Goal: Task Accomplishment & Management: Use online tool/utility

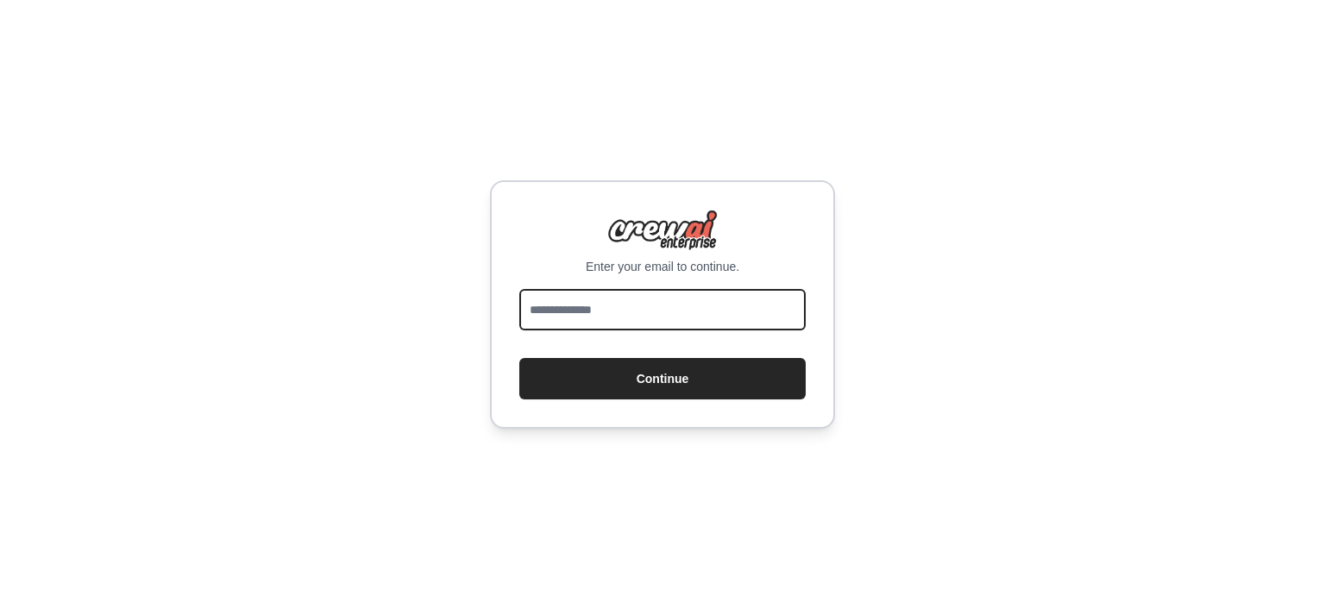
drag, startPoint x: 0, startPoint y: 0, endPoint x: 588, endPoint y: 313, distance: 666.3
click at [588, 313] on input "email" at bounding box center [662, 309] width 286 height 41
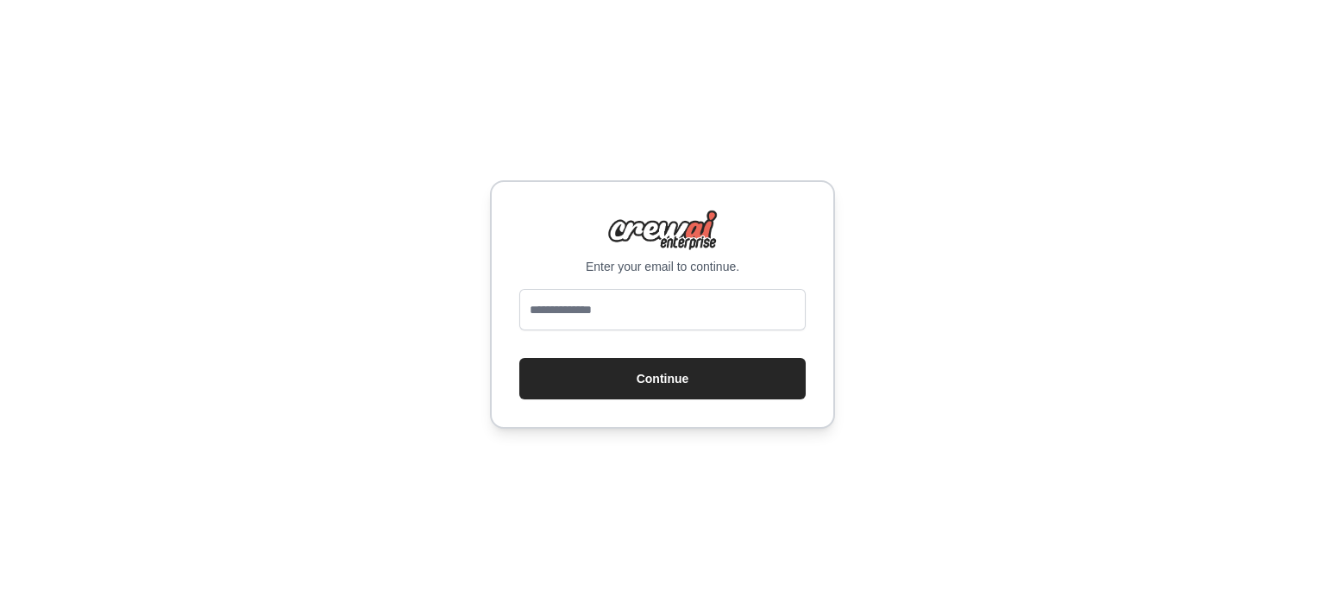
click at [749, 177] on div "Enter your email to continue. Continue" at bounding box center [662, 304] width 1325 height 609
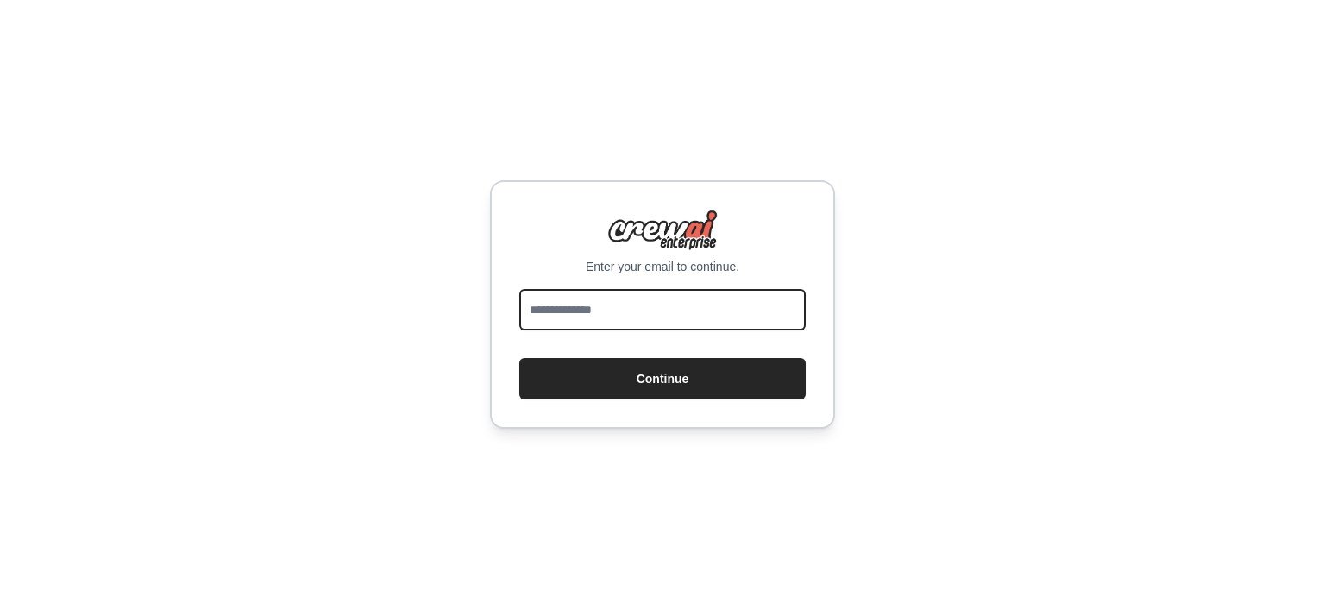
click at [711, 314] on input "email" at bounding box center [662, 309] width 286 height 41
type input "**********"
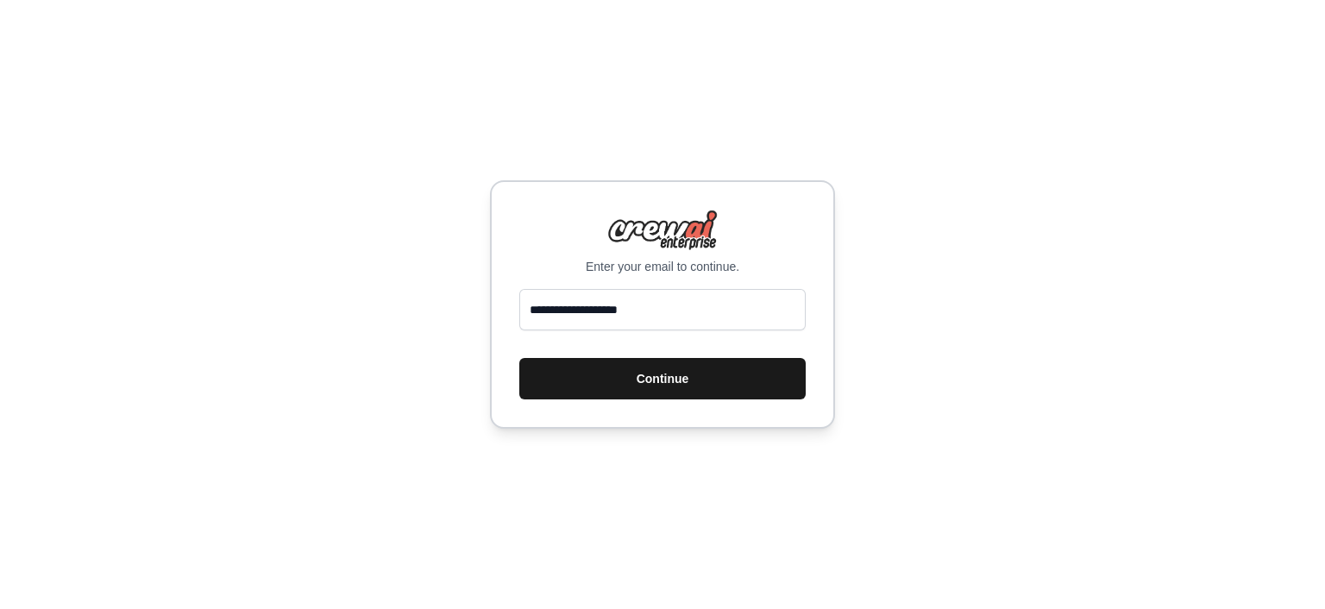
click at [635, 380] on button "Continue" at bounding box center [662, 378] width 286 height 41
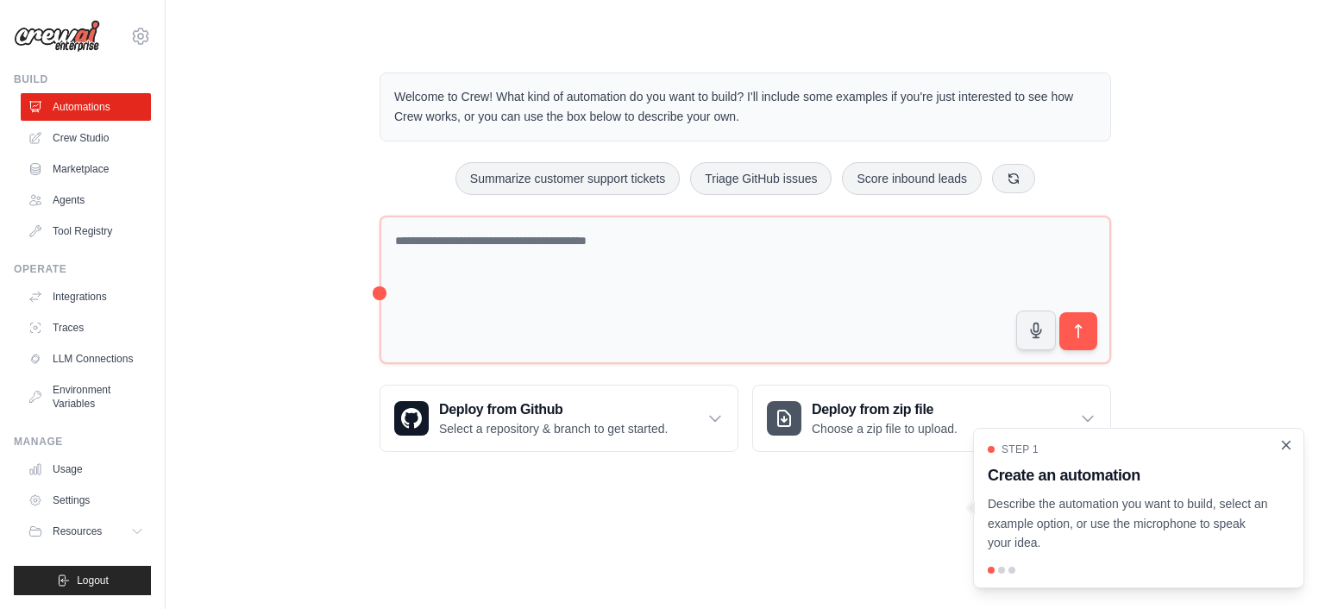
click at [1283, 447] on icon "Close walkthrough" at bounding box center [1286, 445] width 16 height 16
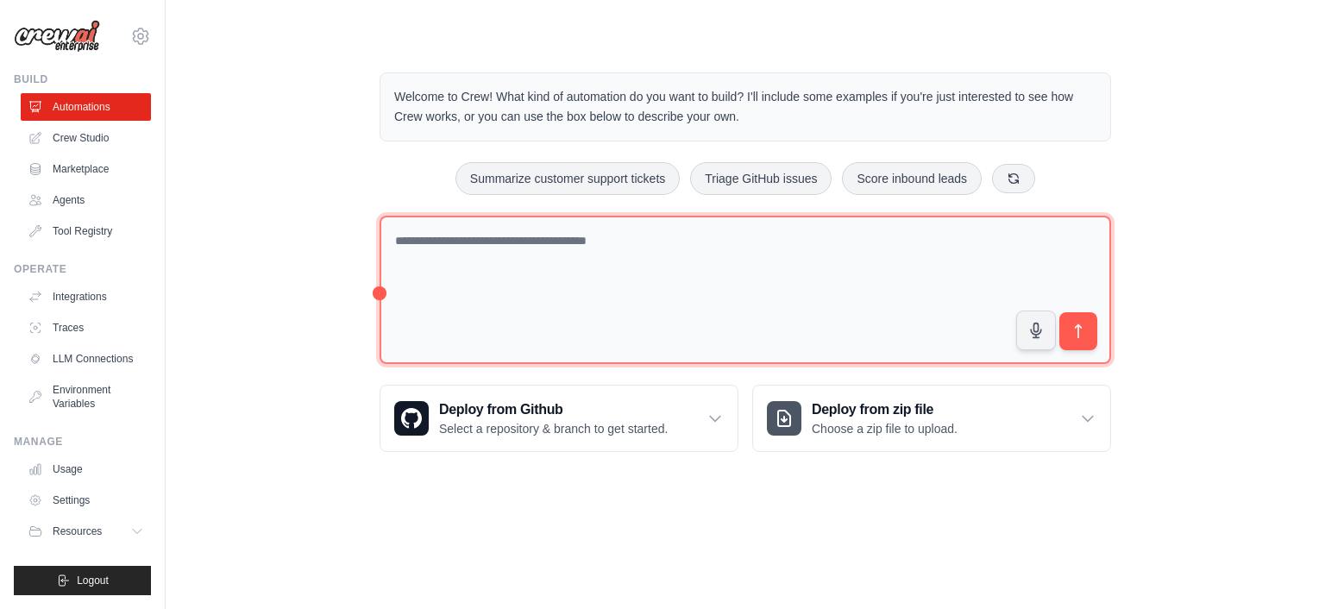
click at [548, 284] on textarea at bounding box center [744, 290] width 731 height 149
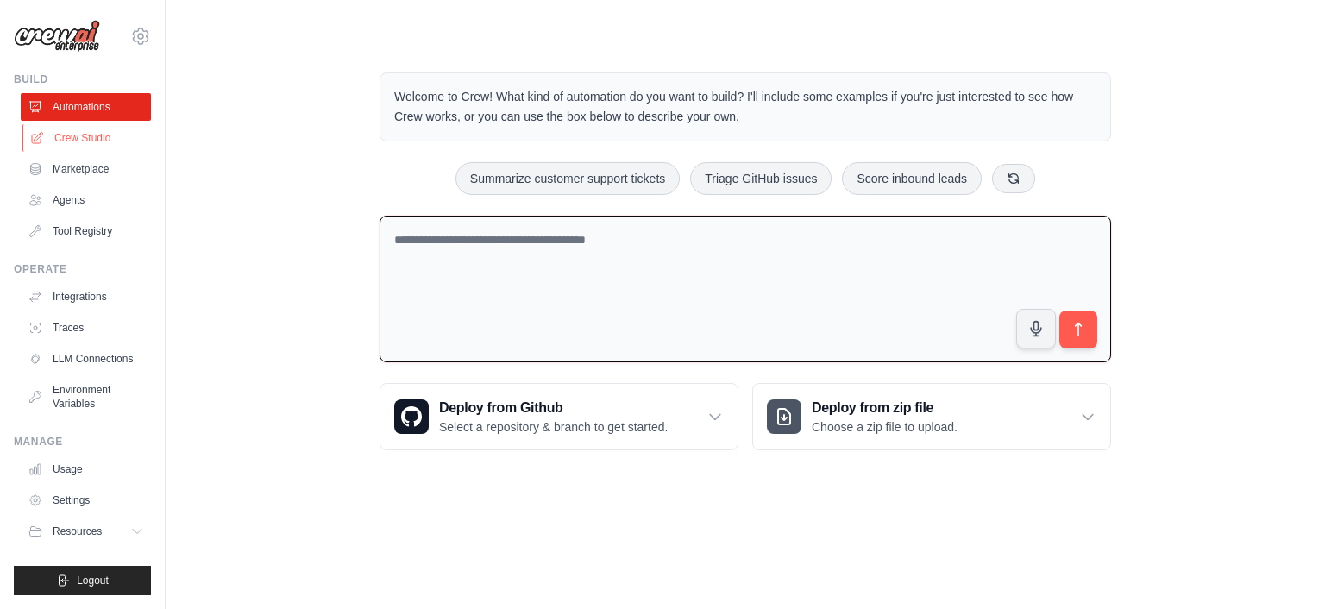
click at [90, 138] on link "Crew Studio" at bounding box center [87, 138] width 130 height 28
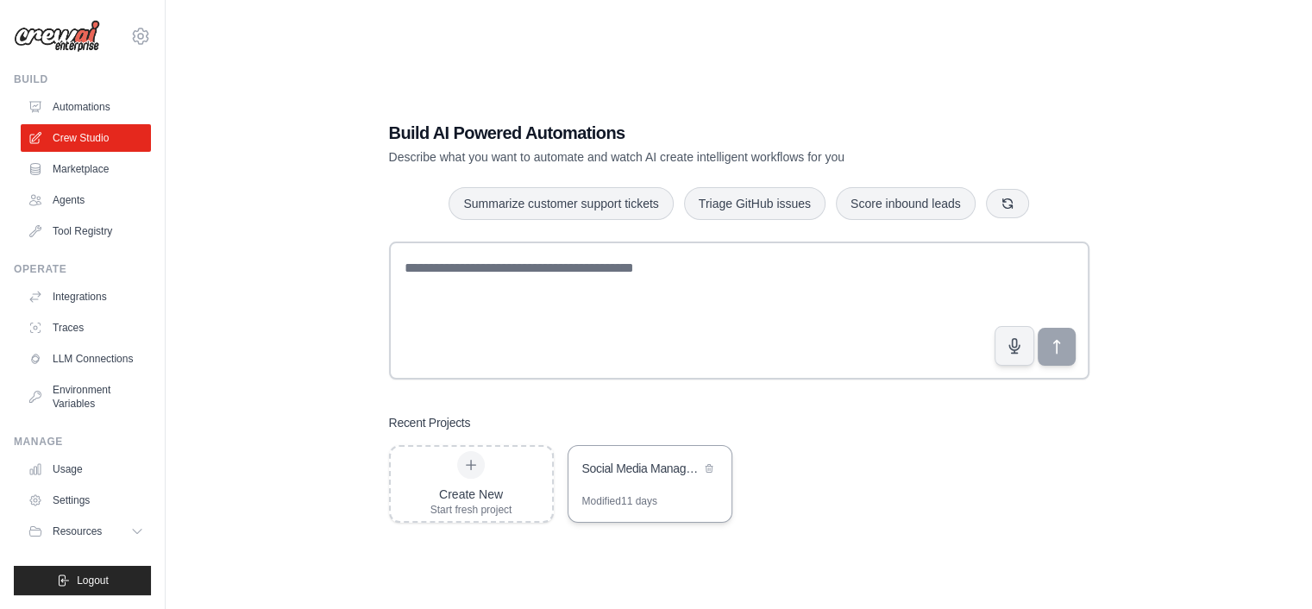
click at [649, 491] on div "Social Media Management & Analytics Crew" at bounding box center [649, 470] width 163 height 48
click at [87, 110] on link "Automations" at bounding box center [87, 107] width 130 height 28
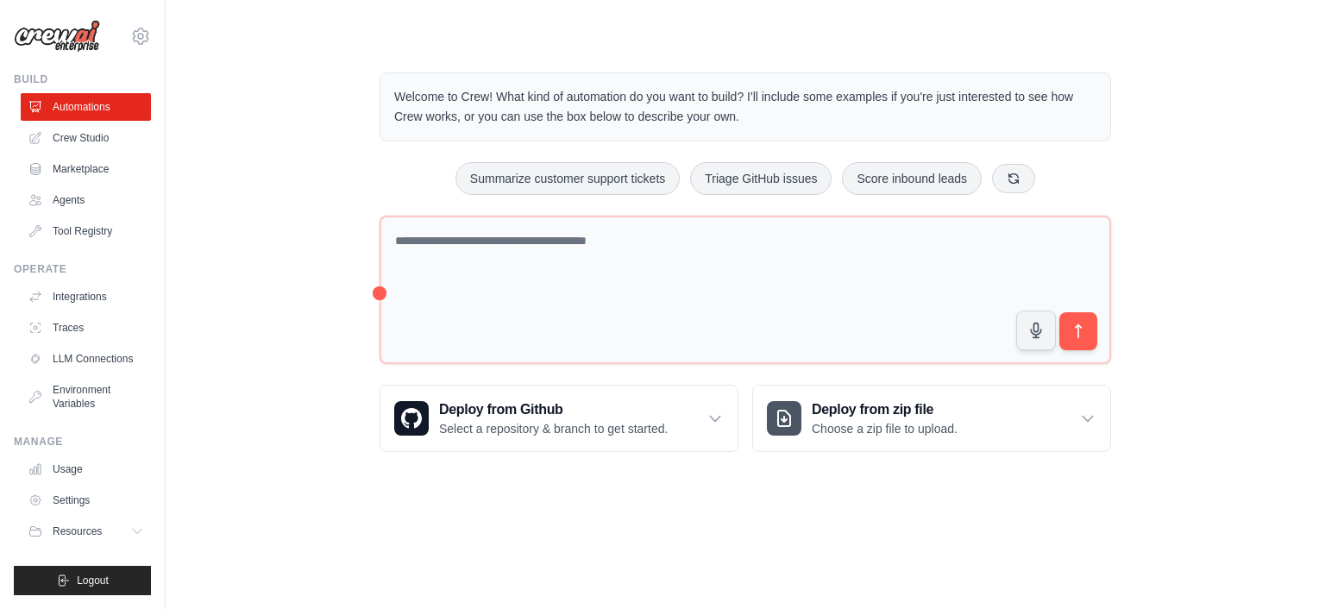
click at [253, 245] on div "Welcome to Crew! What kind of automation do you want to build? I'll include som…" at bounding box center [745, 262] width 1104 height 435
click at [102, 203] on link "Agents" at bounding box center [87, 200] width 130 height 28
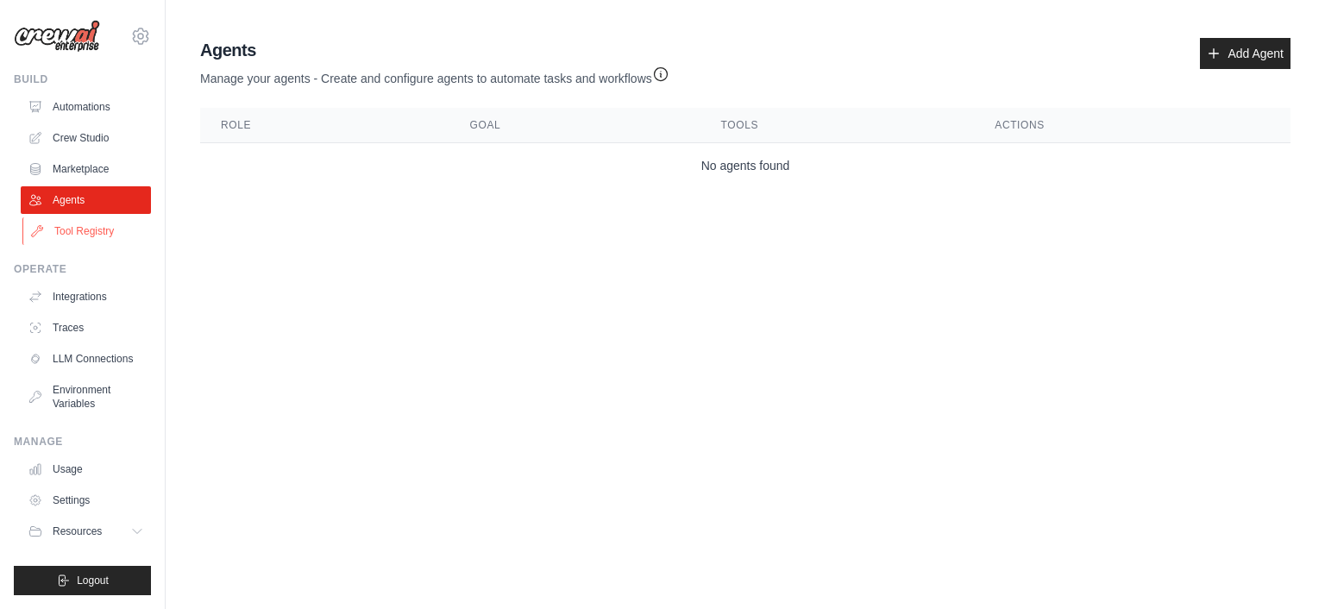
click at [107, 237] on link "Tool Registry" at bounding box center [87, 231] width 130 height 28
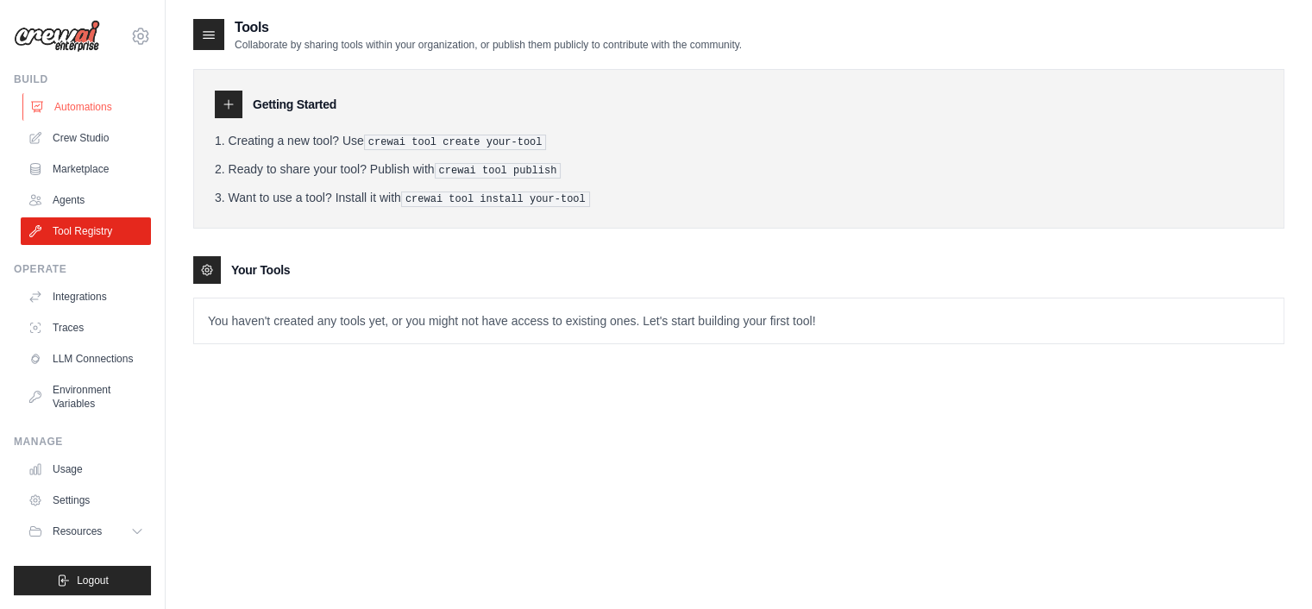
click at [71, 103] on link "Automations" at bounding box center [87, 107] width 130 height 28
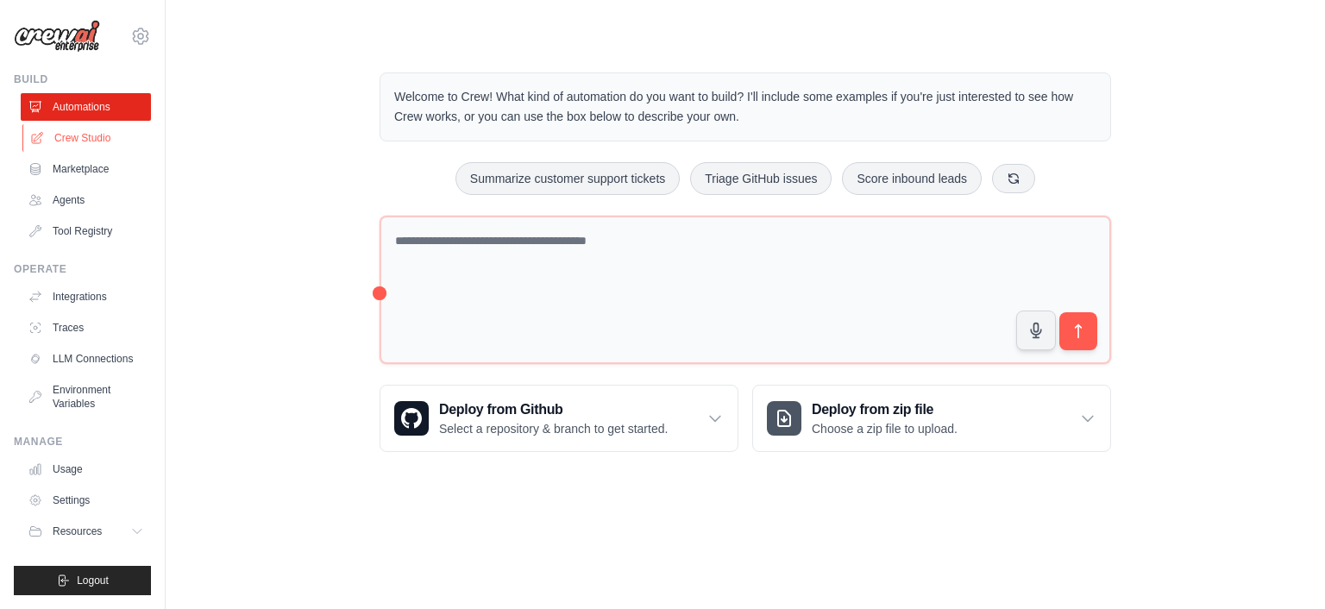
click at [73, 148] on link "Crew Studio" at bounding box center [87, 138] width 130 height 28
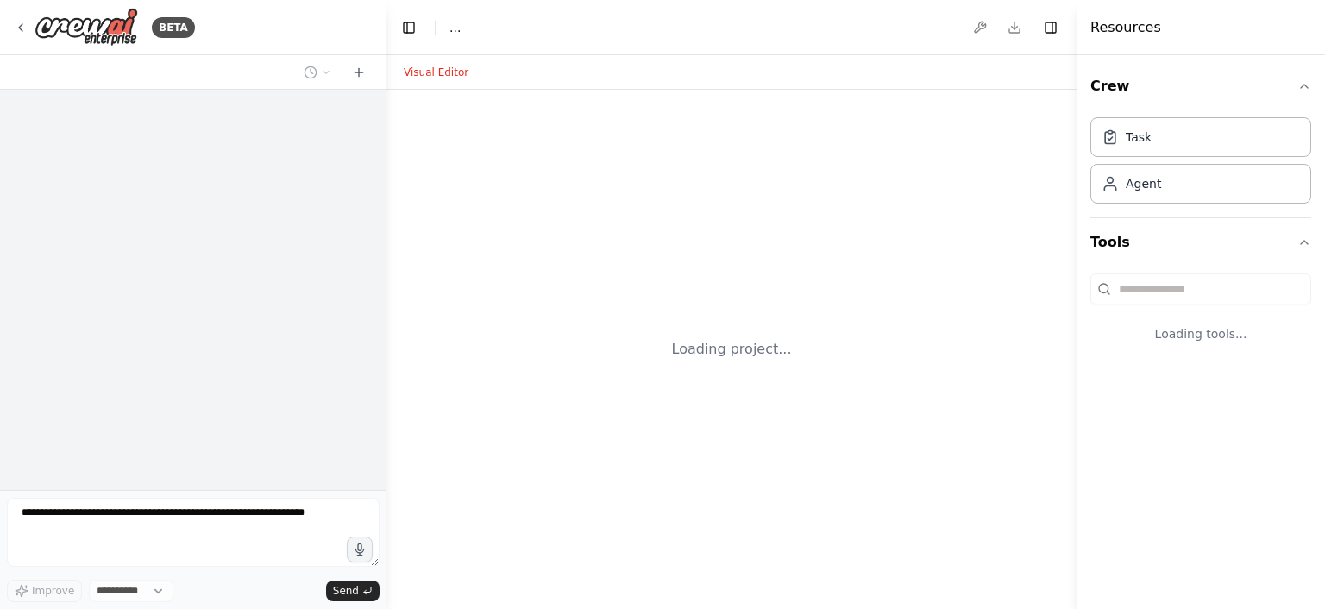
select select "****"
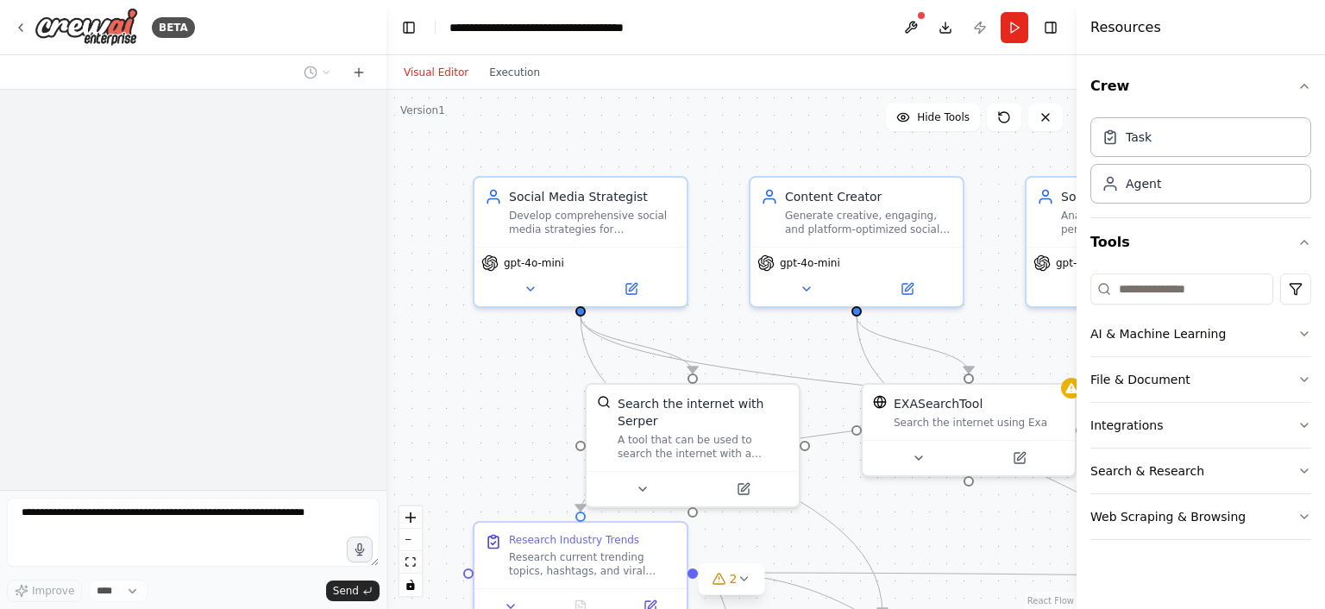
scroll to position [1759, 0]
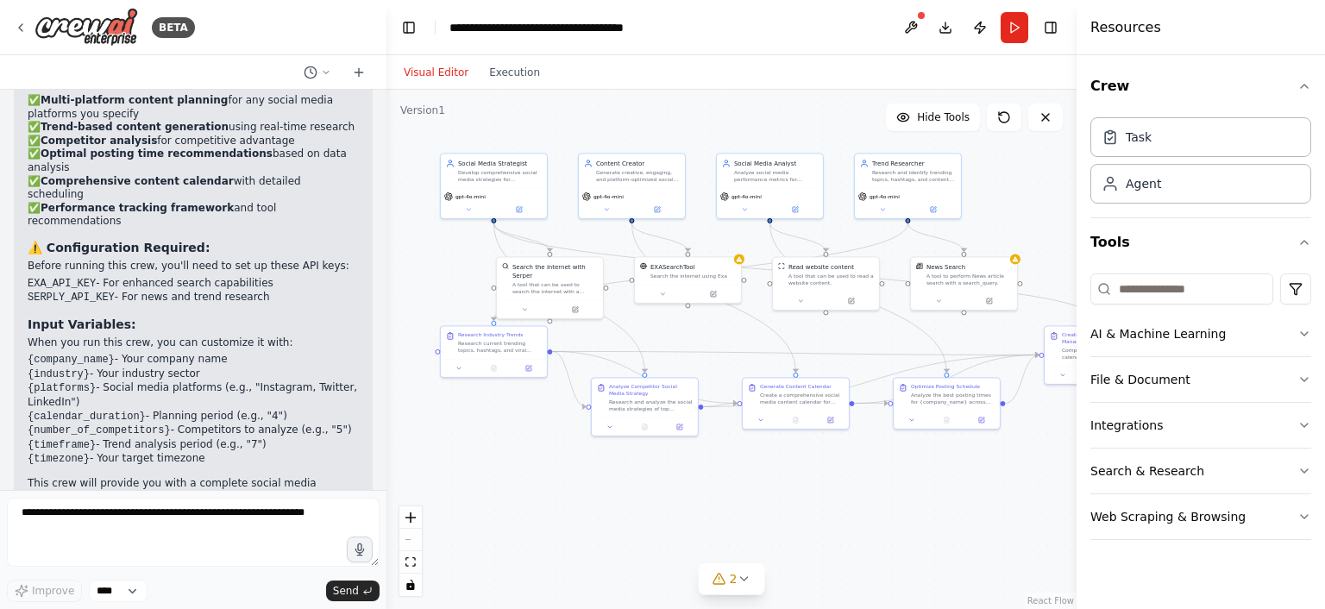
drag, startPoint x: 806, startPoint y: 315, endPoint x: 631, endPoint y: 137, distance: 249.4
click at [631, 137] on div ".deletable-edge-delete-btn { width: 20px; height: 20px; border: 0px solid #ffff…" at bounding box center [731, 349] width 690 height 519
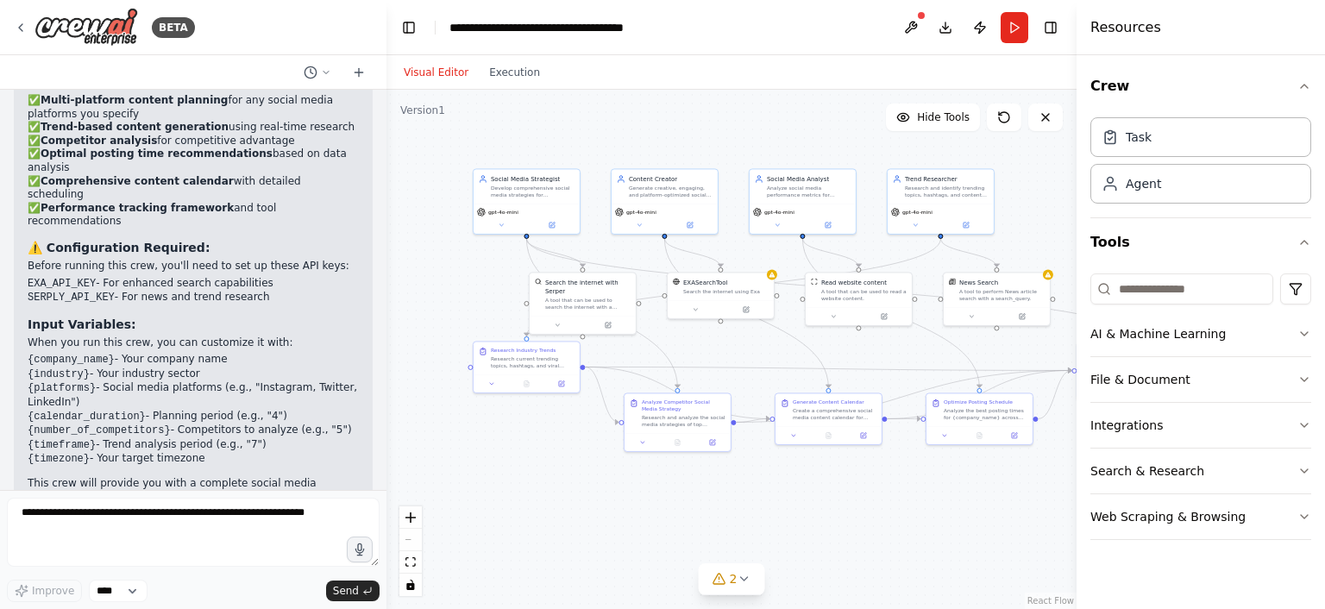
drag, startPoint x: 484, startPoint y: 292, endPoint x: 497, endPoint y: 297, distance: 13.6
click at [497, 297] on div ".deletable-edge-delete-btn { width: 20px; height: 20px; border: 0px solid #ffff…" at bounding box center [731, 349] width 690 height 519
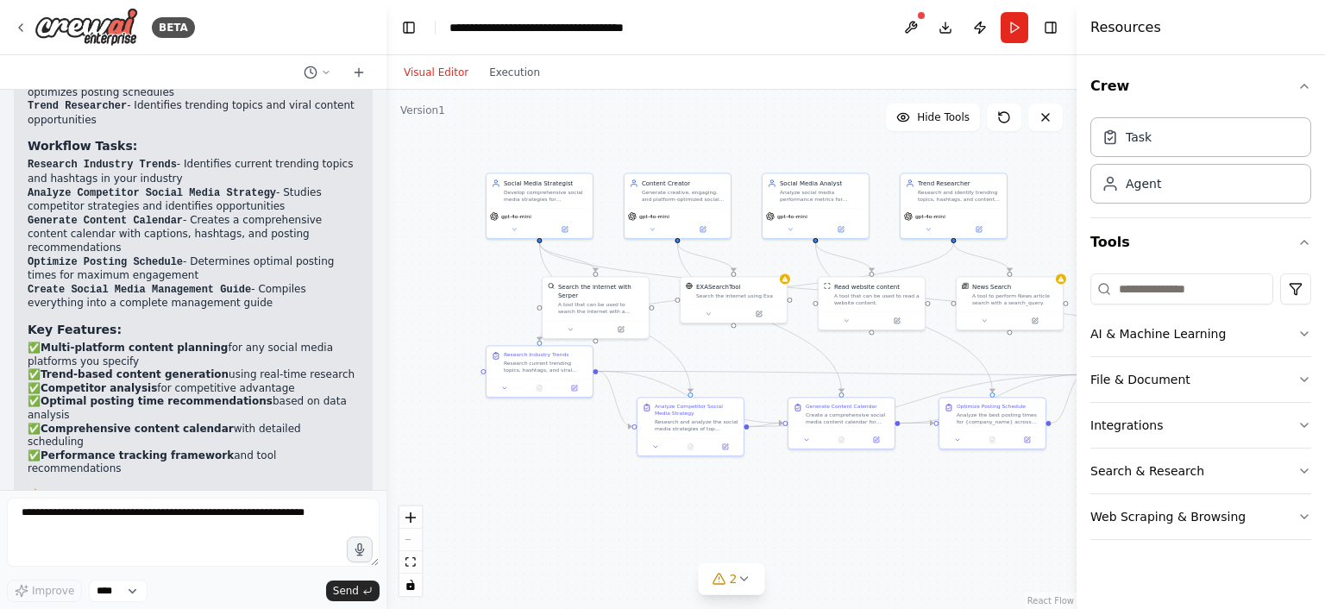
scroll to position [1725, 0]
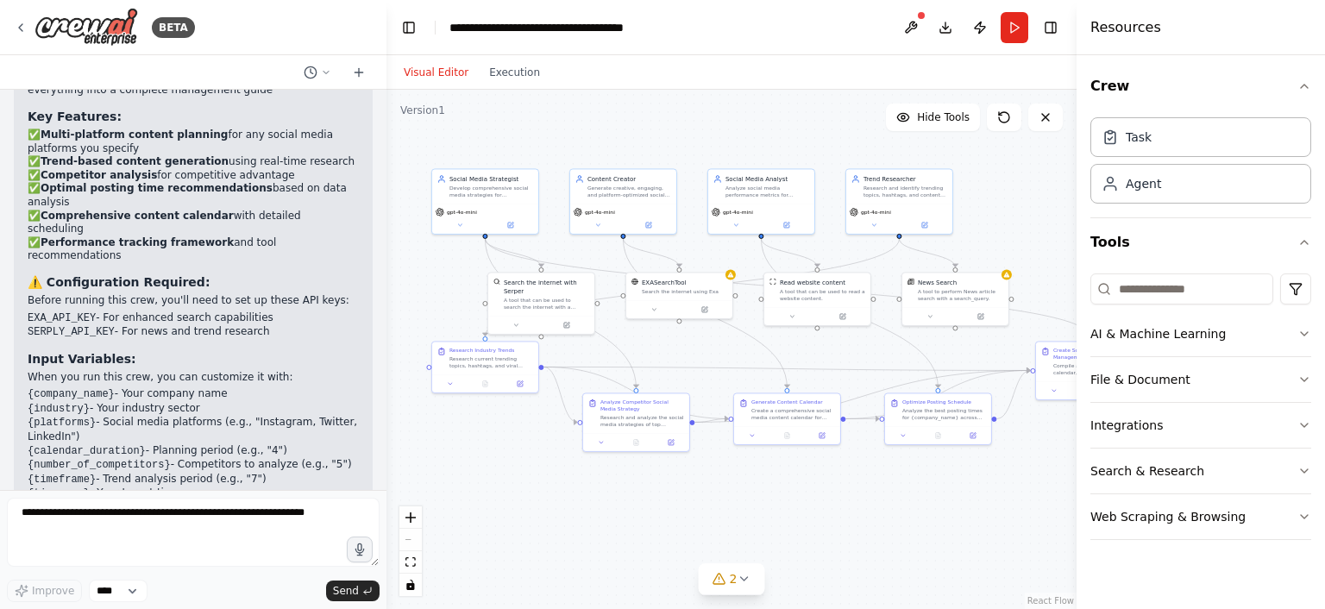
drag, startPoint x: 856, startPoint y: 514, endPoint x: 793, endPoint y: 506, distance: 64.3
click at [794, 506] on div ".deletable-edge-delete-btn { width: 20px; height: 20px; border: 0px solid #ffff…" at bounding box center [731, 349] width 690 height 519
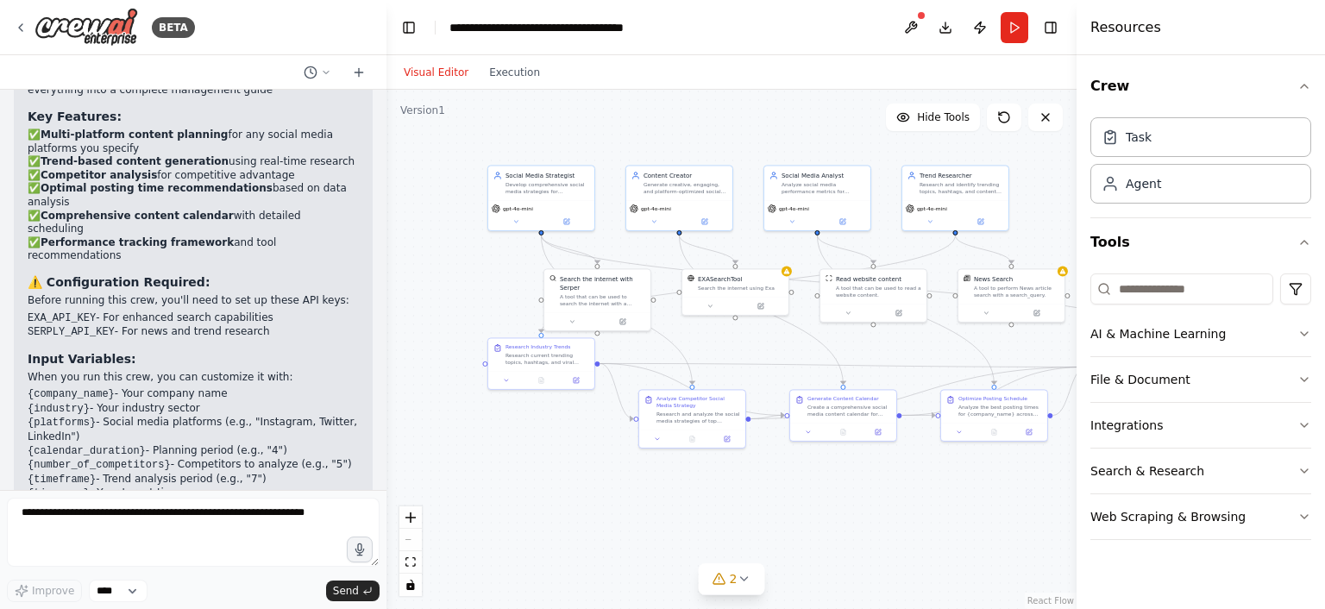
drag, startPoint x: 800, startPoint y: 506, endPoint x: 864, endPoint y: 506, distance: 63.8
click at [864, 506] on div ".deletable-edge-delete-btn { width: 20px; height: 20px; border: 0px solid #ffff…" at bounding box center [731, 349] width 690 height 519
click at [16, 27] on icon at bounding box center [21, 28] width 14 height 14
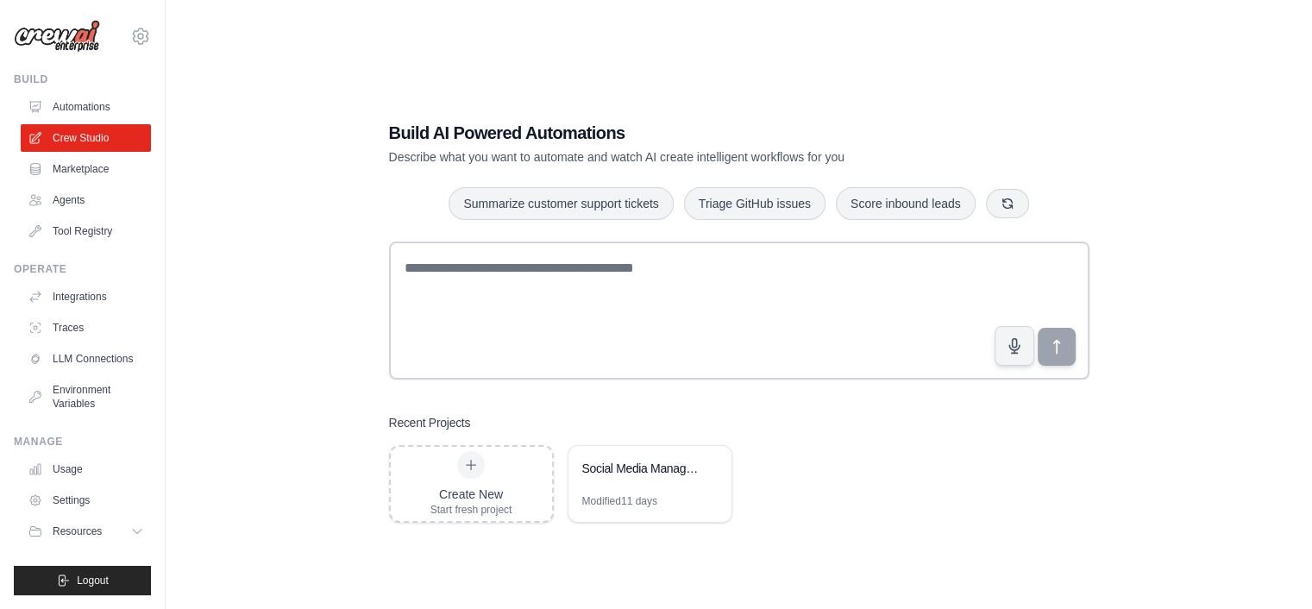
click at [78, 172] on link "Marketplace" at bounding box center [86, 169] width 130 height 28
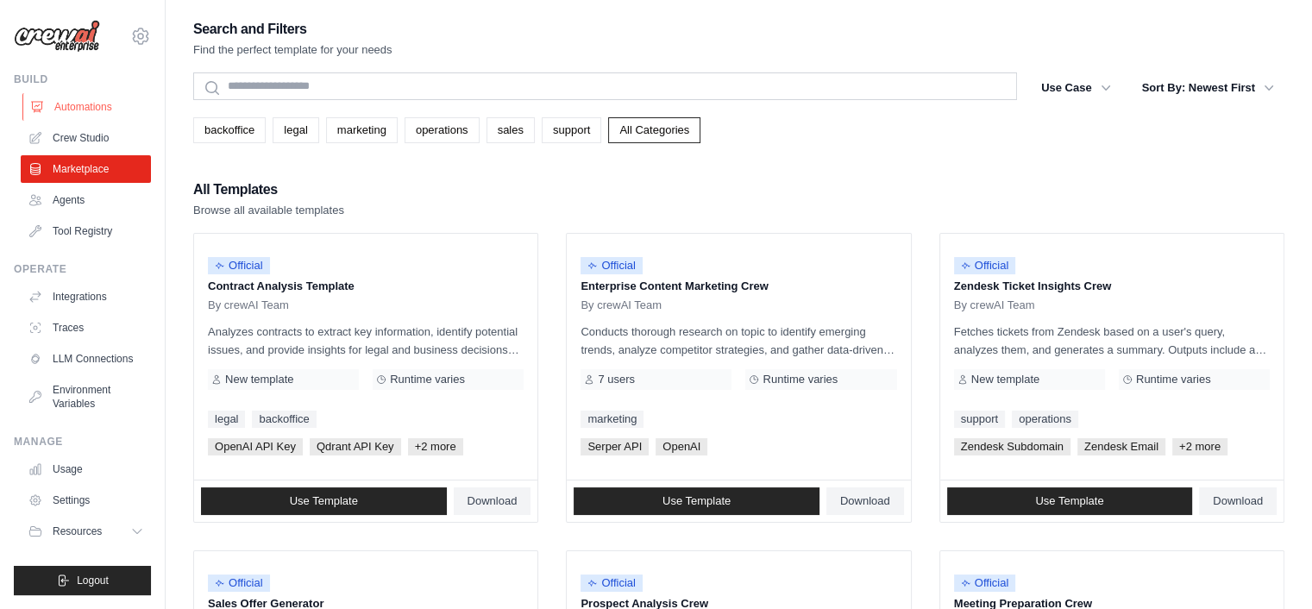
click at [97, 105] on link "Automations" at bounding box center [87, 107] width 130 height 28
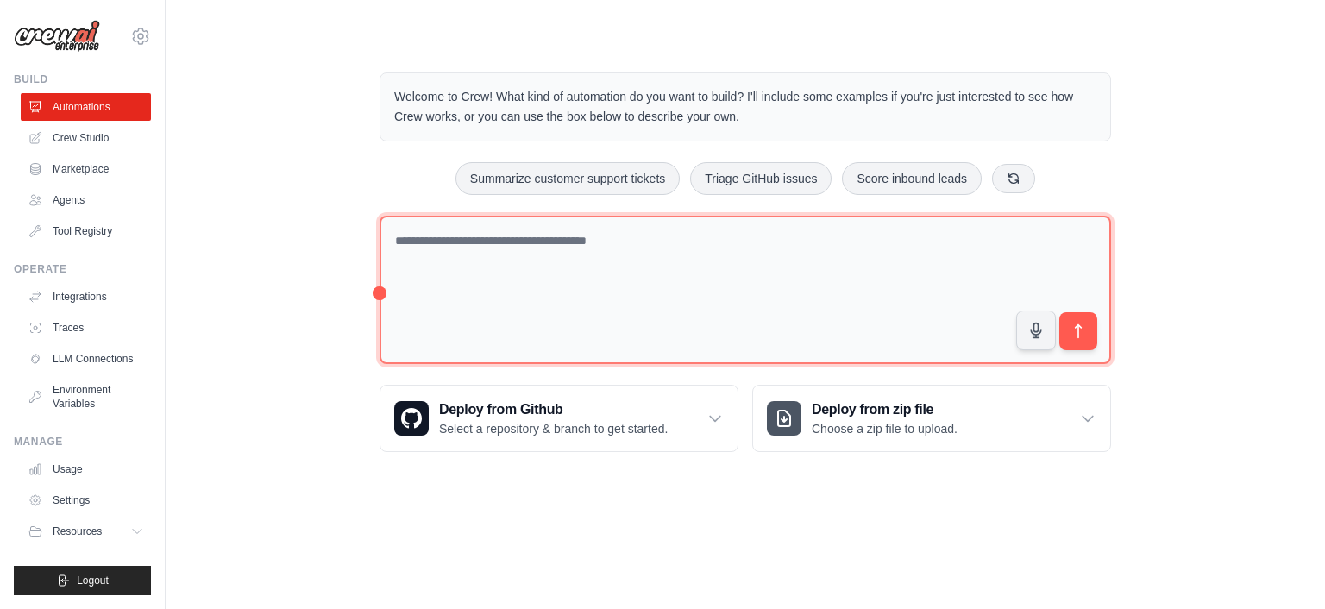
click at [607, 246] on textarea at bounding box center [744, 290] width 731 height 149
paste textarea "**********"
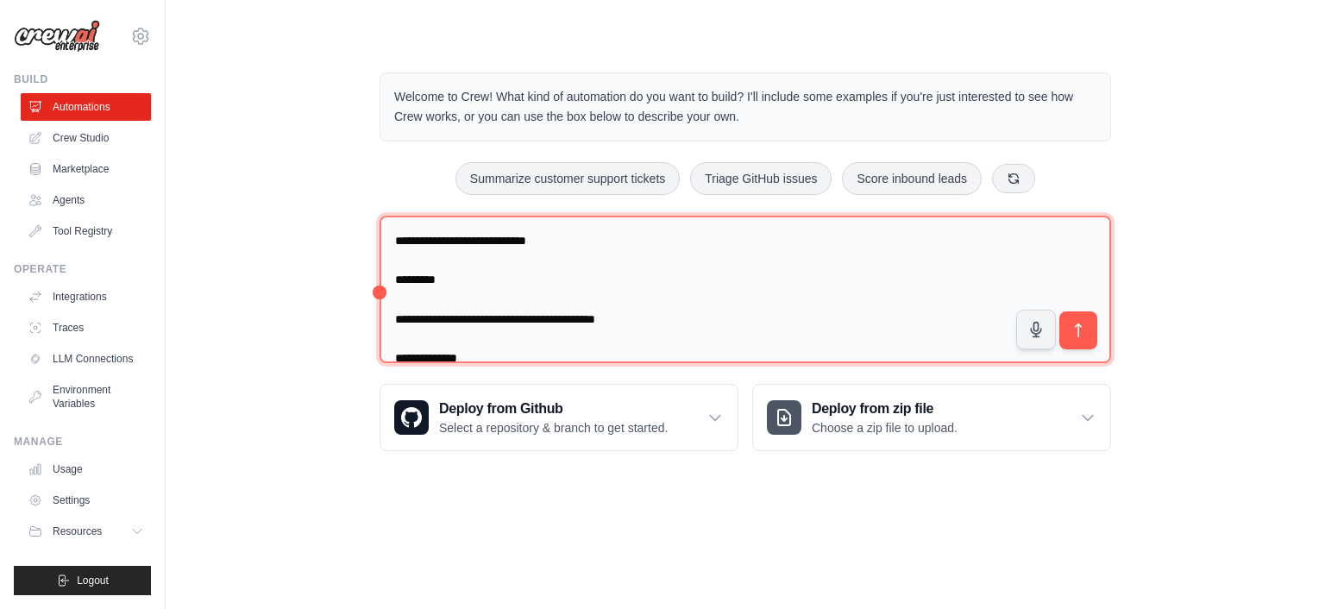
drag, startPoint x: 597, startPoint y: 243, endPoint x: 506, endPoint y: 244, distance: 90.6
click at [506, 244] on textarea "**********" at bounding box center [744, 290] width 731 height 148
click at [559, 244] on textarea "**********" at bounding box center [744, 290] width 731 height 148
click at [557, 273] on textarea "**********" at bounding box center [744, 290] width 731 height 148
type textarea "**********"
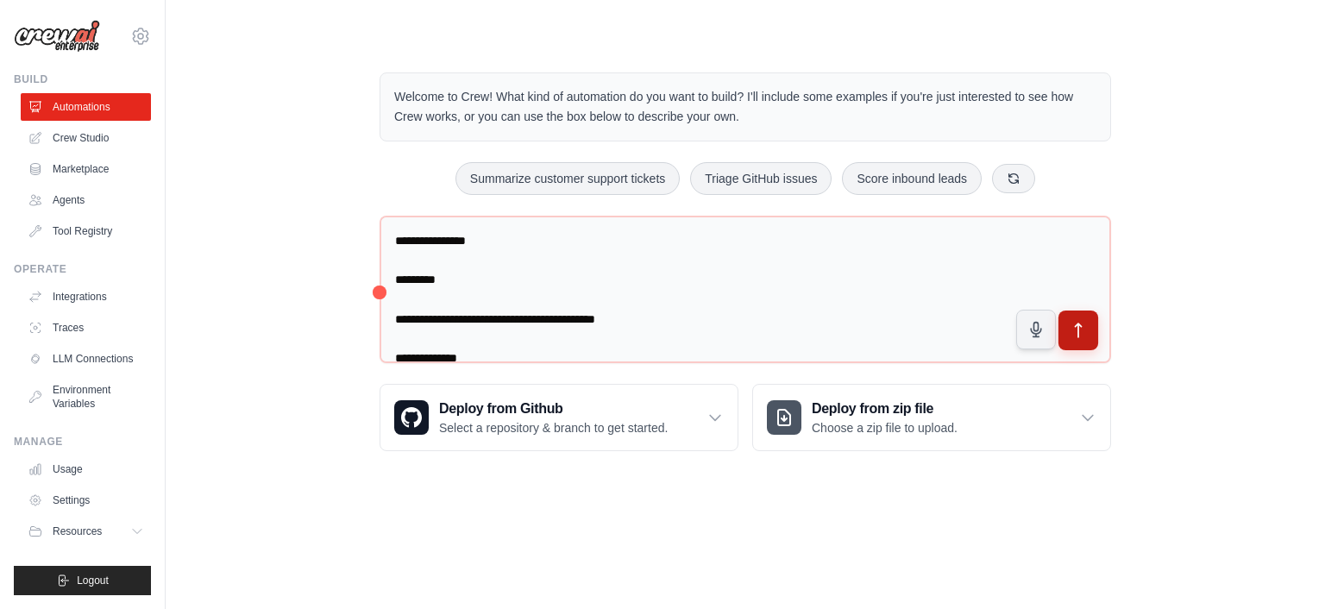
click at [1068, 337] on button "submit" at bounding box center [1078, 330] width 40 height 40
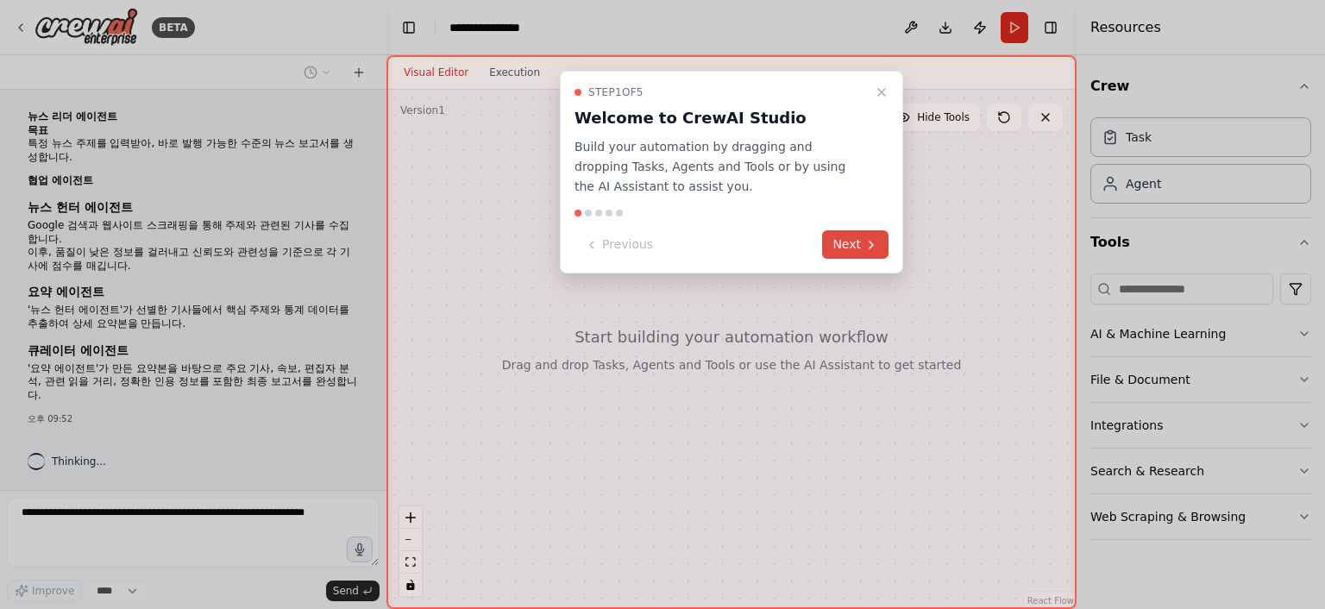
click at [851, 236] on button "Next" at bounding box center [855, 244] width 66 height 28
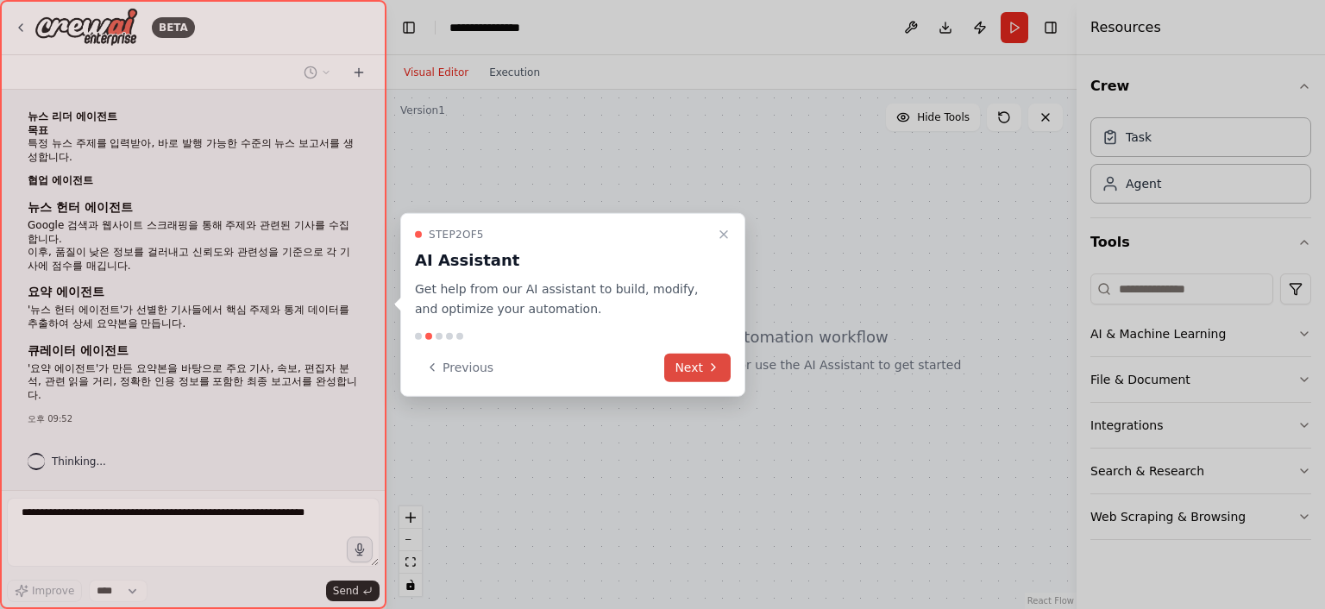
click at [712, 360] on icon at bounding box center [713, 367] width 14 height 14
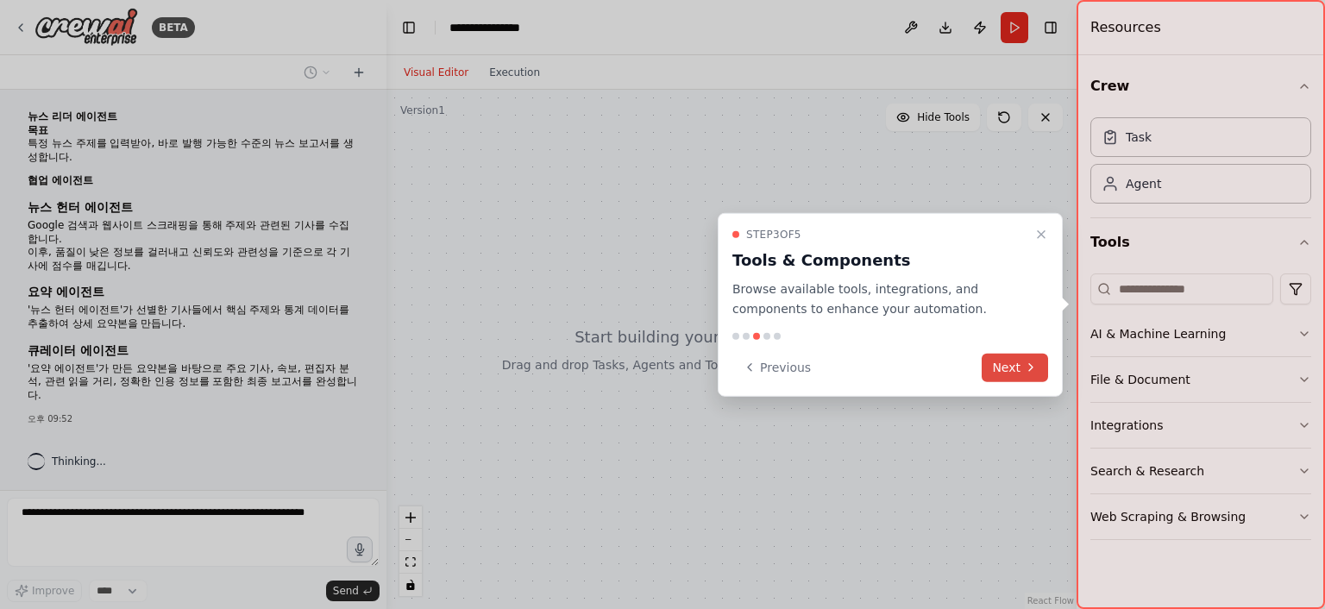
click at [1001, 370] on button "Next" at bounding box center [1014, 367] width 66 height 28
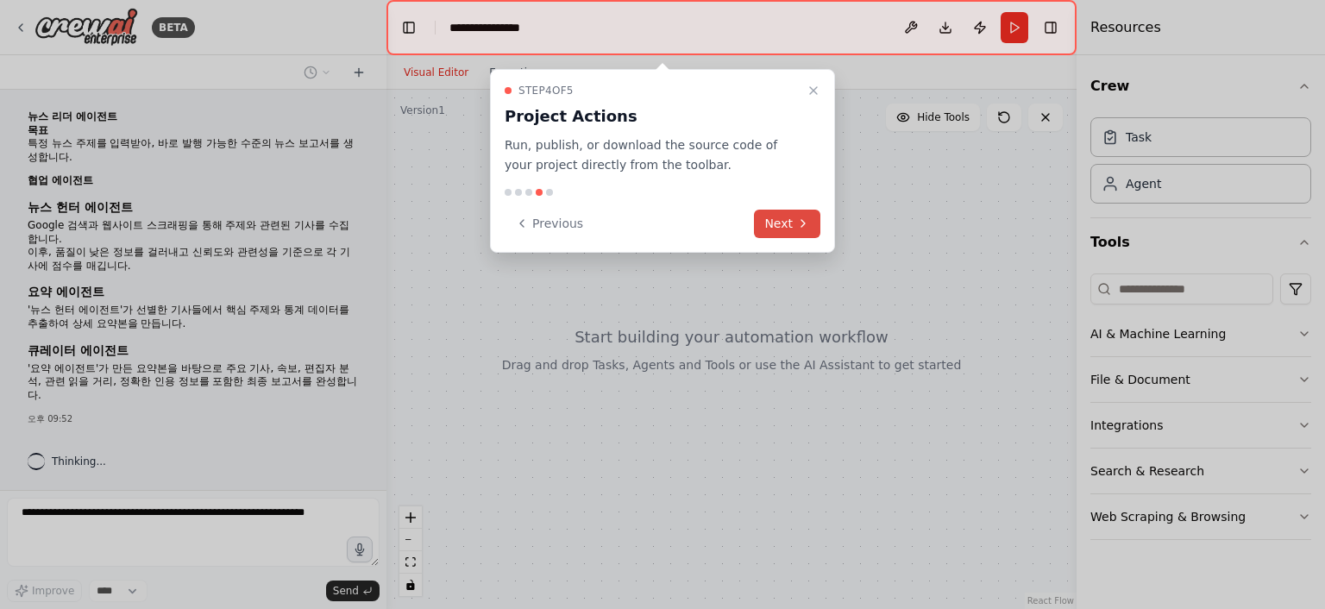
click at [774, 223] on button "Next" at bounding box center [787, 224] width 66 height 28
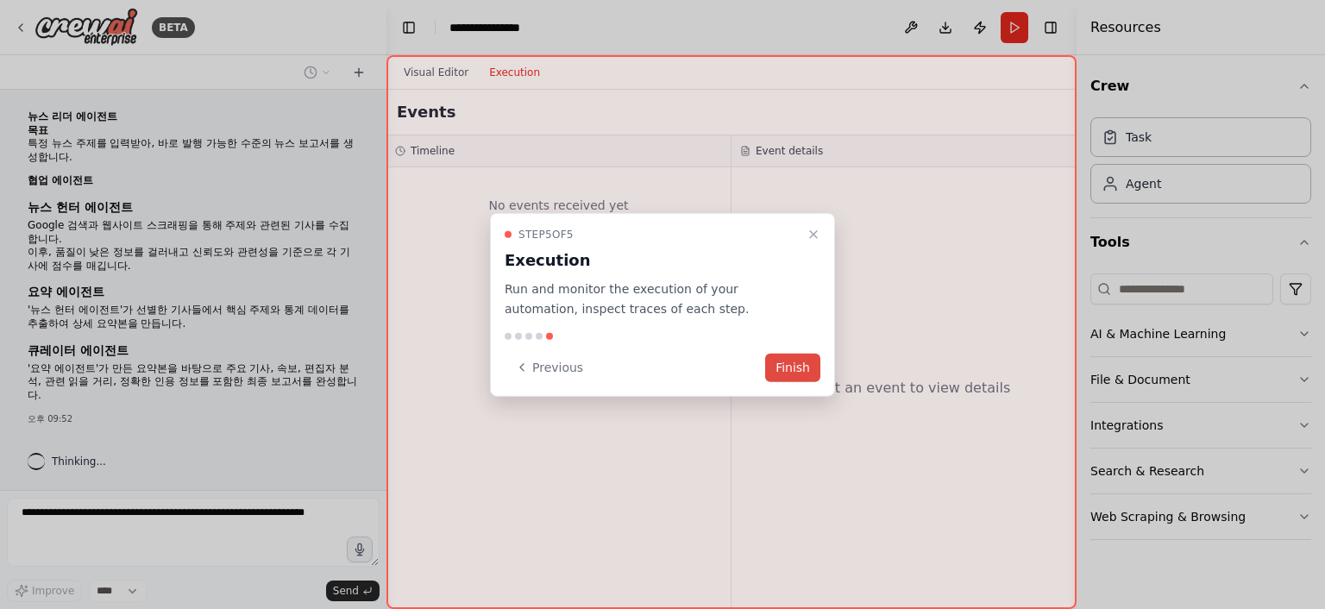
click at [787, 365] on button "Finish" at bounding box center [792, 367] width 55 height 28
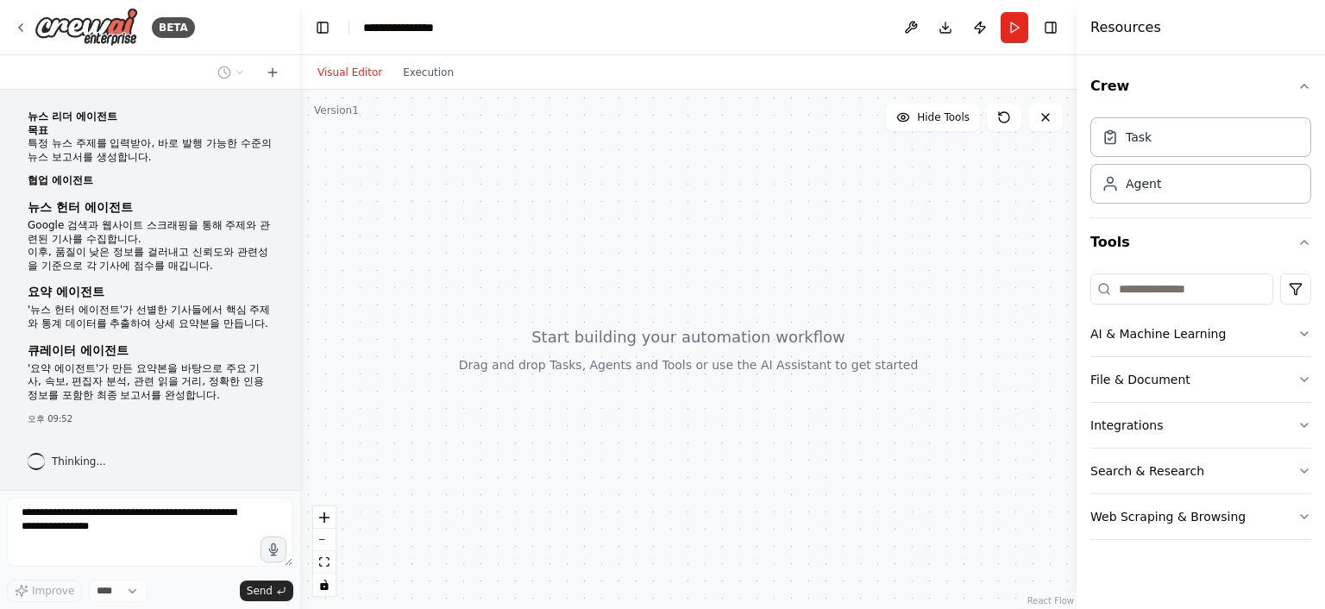
drag, startPoint x: 382, startPoint y: 368, endPoint x: 300, endPoint y: 365, distance: 82.0
click at [300, 365] on div "**********" at bounding box center [662, 304] width 1325 height 609
drag, startPoint x: 758, startPoint y: 475, endPoint x: 731, endPoint y: 425, distance: 56.7
click at [731, 425] on div at bounding box center [688, 349] width 776 height 519
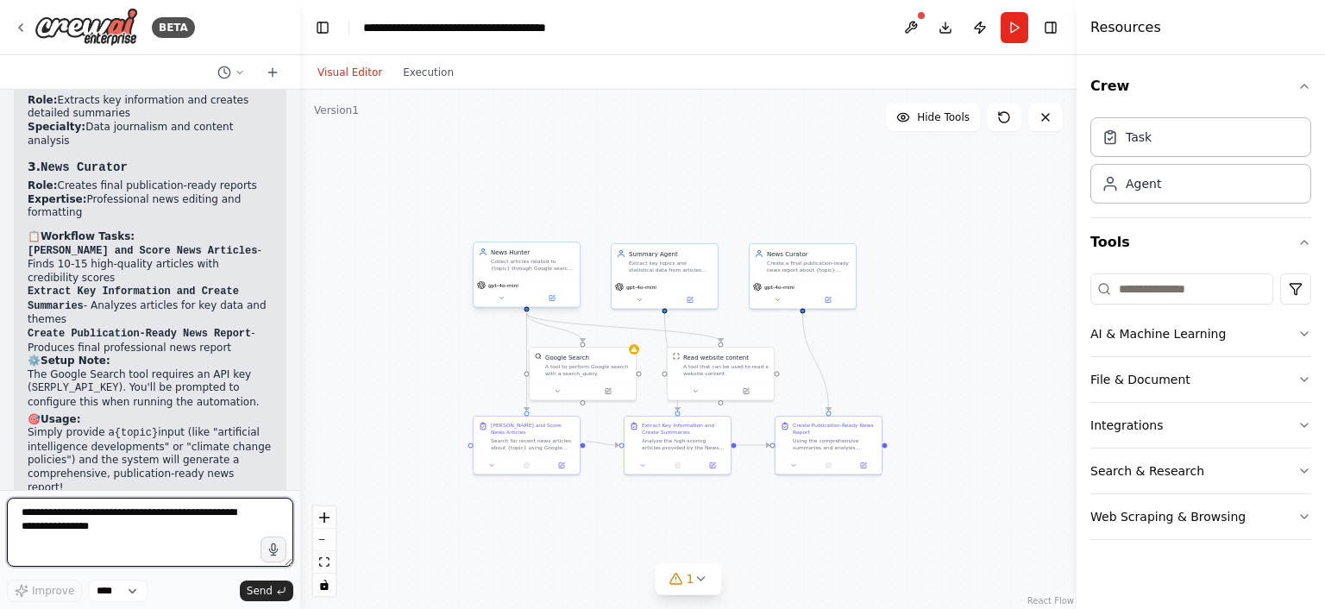
scroll to position [1599, 0]
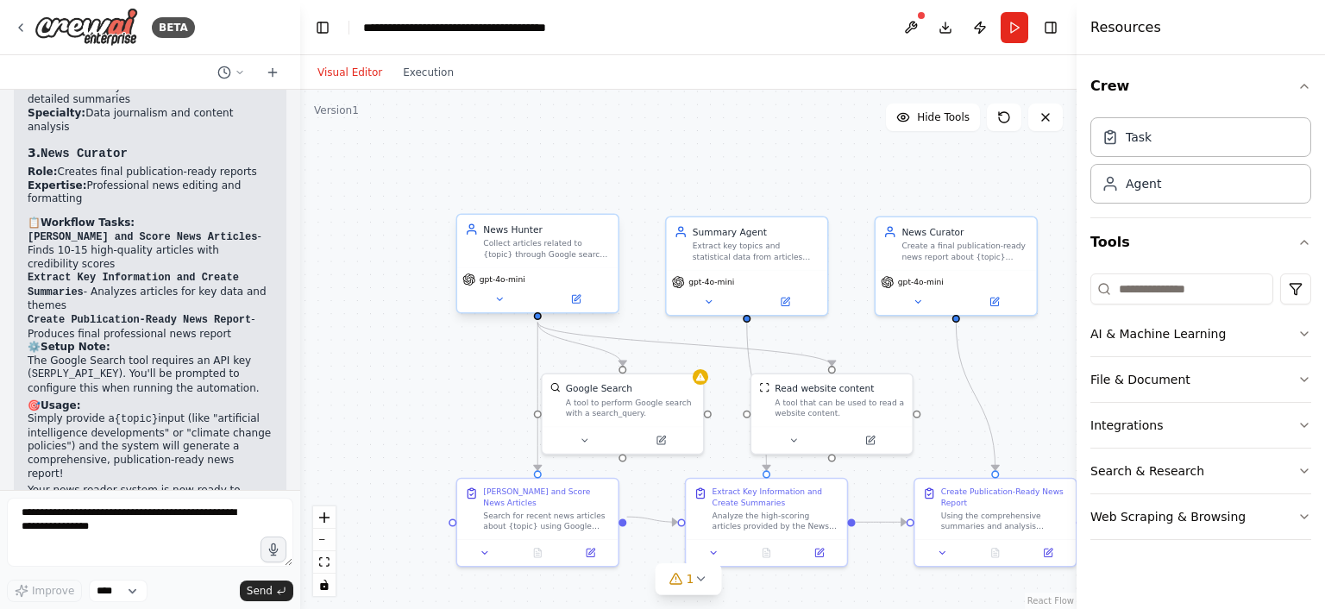
click at [510, 284] on span "gpt-4o-mini" at bounding box center [502, 279] width 46 height 10
click at [464, 279] on icon at bounding box center [468, 279] width 13 height 13
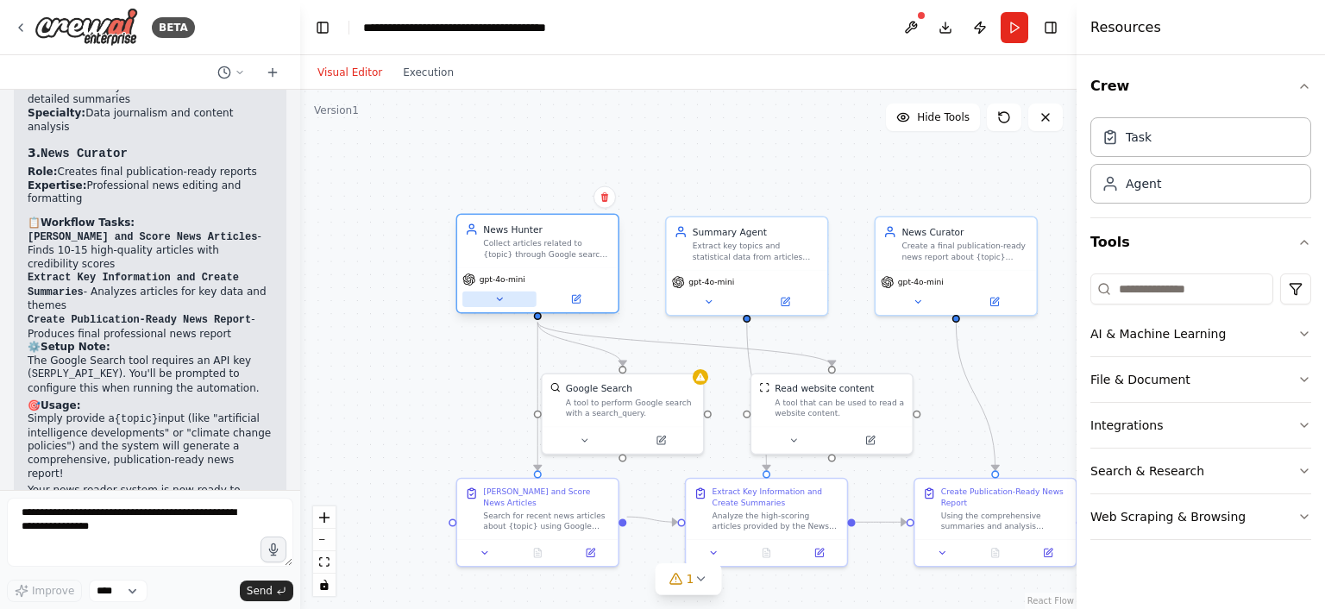
click at [490, 292] on button at bounding box center [499, 299] width 74 height 16
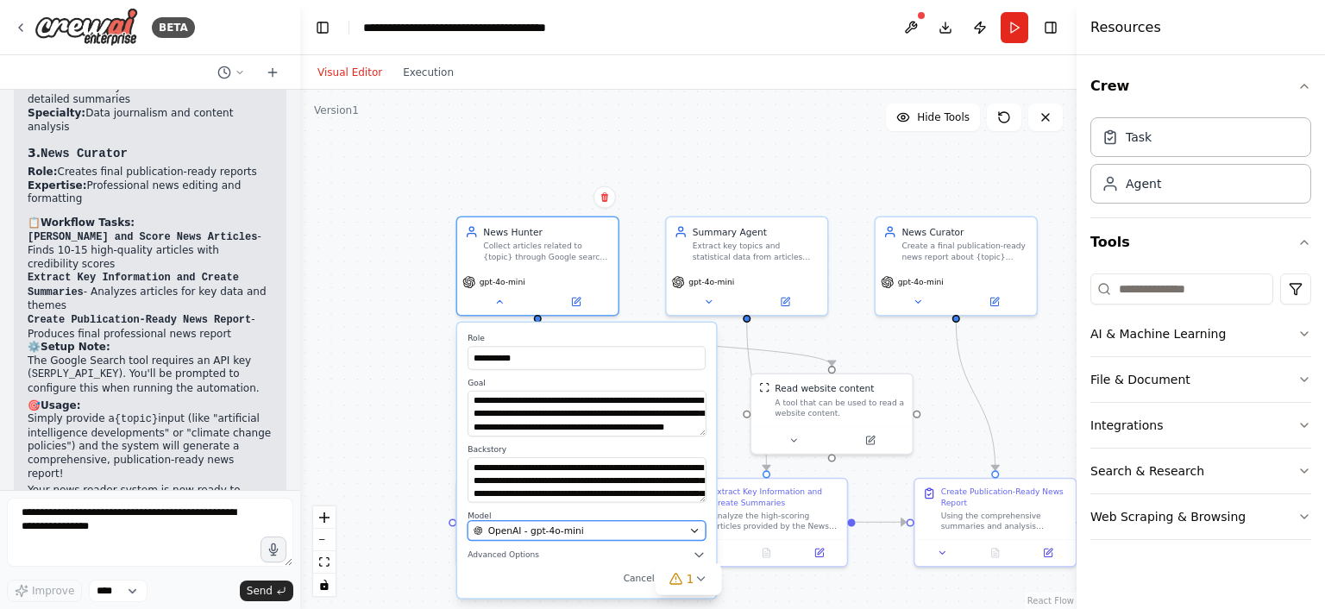
click at [535, 534] on span "OpenAI - gpt-4o-mini" at bounding box center [536, 530] width 96 height 13
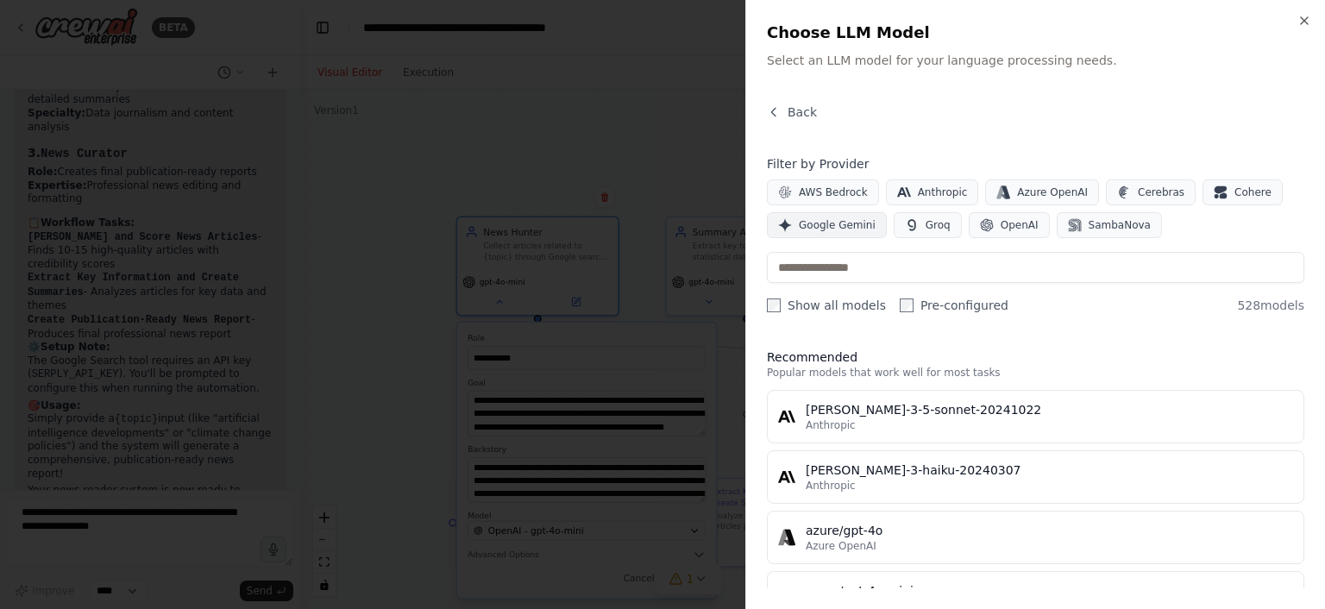
click at [841, 219] on span "Google Gemini" at bounding box center [837, 225] width 77 height 14
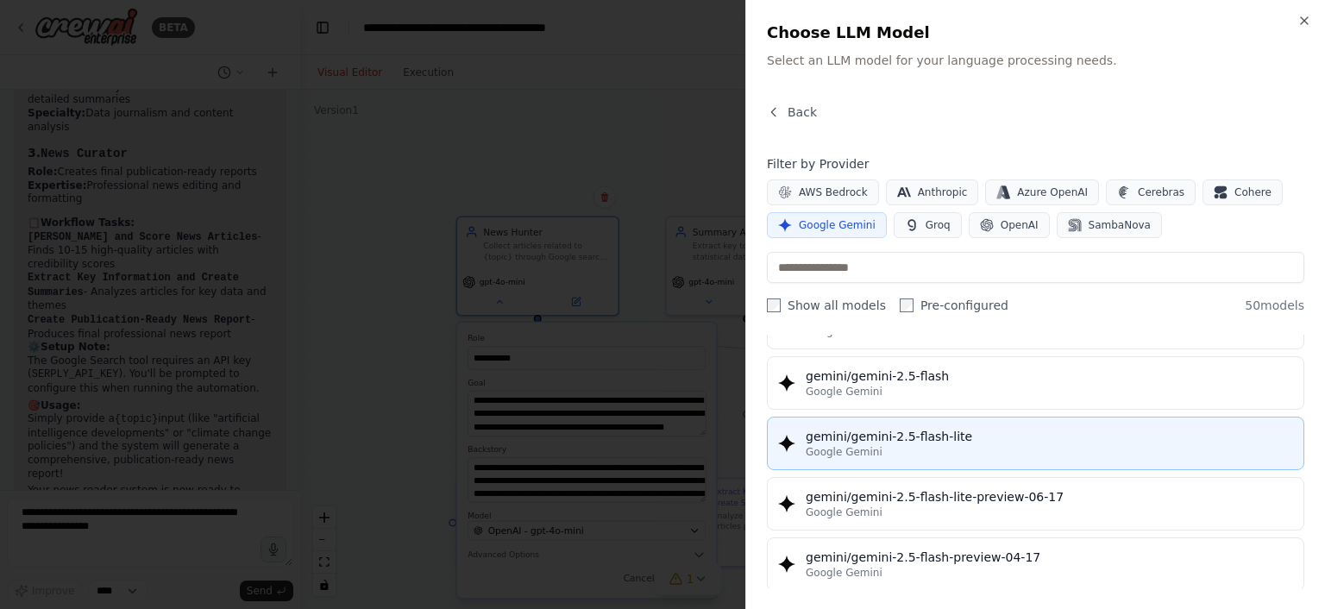
scroll to position [1466, 0]
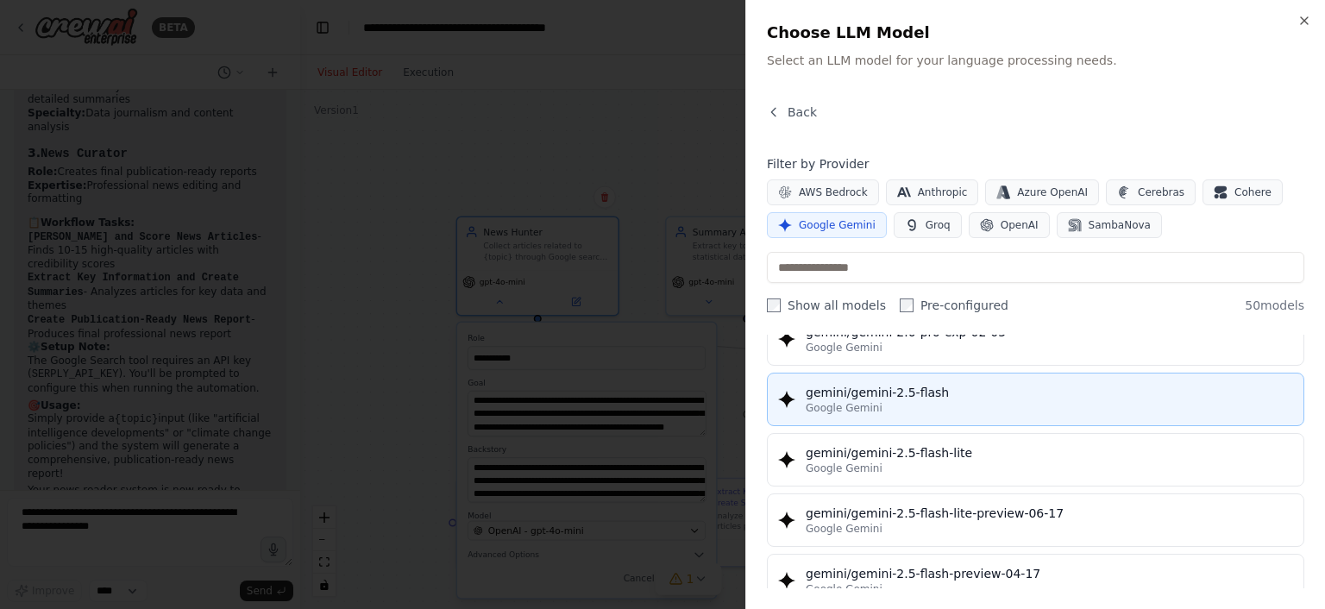
click at [956, 390] on div "gemini/gemini-2.5-flash" at bounding box center [1048, 392] width 487 height 17
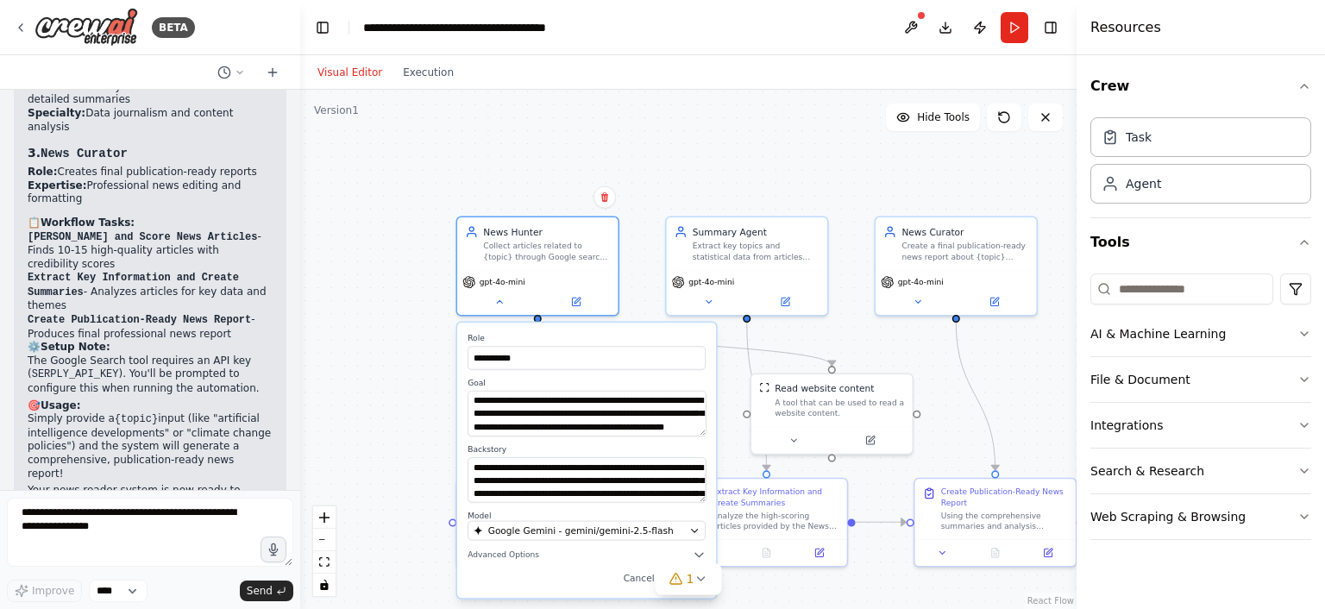
click at [400, 385] on div "**********" at bounding box center [688, 349] width 776 height 519
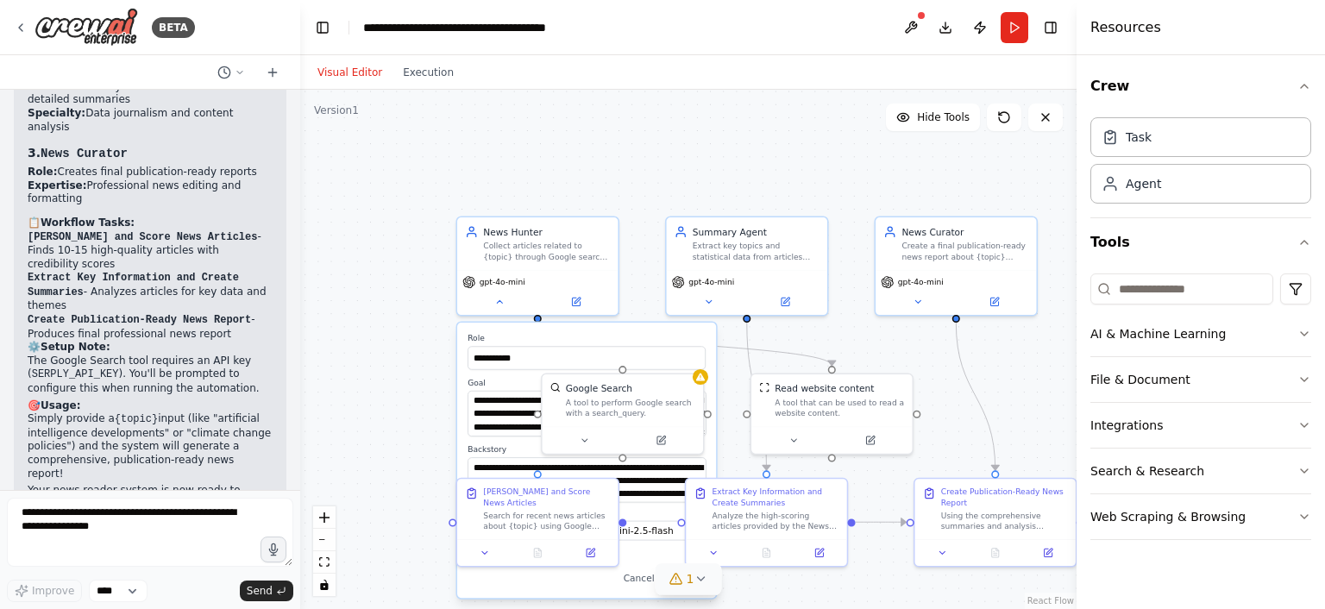
click at [693, 580] on icon at bounding box center [700, 579] width 14 height 14
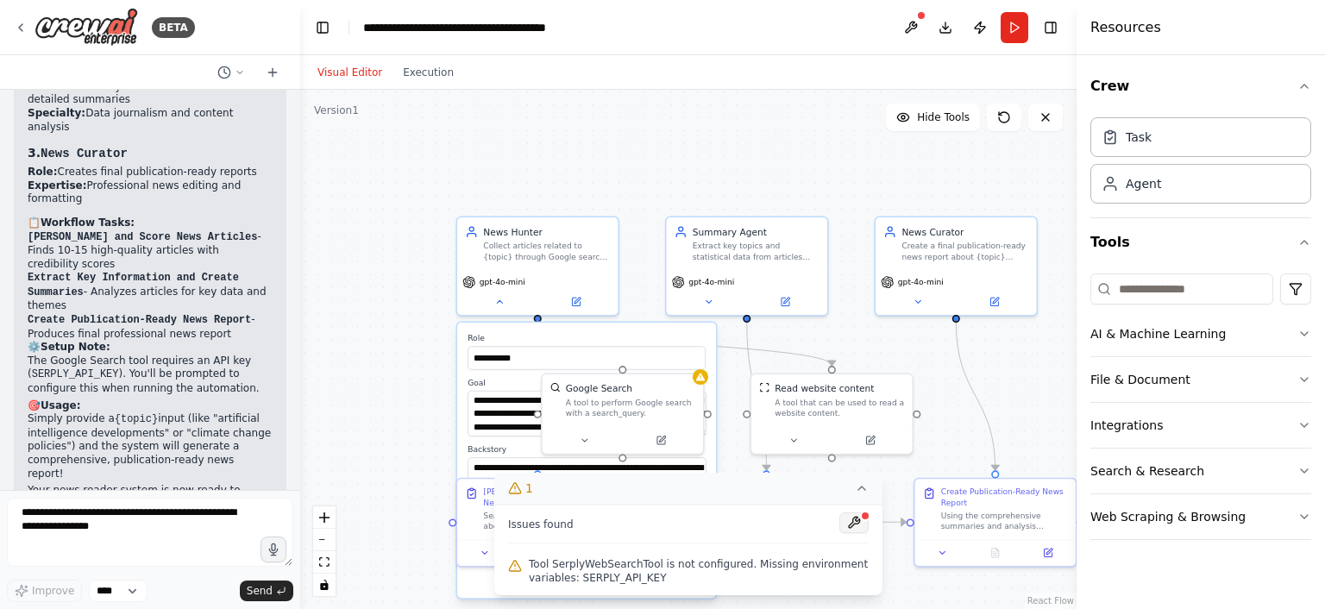
click at [855, 527] on button at bounding box center [853, 522] width 29 height 21
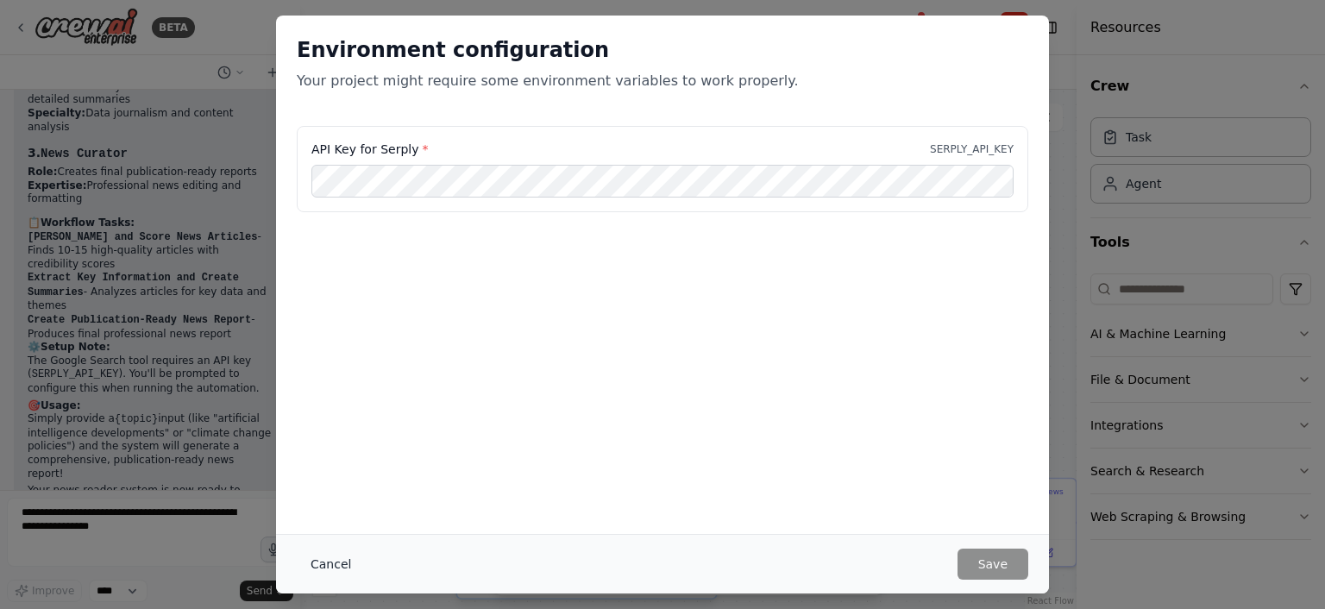
click at [328, 560] on button "Cancel" at bounding box center [331, 563] width 68 height 31
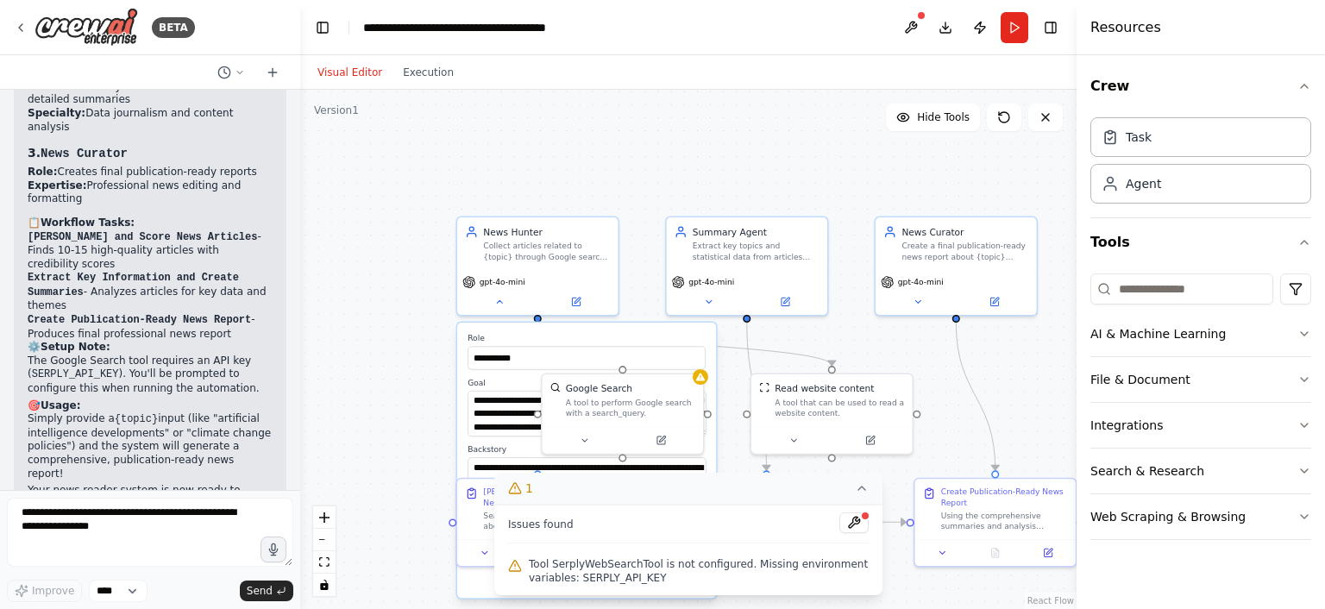
click at [424, 321] on div "**********" at bounding box center [688, 349] width 776 height 519
click at [586, 342] on div "**********" at bounding box center [586, 351] width 238 height 36
click at [866, 492] on icon at bounding box center [862, 488] width 14 height 14
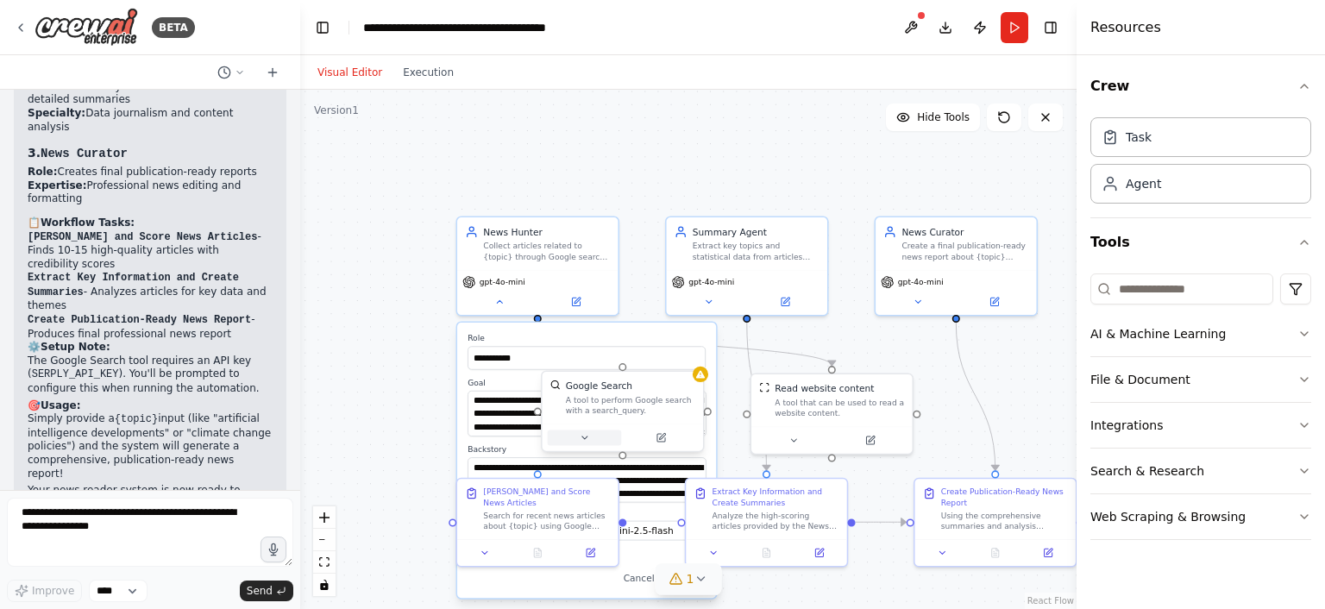
click at [586, 434] on icon at bounding box center [584, 437] width 10 height 10
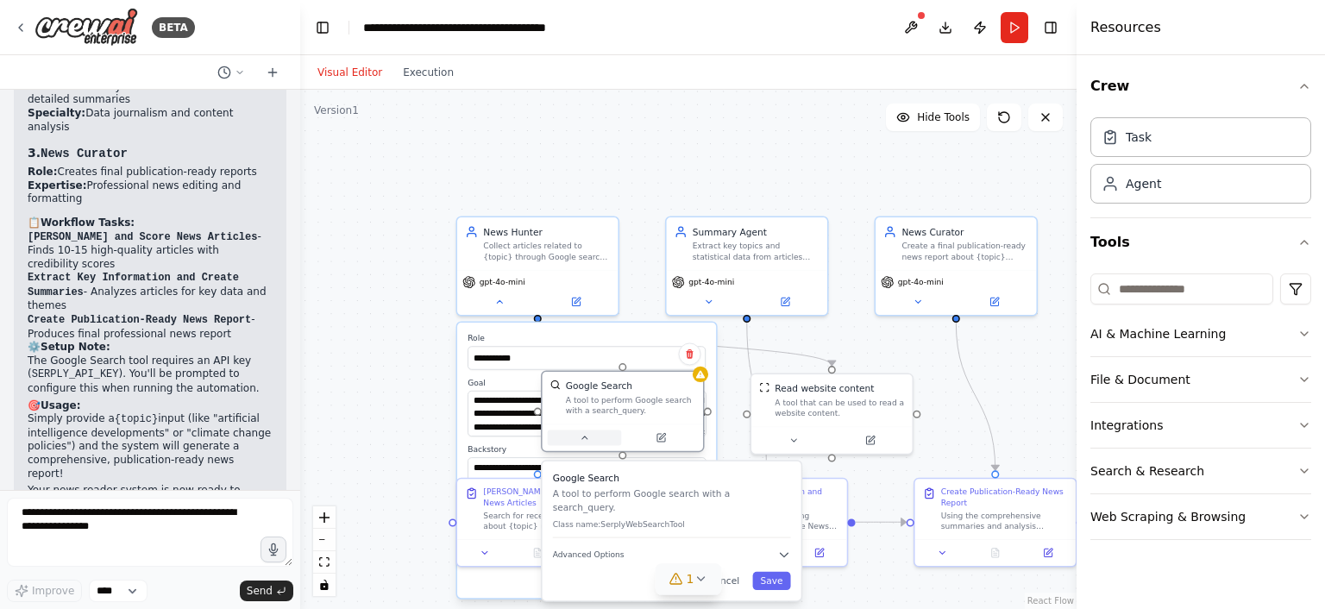
click at [586, 434] on icon at bounding box center [584, 437] width 10 height 10
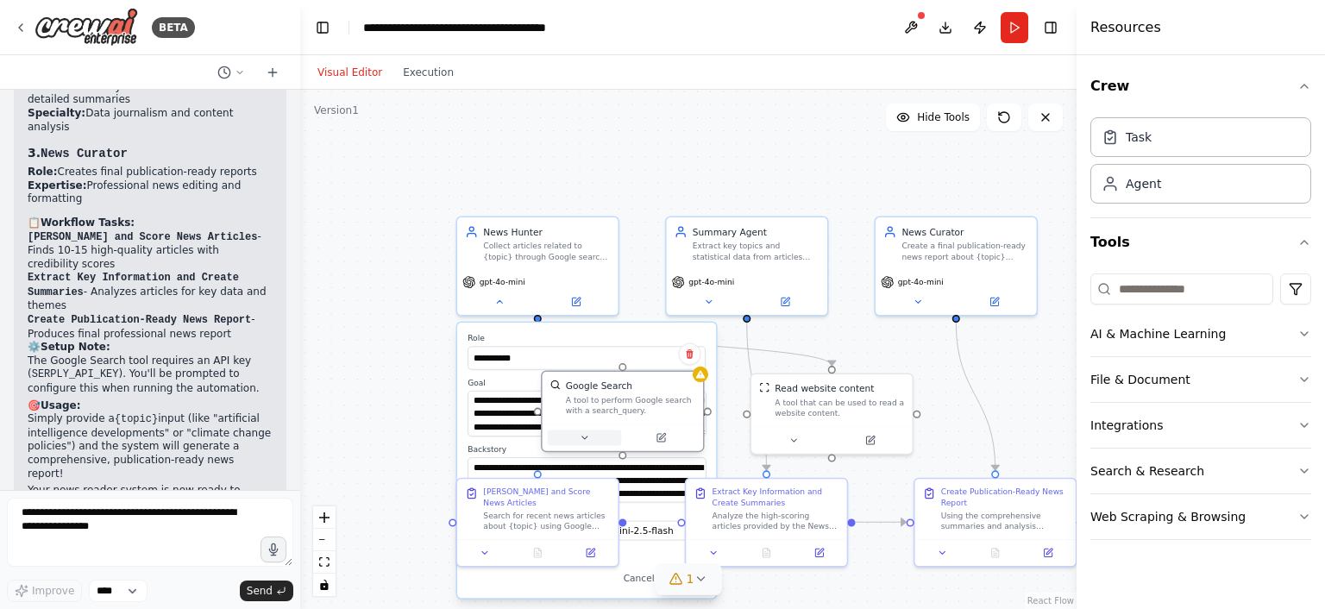
click at [586, 434] on icon at bounding box center [584, 437] width 10 height 10
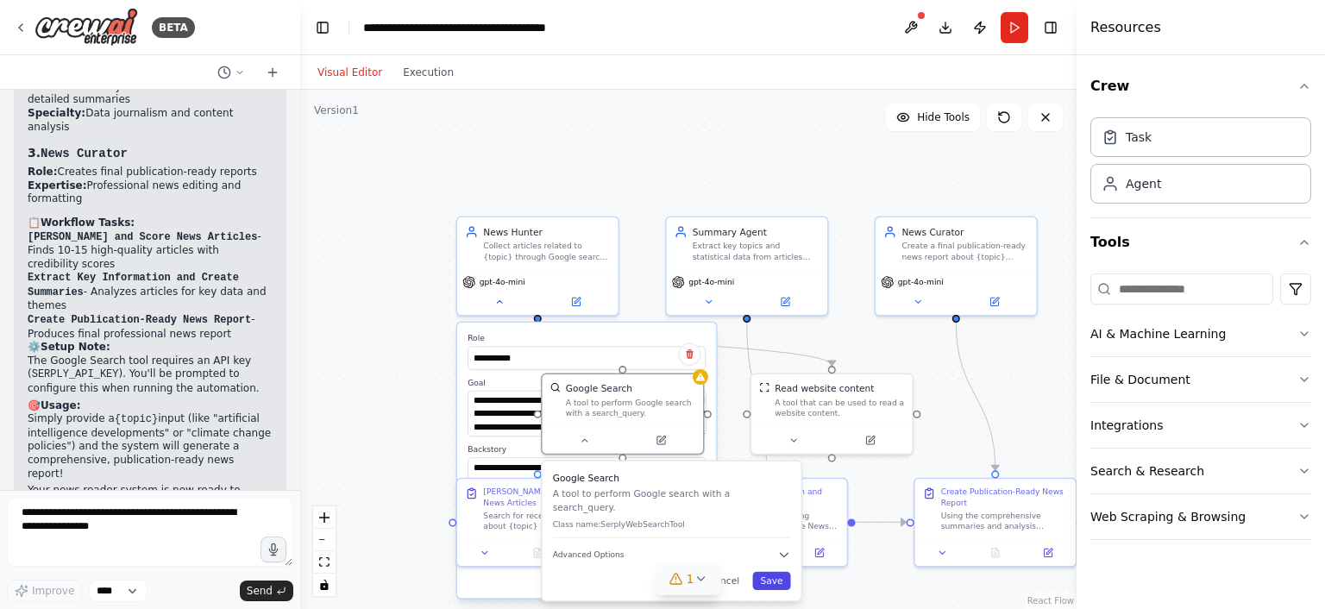
click at [776, 572] on button "Save" at bounding box center [771, 581] width 38 height 18
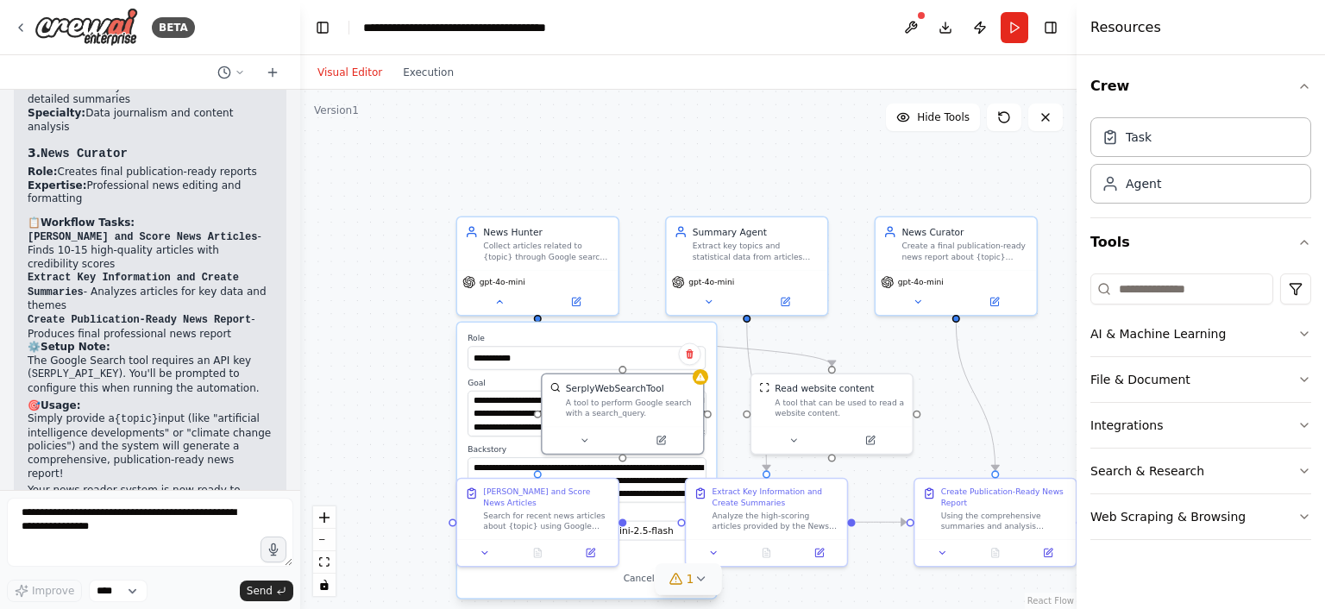
click at [442, 364] on div "**********" at bounding box center [688, 349] width 776 height 519
click at [595, 435] on button at bounding box center [585, 437] width 74 height 16
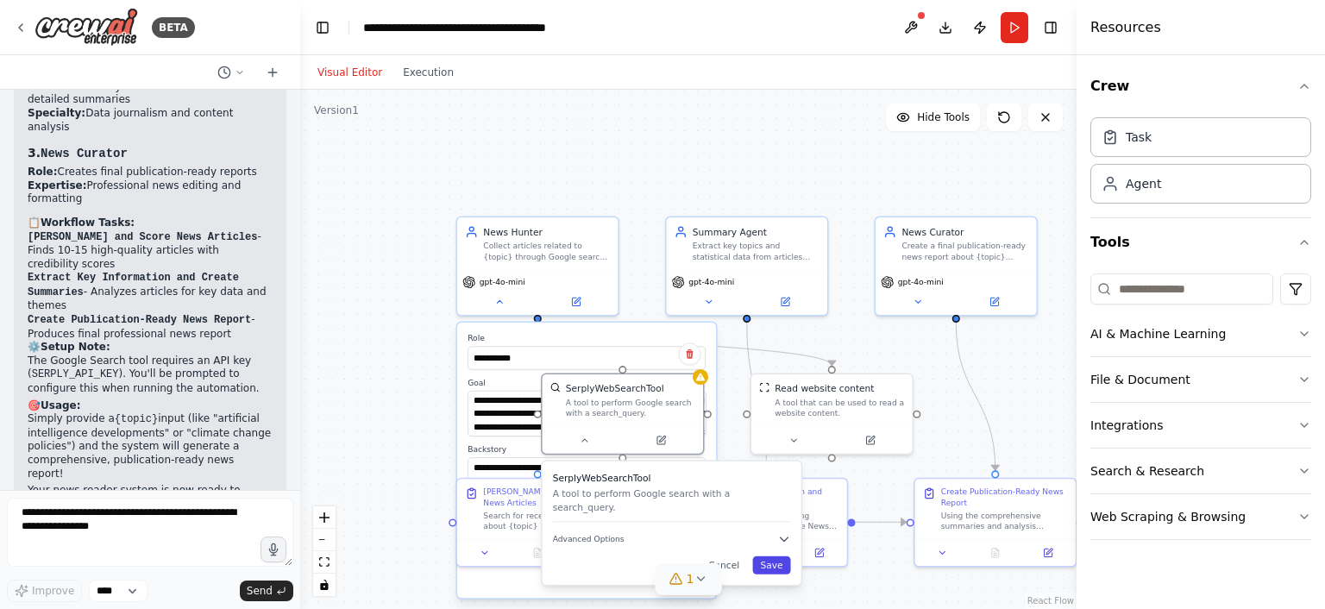
click at [764, 556] on button "Save" at bounding box center [771, 565] width 38 height 18
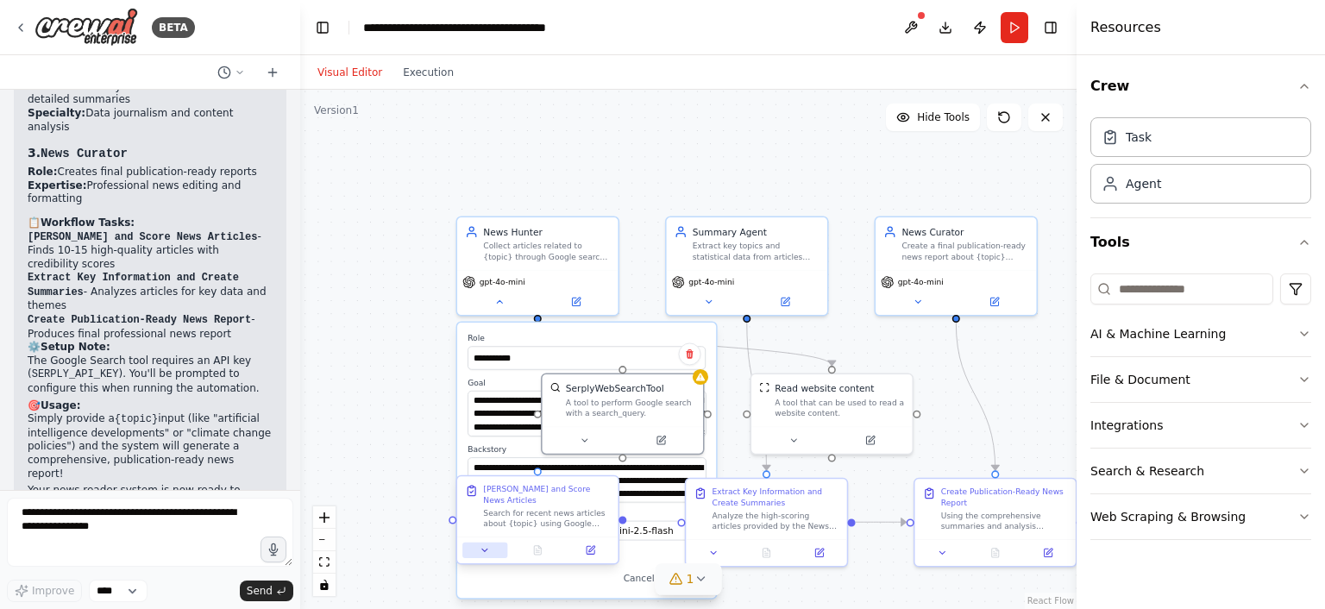
click at [487, 545] on icon at bounding box center [484, 550] width 10 height 10
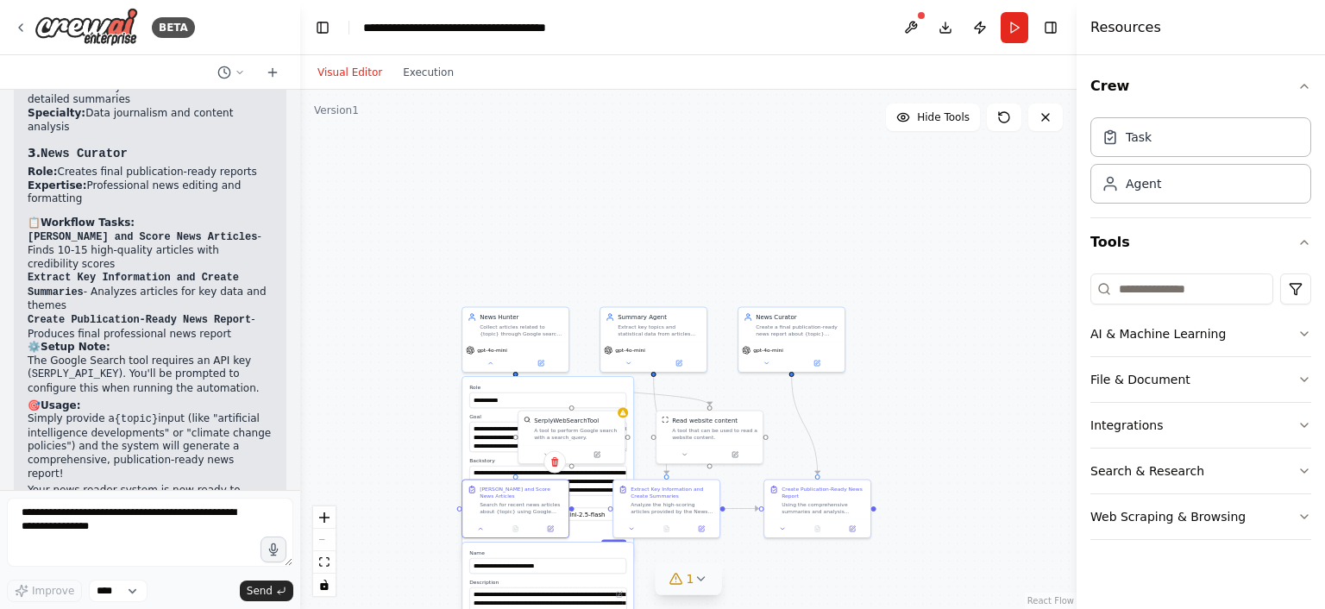
click at [825, 458] on div "**********" at bounding box center [688, 349] width 776 height 519
click at [696, 586] on button "1" at bounding box center [688, 579] width 66 height 32
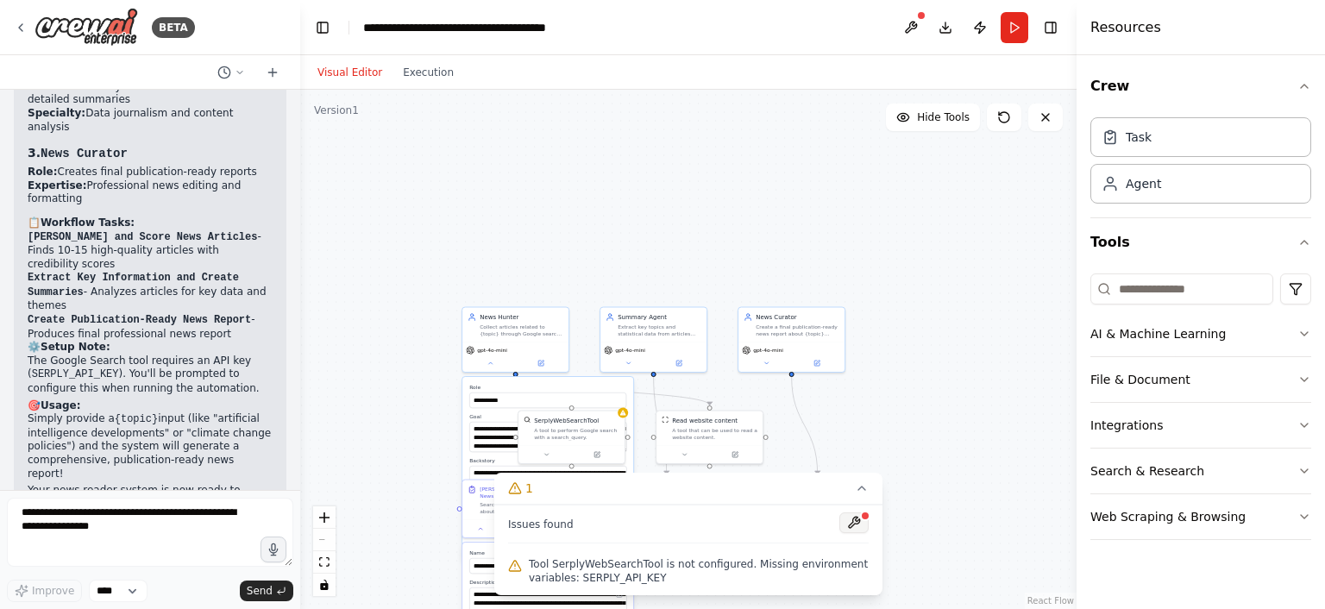
click at [852, 513] on button at bounding box center [853, 522] width 29 height 21
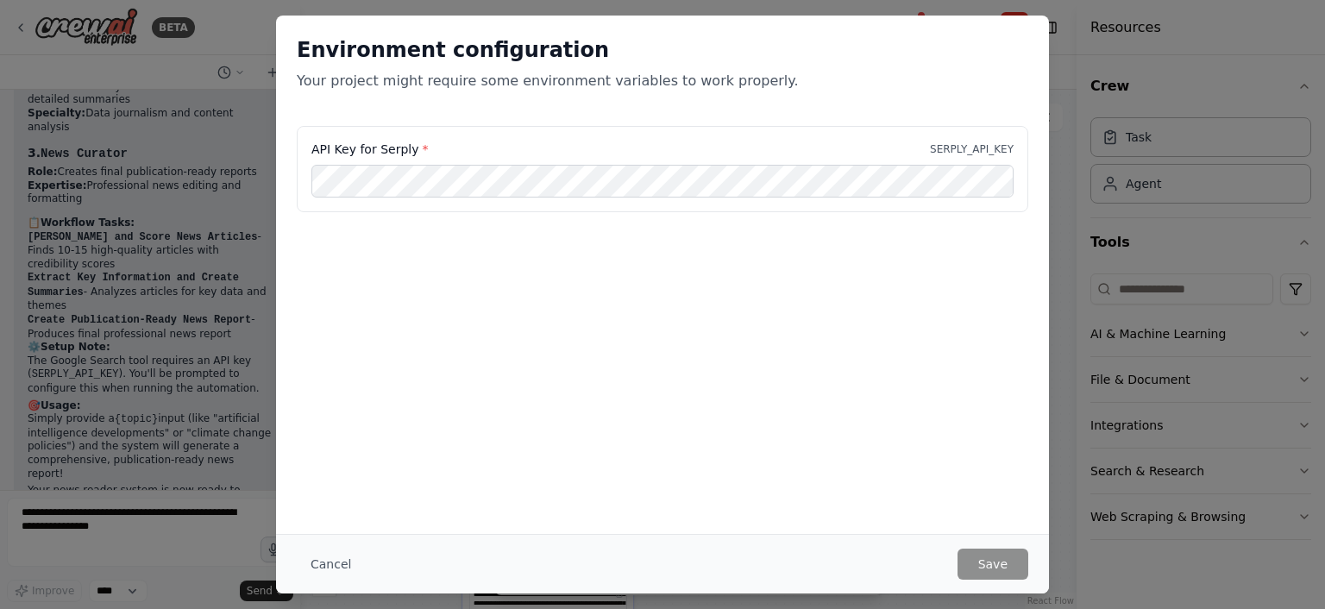
click at [1130, 89] on div "Environment configuration Your project might require some environment variables…" at bounding box center [662, 304] width 1325 height 609
click at [315, 565] on button "Cancel" at bounding box center [331, 563] width 68 height 31
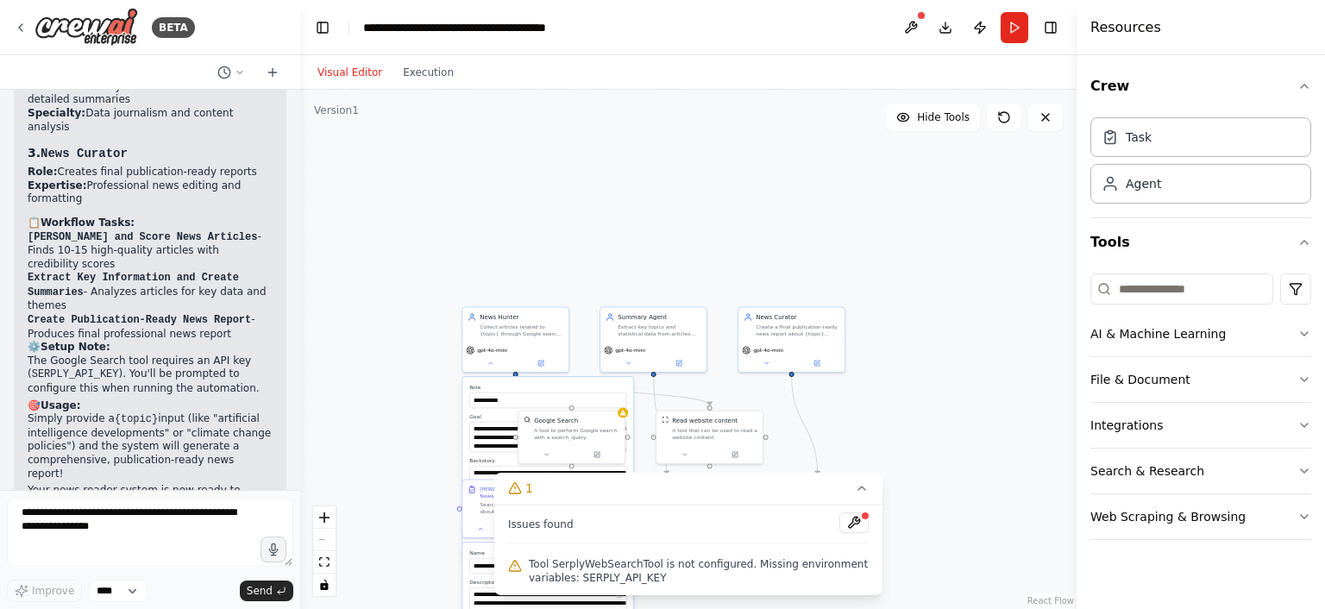
click at [1008, 133] on div "**********" at bounding box center [688, 349] width 776 height 519
click at [1004, 118] on icon at bounding box center [1004, 117] width 14 height 14
click at [1050, 128] on button at bounding box center [1045, 117] width 34 height 28
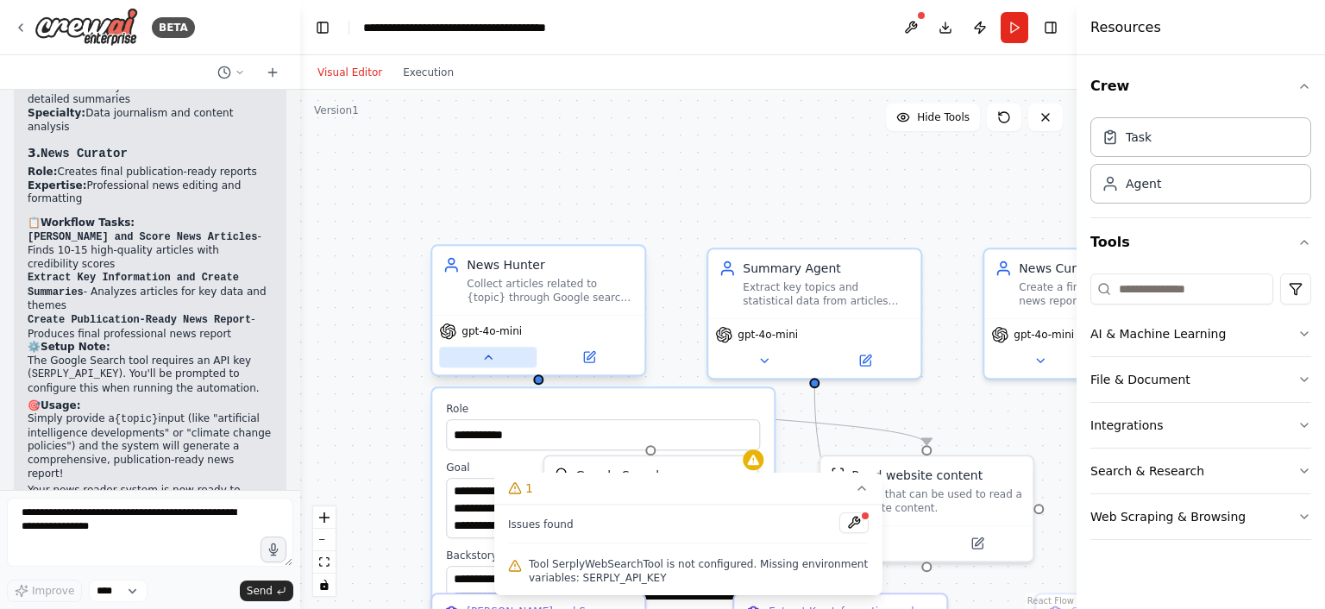
click at [484, 359] on icon at bounding box center [488, 357] width 14 height 14
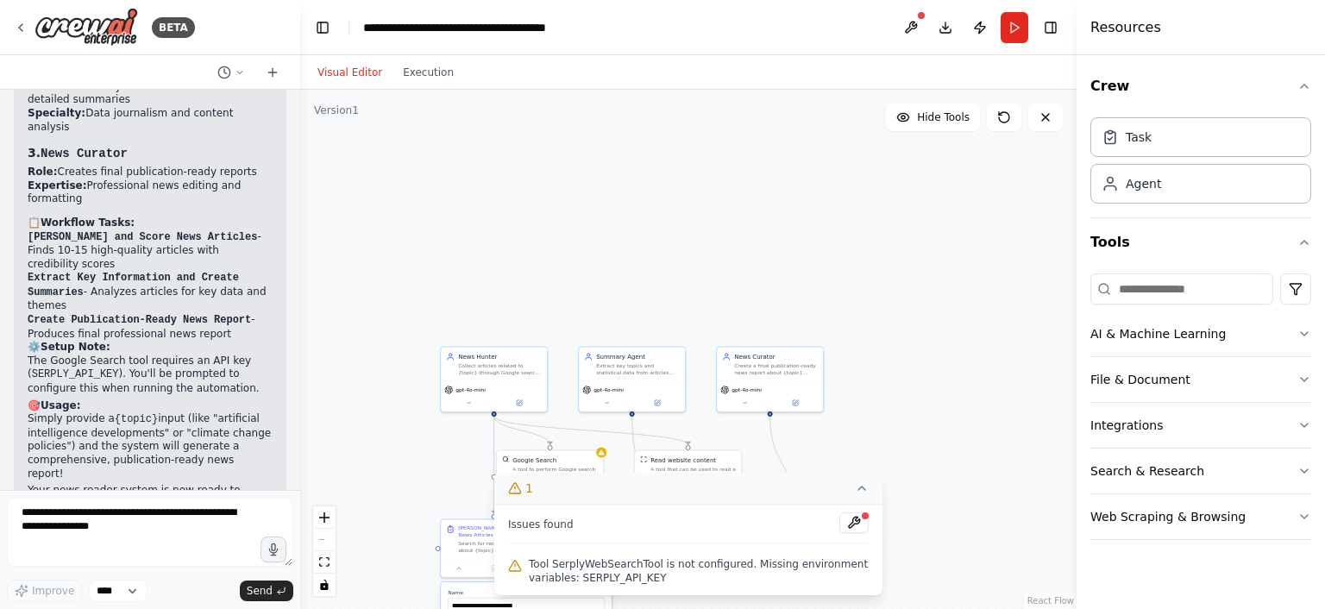
click at [828, 482] on button "1" at bounding box center [688, 489] width 388 height 32
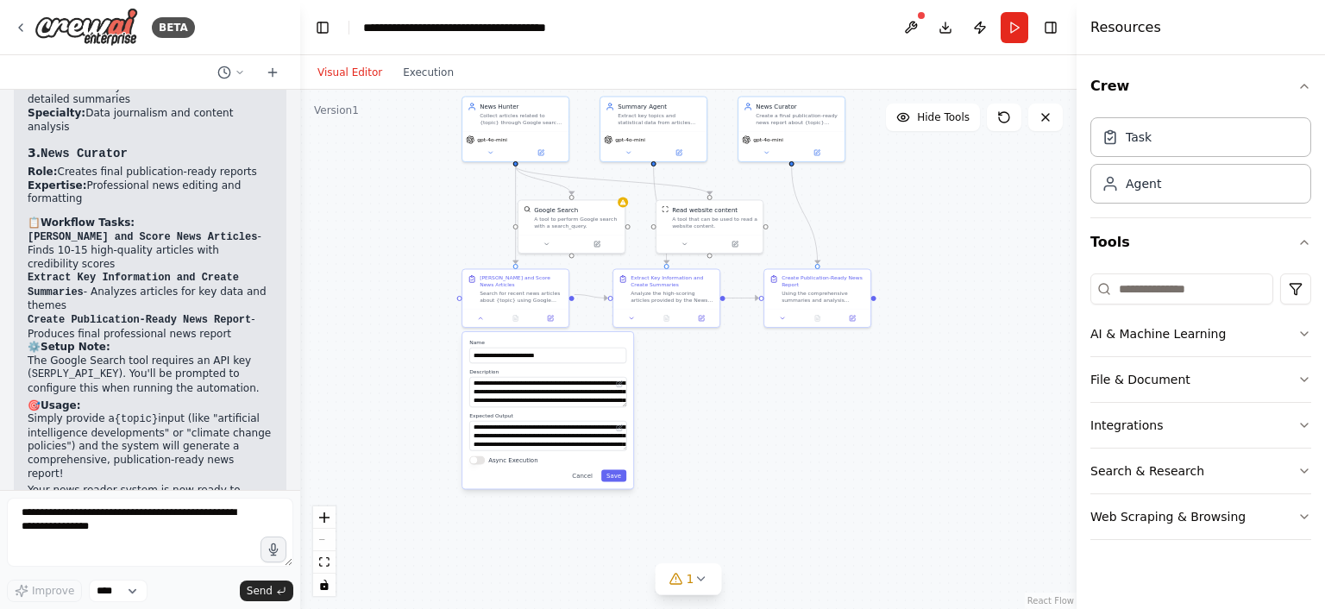
drag, startPoint x: 430, startPoint y: 463, endPoint x: 452, endPoint y: 213, distance: 251.0
click at [452, 213] on div ".deletable-edge-delete-btn { width: 20px; height: 20px; border: 0px solid #ffff…" at bounding box center [688, 349] width 776 height 519
click at [586, 472] on button "Cancel" at bounding box center [582, 476] width 31 height 12
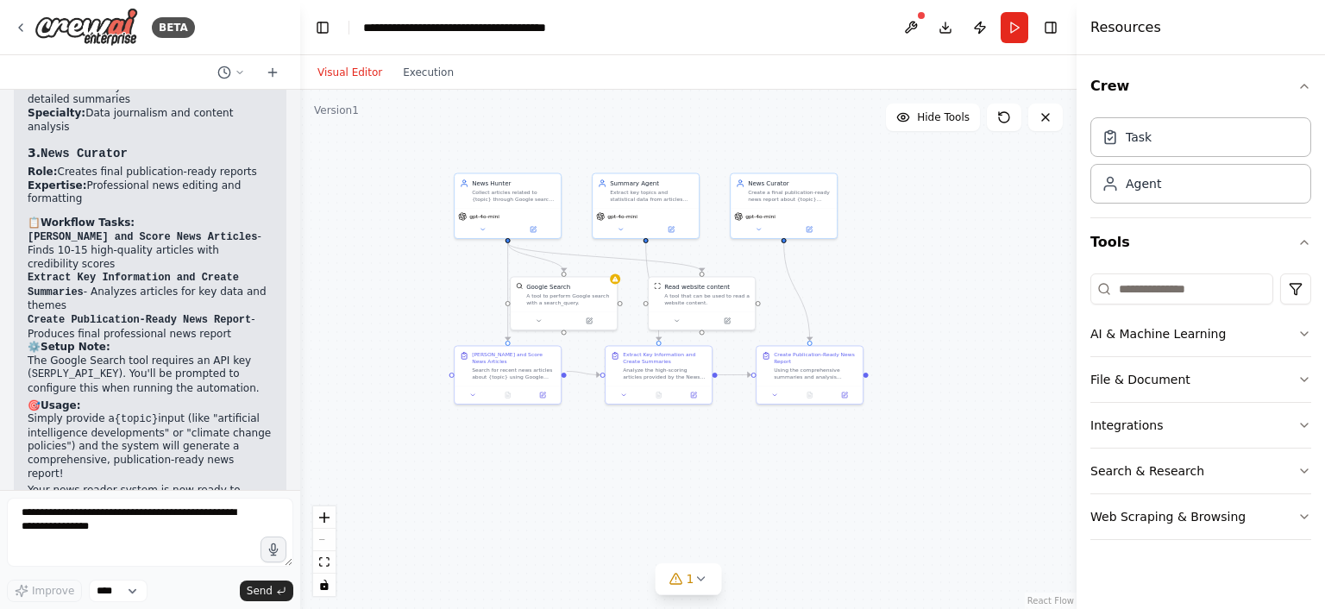
drag, startPoint x: 521, startPoint y: 365, endPoint x: 513, endPoint y: 442, distance: 77.1
click at [513, 442] on div ".deletable-edge-delete-btn { width: 20px; height: 20px; border: 0px solid #ffff…" at bounding box center [688, 349] width 776 height 519
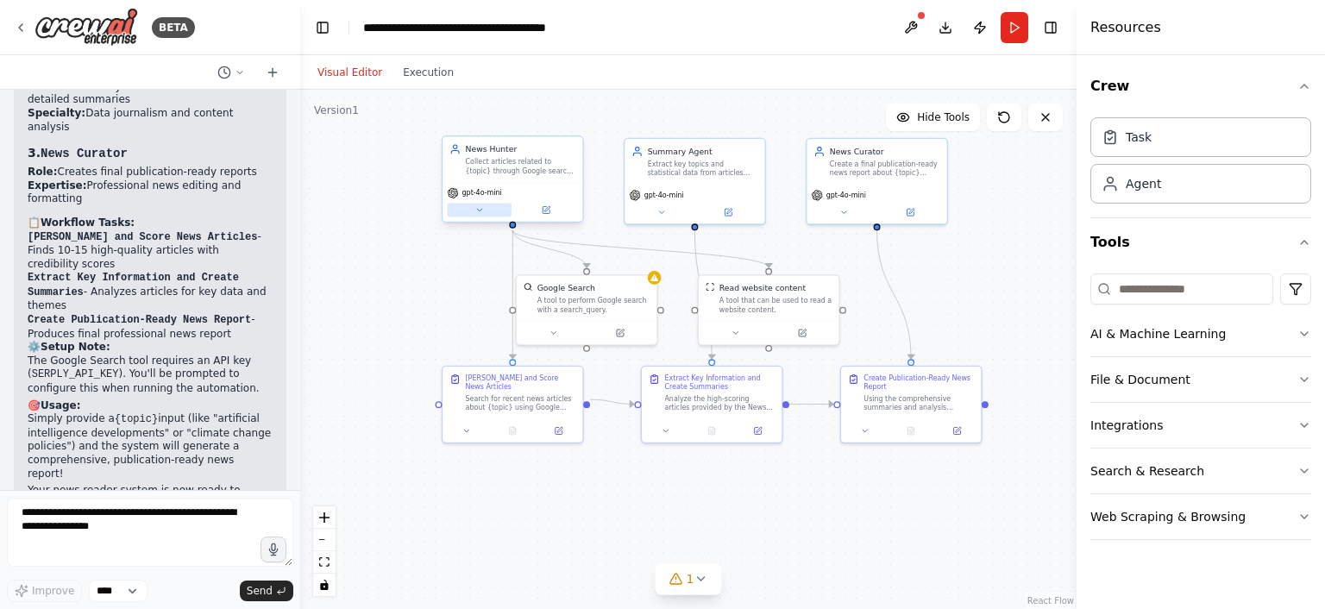
click at [488, 210] on button at bounding box center [479, 211] width 65 height 14
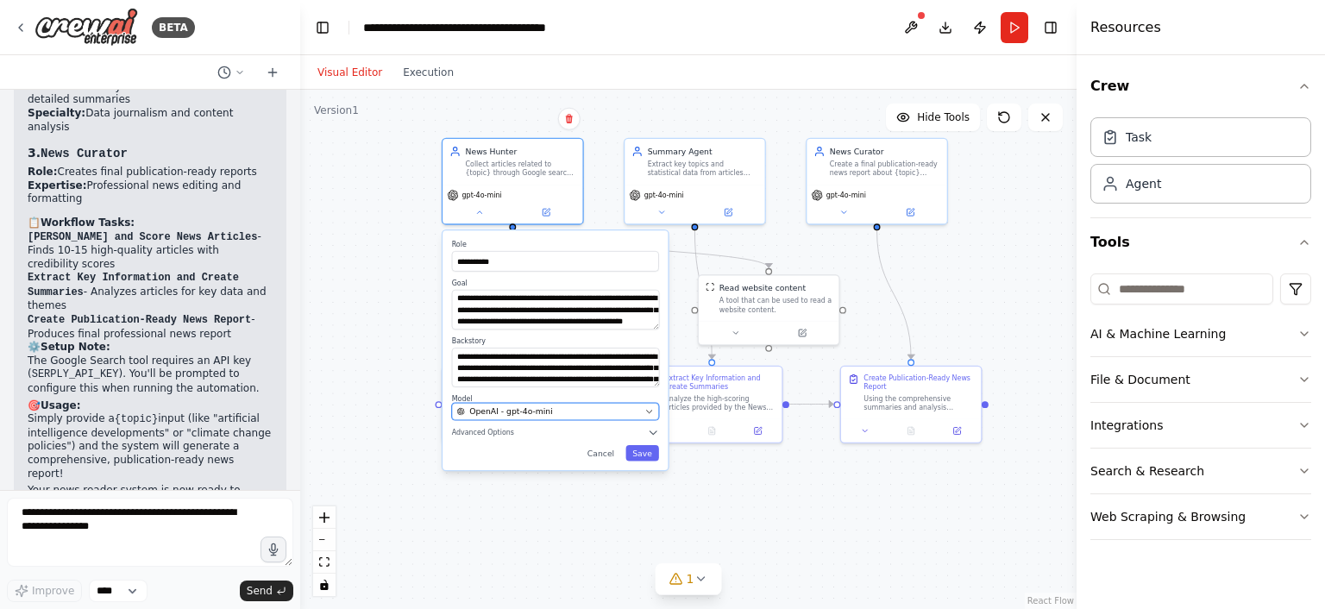
click at [531, 406] on span "OpenAI - gpt-4o-mini" at bounding box center [511, 411] width 84 height 11
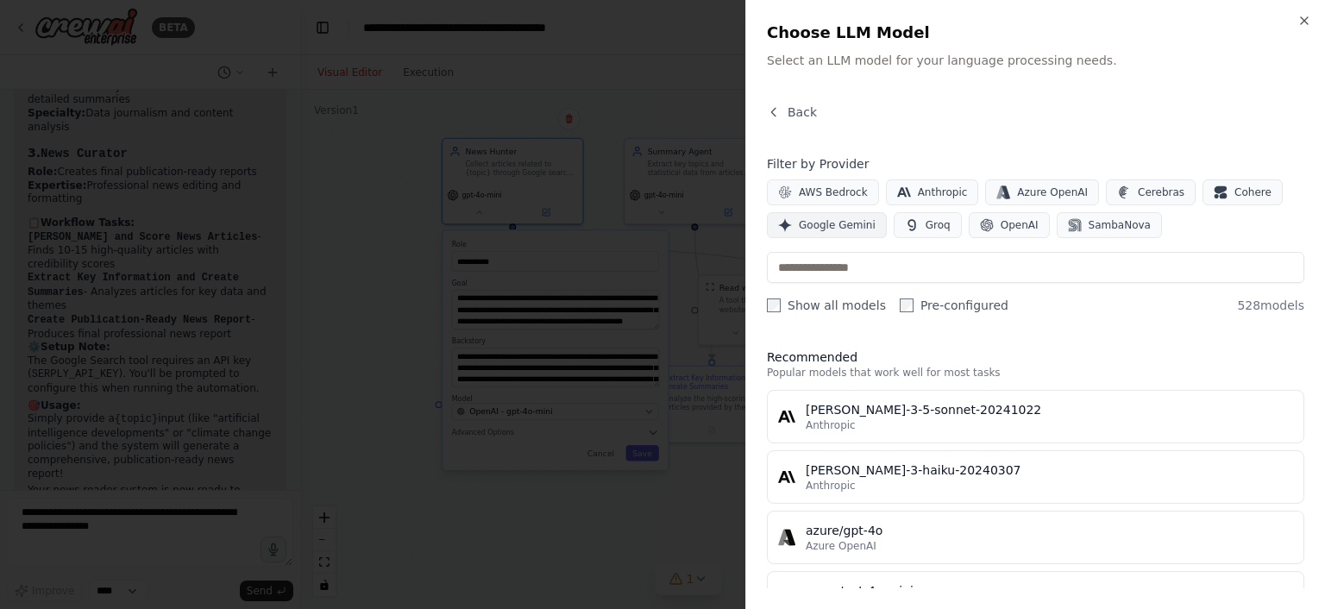
click at [838, 224] on span "Google Gemini" at bounding box center [837, 225] width 77 height 14
click at [769, 149] on div "Back Filter by Provider AWS Bedrock Anthropic Azure OpenAI Cerebras Cohere Goog…" at bounding box center [1035, 345] width 537 height 485
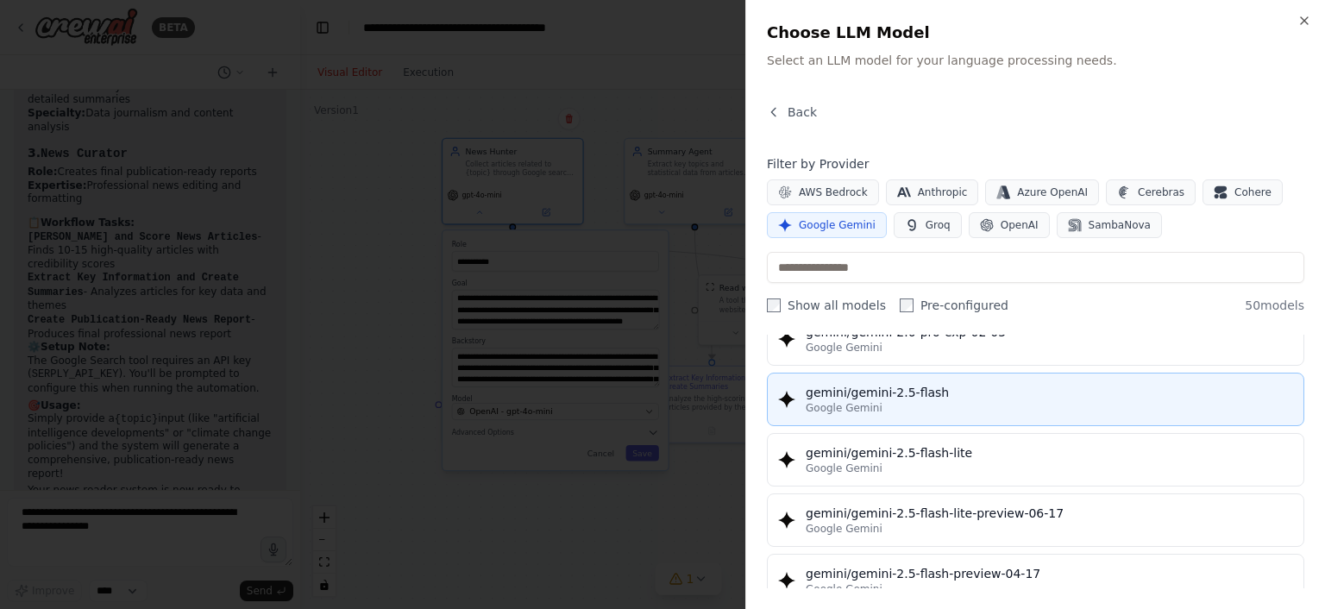
click at [918, 401] on div "Google Gemini" at bounding box center [1048, 408] width 487 height 14
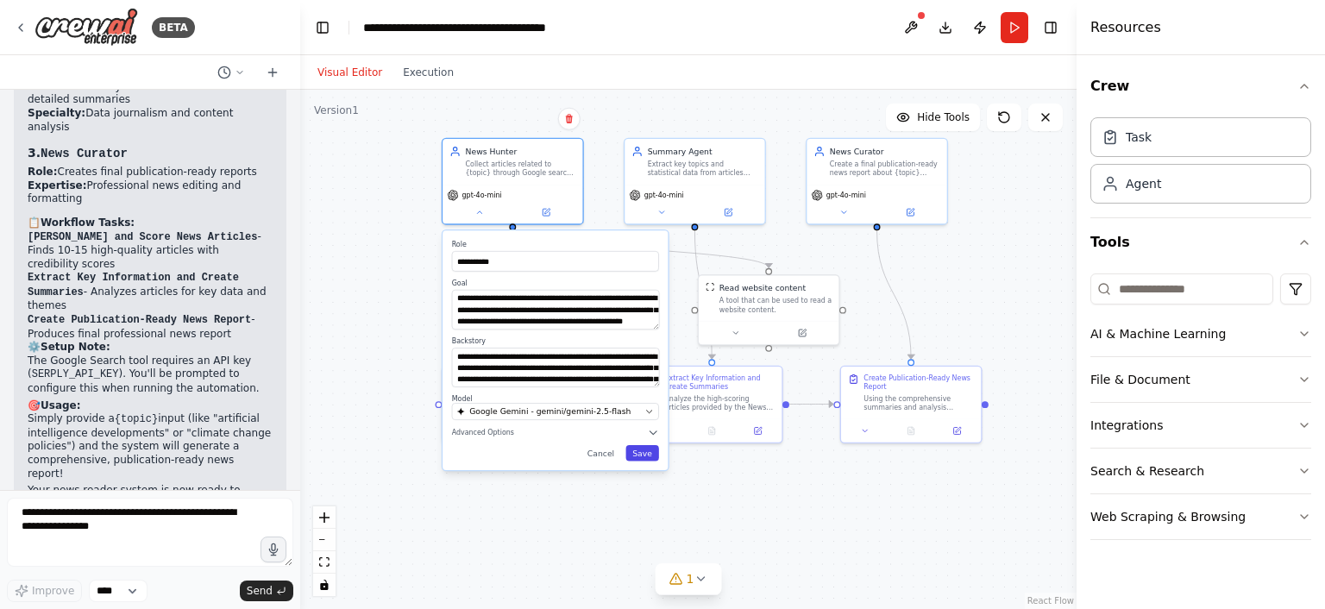
click at [642, 456] on button "Save" at bounding box center [642, 453] width 34 height 16
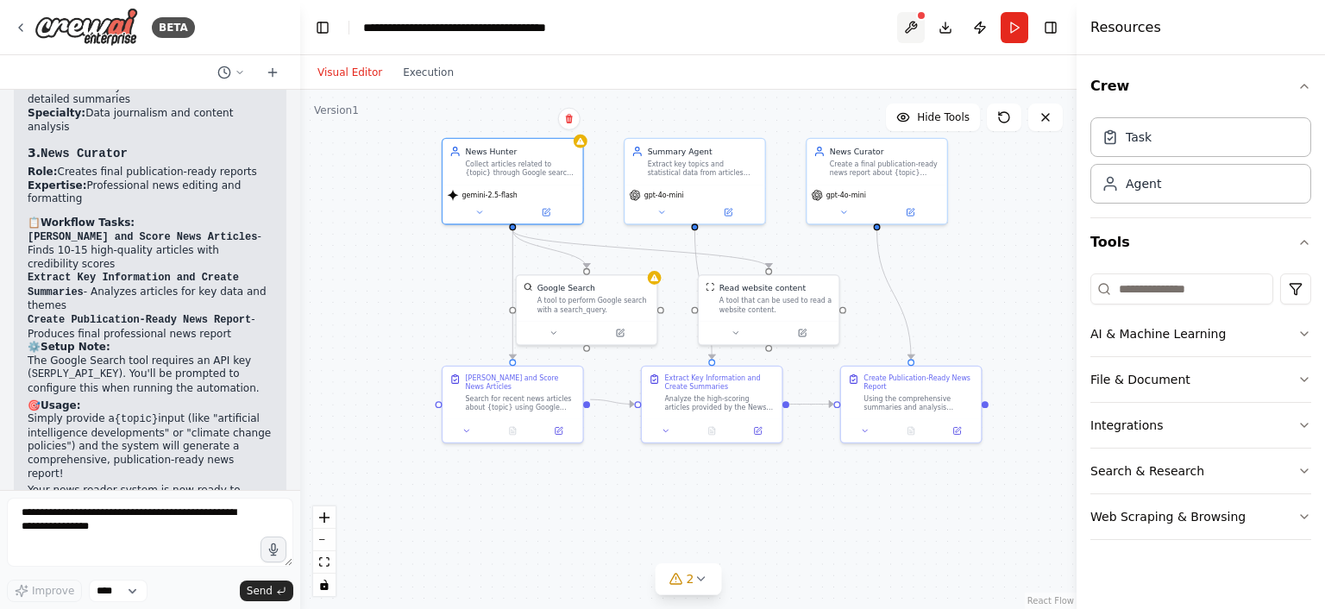
click at [906, 25] on button at bounding box center [911, 27] width 28 height 31
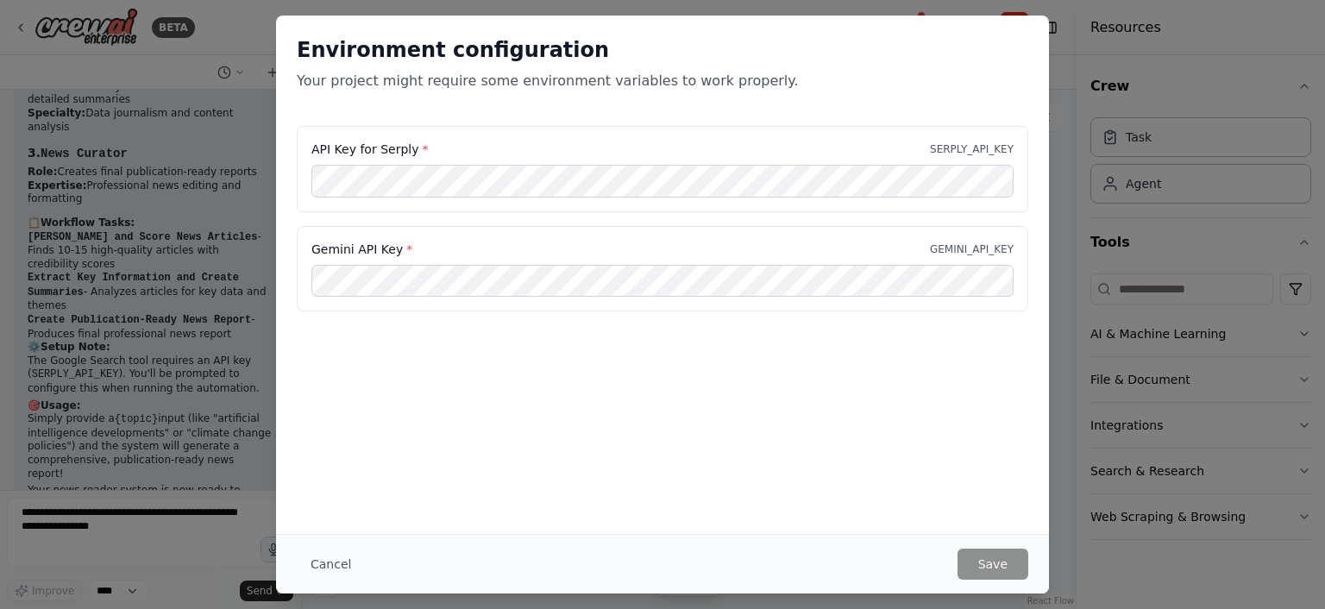
click at [1238, 204] on div "Environment configuration Your project might require some environment variables…" at bounding box center [662, 304] width 1325 height 609
click at [345, 561] on button "Cancel" at bounding box center [331, 563] width 68 height 31
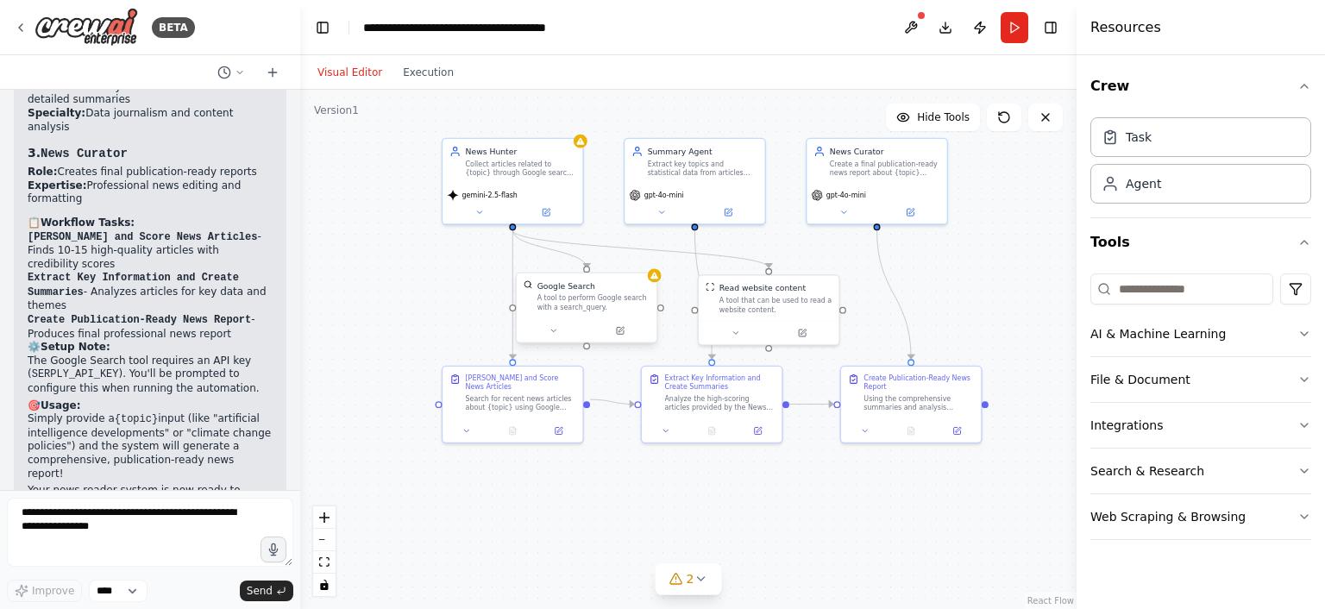
click at [555, 341] on div at bounding box center [587, 330] width 140 height 23
click at [556, 335] on button at bounding box center [553, 330] width 65 height 14
click at [582, 428] on span "Advanced Options" at bounding box center [556, 432] width 62 height 9
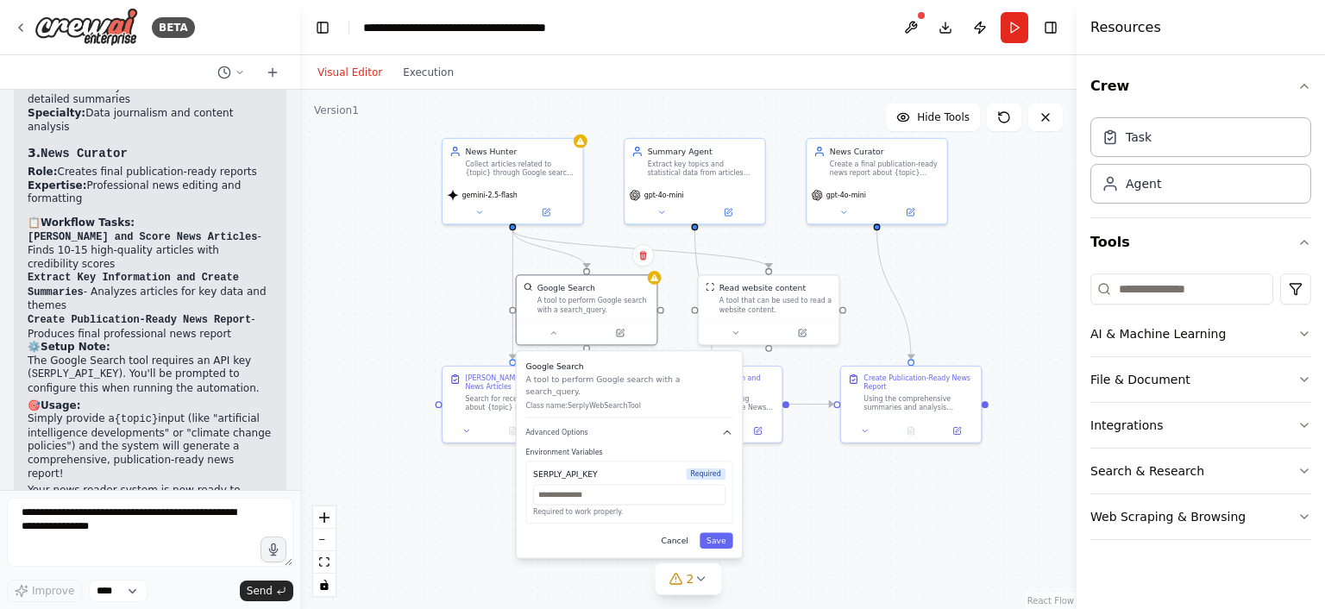
click at [680, 533] on button "Cancel" at bounding box center [675, 541] width 41 height 16
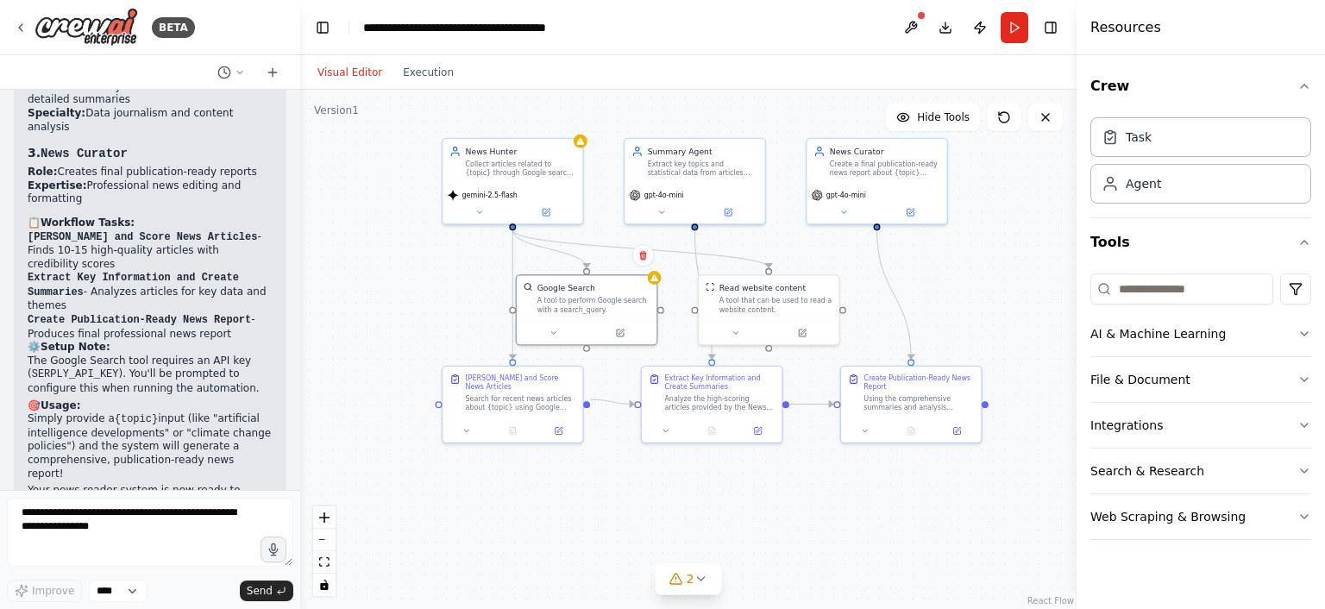
click at [467, 297] on div ".deletable-edge-delete-btn { width: 20px; height: 20px; border: 0px solid #ffff…" at bounding box center [688, 349] width 776 height 519
click at [661, 214] on button at bounding box center [662, 211] width 65 height 14
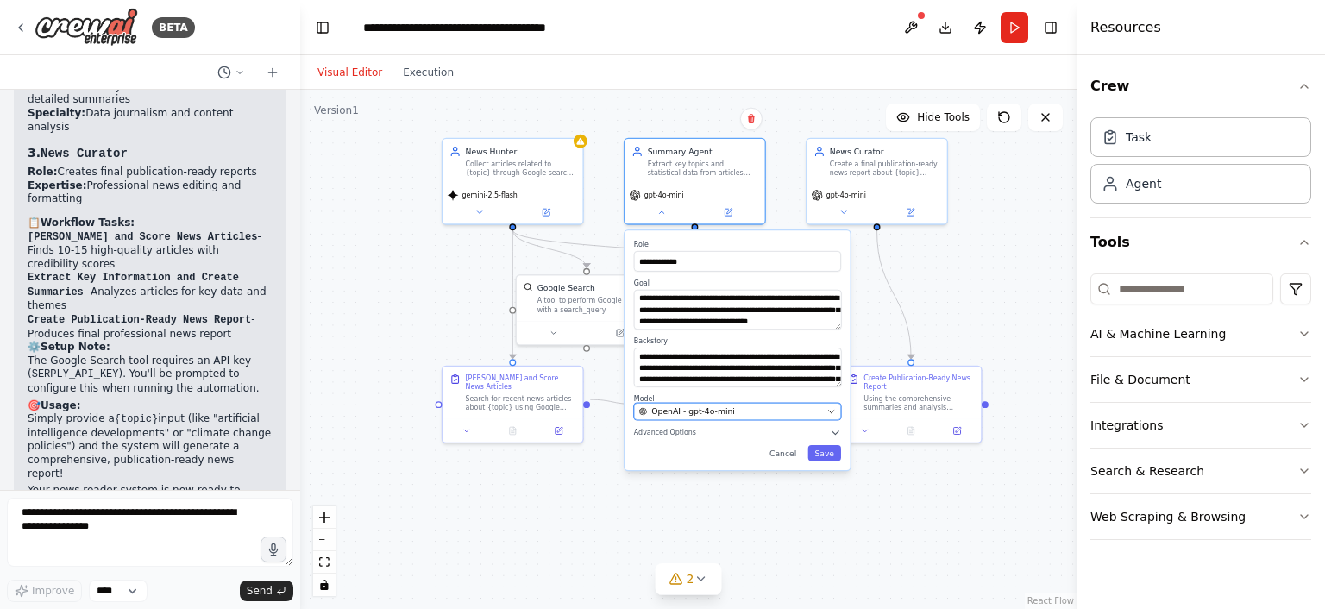
click at [721, 417] on button "OpenAI - gpt-4o-mini" at bounding box center [737, 411] width 207 height 17
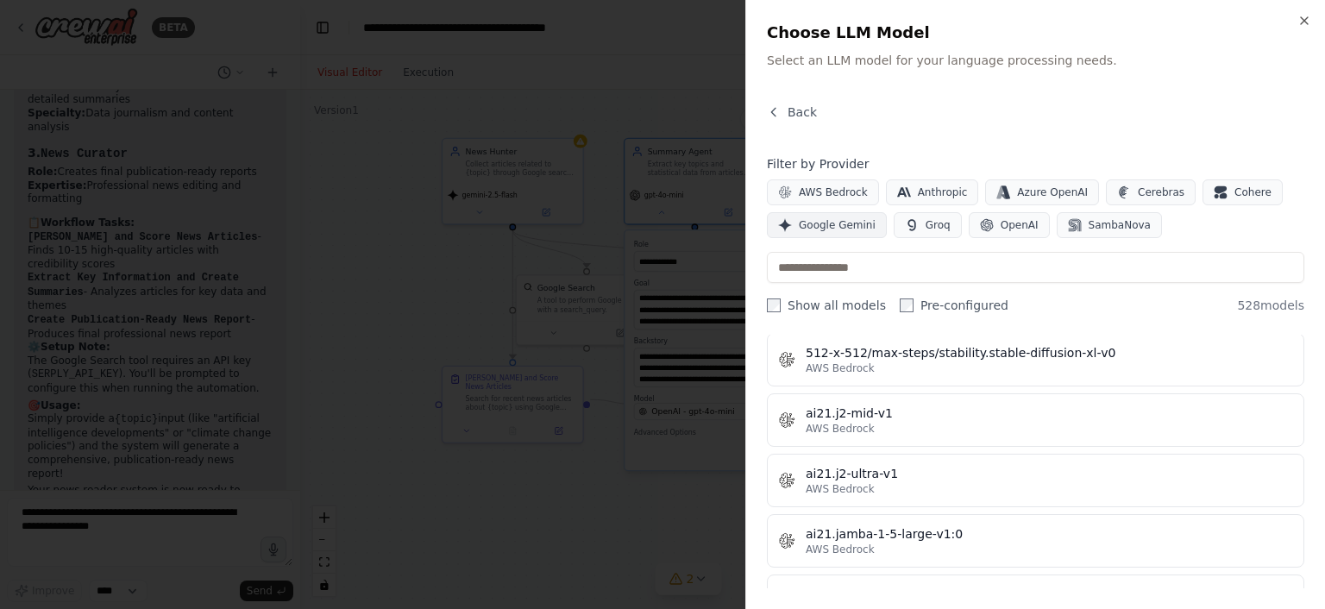
click at [848, 232] on button "Google Gemini" at bounding box center [827, 225] width 120 height 26
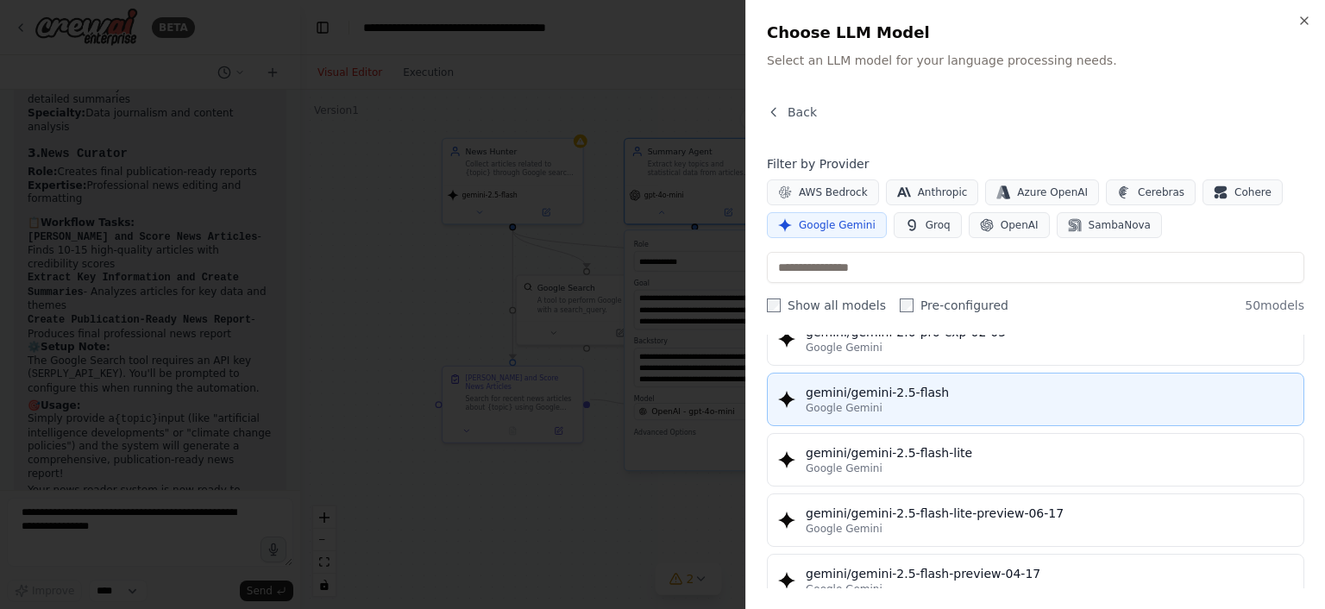
click at [935, 384] on div "gemini/gemini-2.5-flash" at bounding box center [1048, 392] width 487 height 17
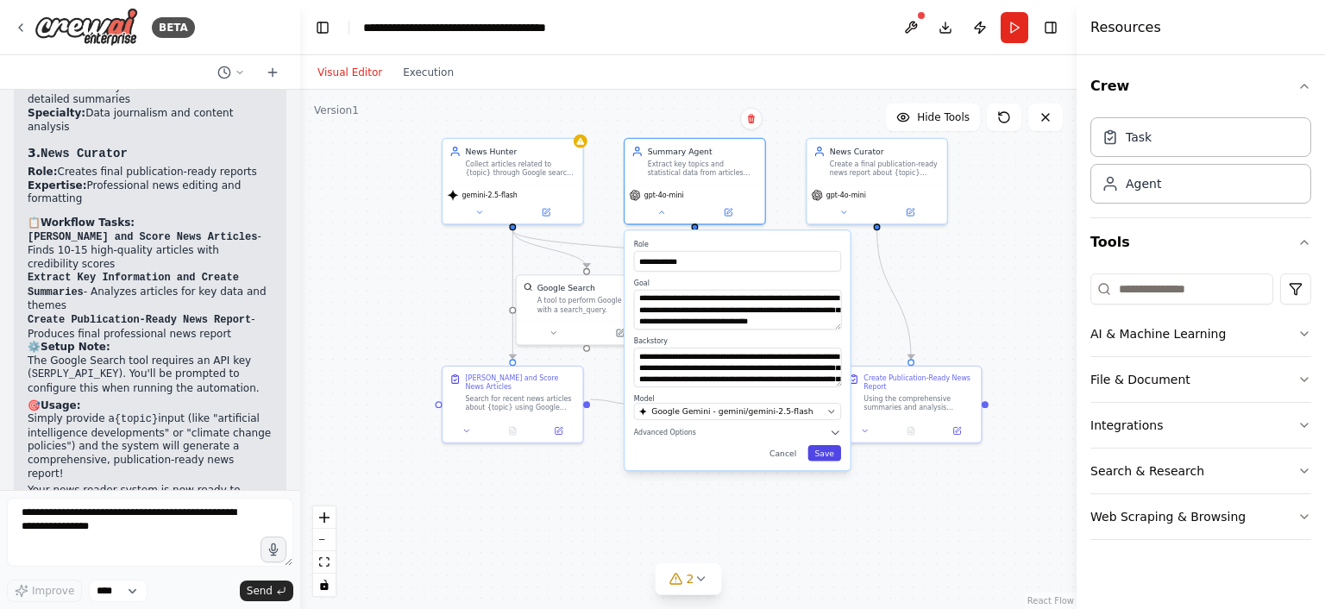
click at [829, 454] on button "Save" at bounding box center [824, 453] width 34 height 16
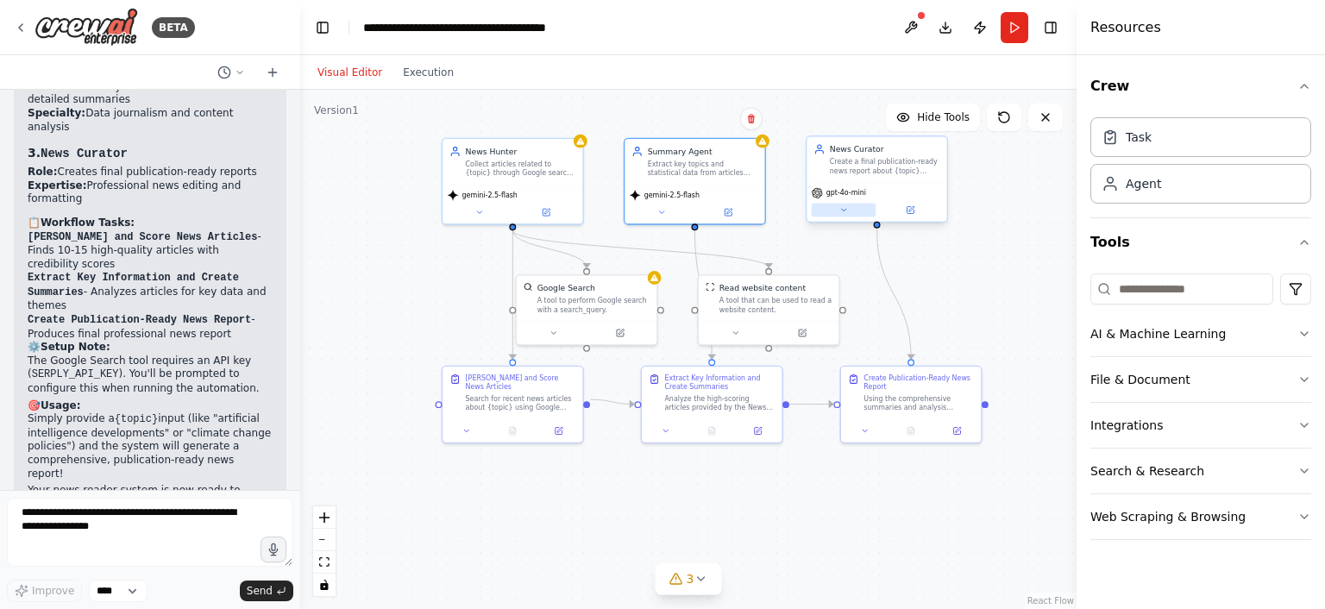
click at [842, 215] on button at bounding box center [844, 211] width 65 height 14
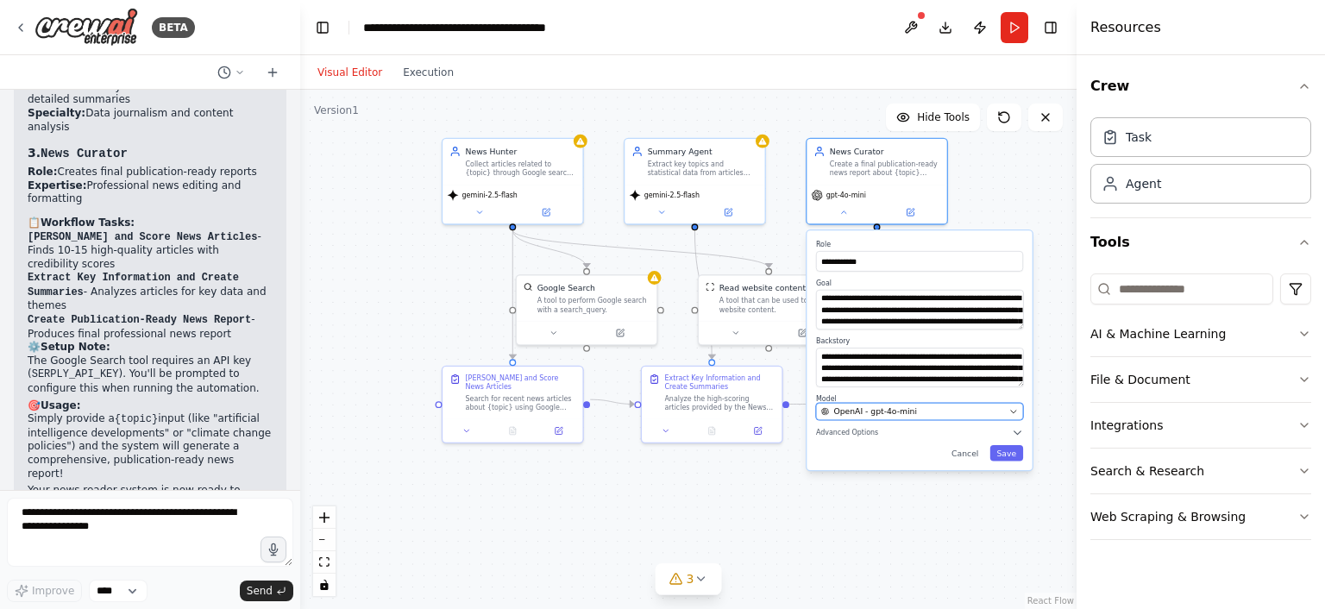
click at [896, 413] on span "OpenAI - gpt-4o-mini" at bounding box center [875, 411] width 84 height 11
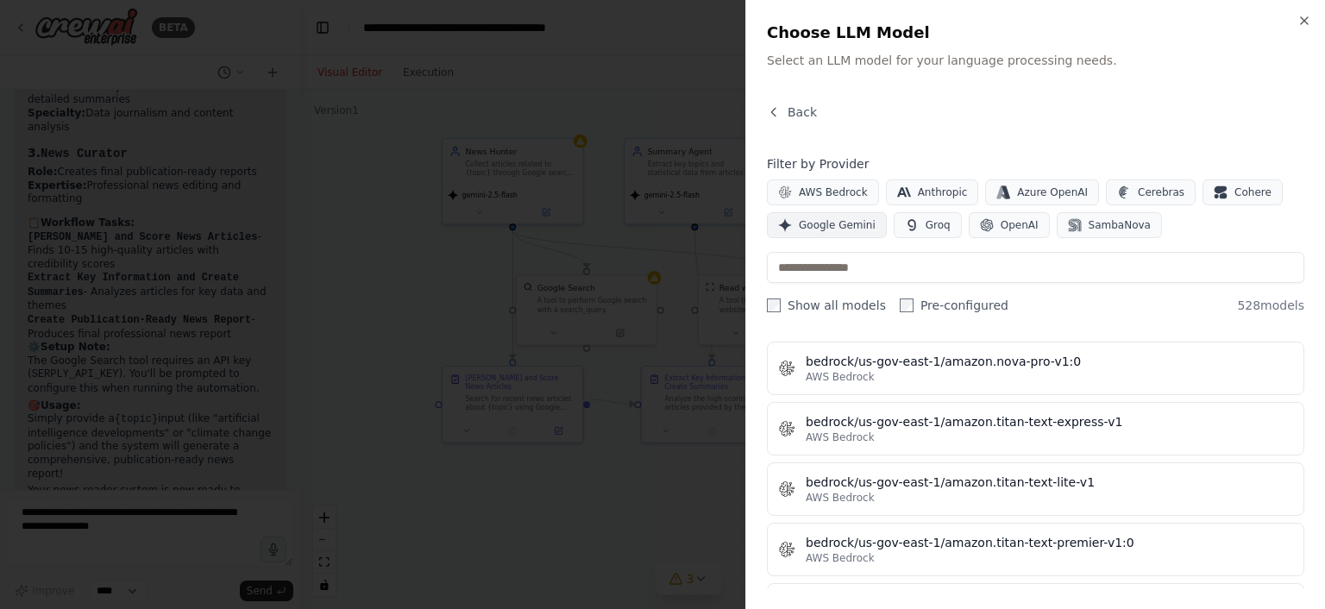
click at [853, 219] on span "Google Gemini" at bounding box center [837, 225] width 77 height 14
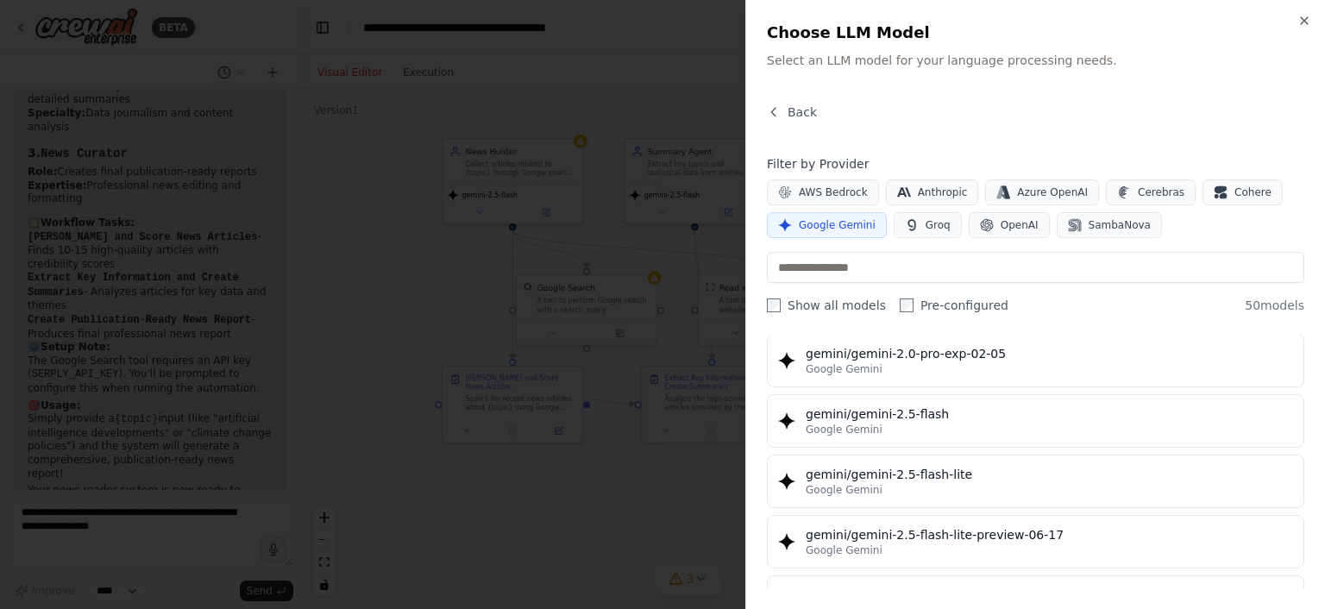
scroll to position [1429, 0]
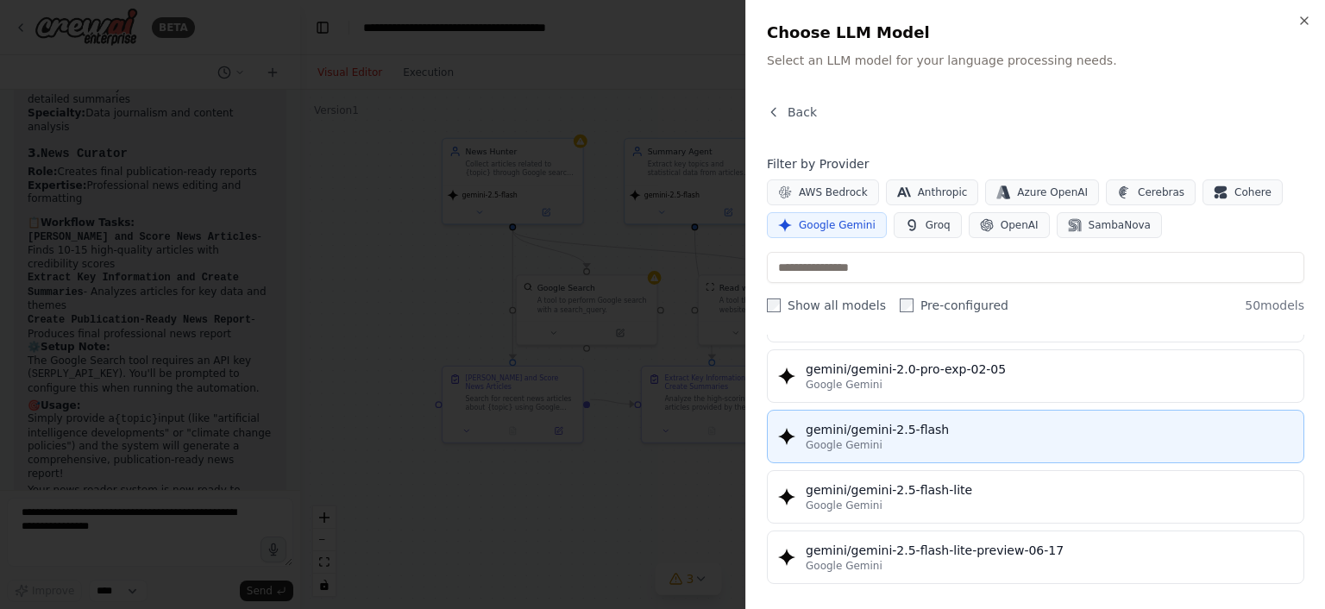
click at [966, 438] on div "Google Gemini" at bounding box center [1048, 445] width 487 height 14
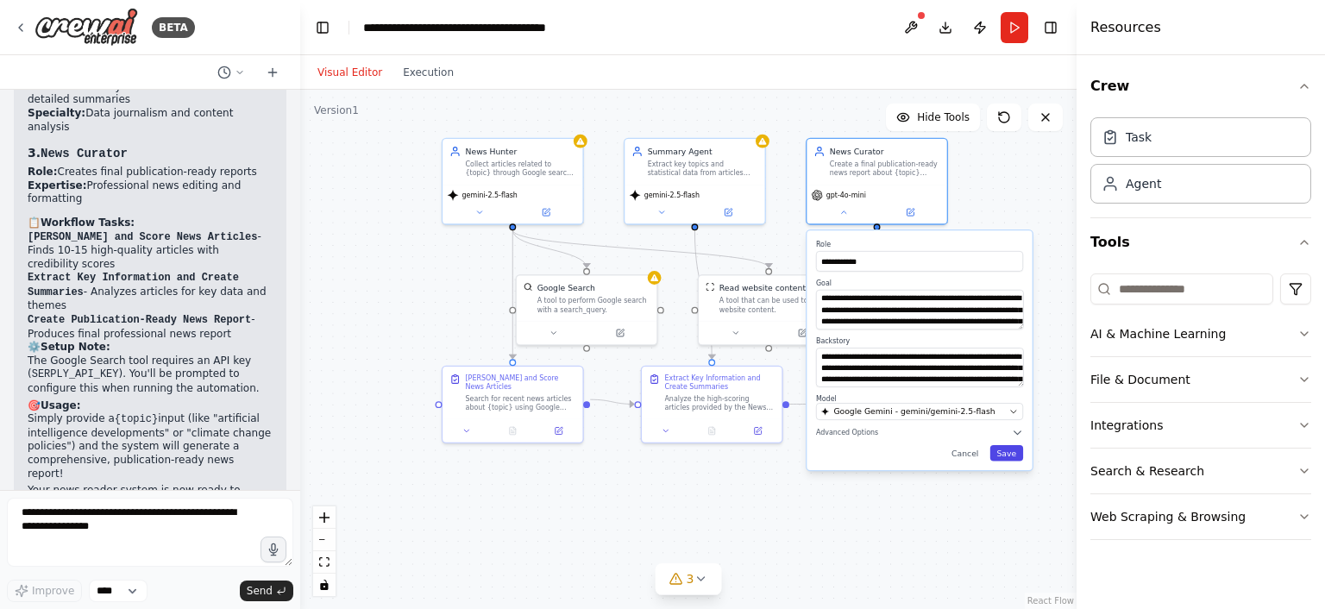
click at [1004, 452] on button "Save" at bounding box center [1007, 453] width 34 height 16
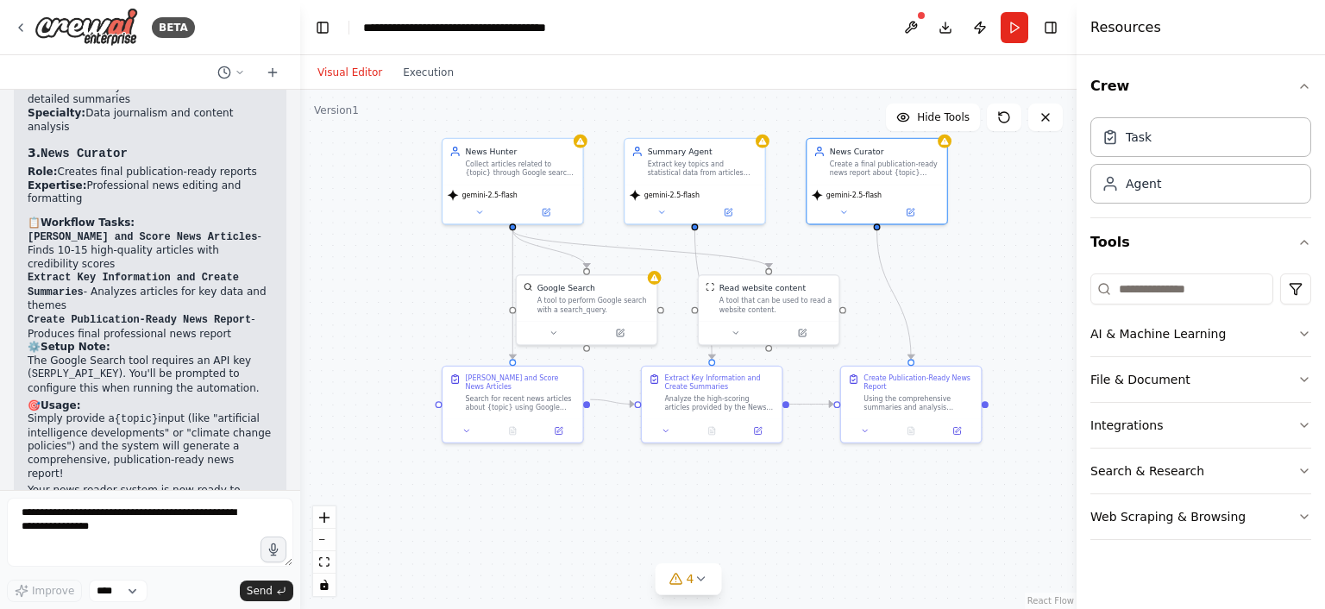
click at [1019, 536] on div ".deletable-edge-delete-btn { width: 20px; height: 20px; border: 0px solid #ffff…" at bounding box center [688, 349] width 776 height 519
click at [959, 509] on div ".deletable-edge-delete-btn { width: 20px; height: 20px; border: 0px solid #ffff…" at bounding box center [688, 349] width 776 height 519
click at [921, 28] on button at bounding box center [911, 27] width 28 height 31
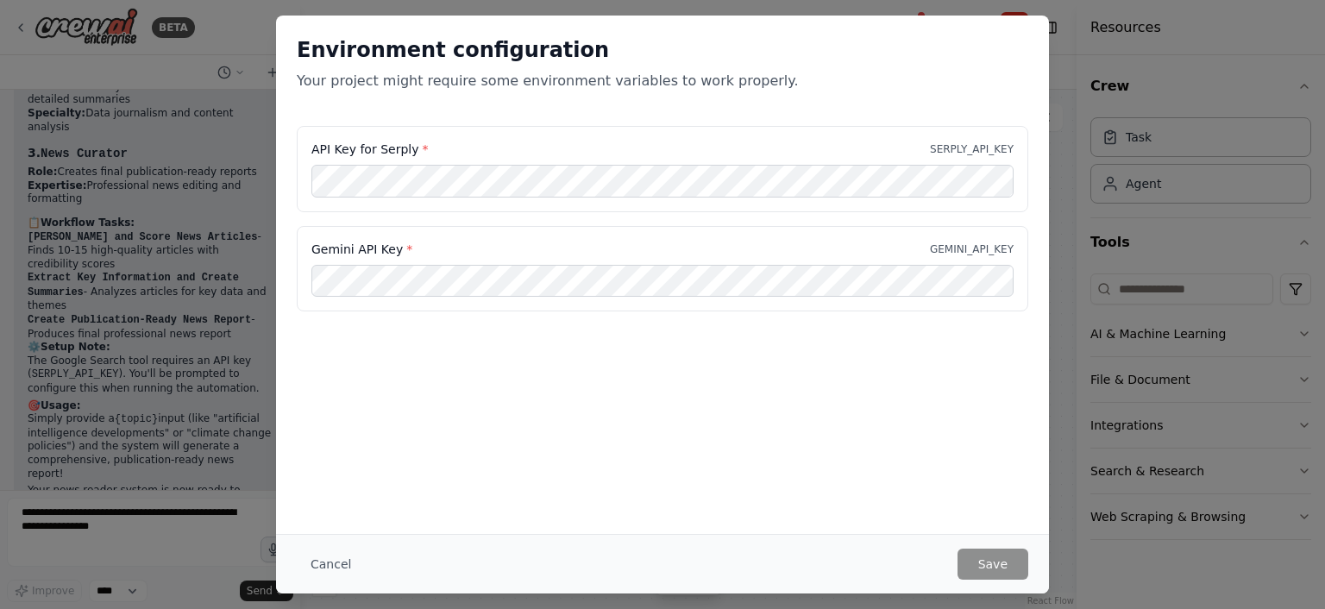
click at [613, 403] on div "Environment configuration Your project might require some environment variables…" at bounding box center [662, 275] width 773 height 518
click at [649, 444] on div "Environment configuration Your project might require some environment variables…" at bounding box center [662, 275] width 773 height 518
click at [910, 448] on div "Environment configuration Your project might require some environment variables…" at bounding box center [662, 275] width 773 height 518
click at [1162, 166] on div "Environment configuration Your project might require some environment variables…" at bounding box center [662, 304] width 1325 height 609
click at [342, 567] on button "Cancel" at bounding box center [331, 563] width 68 height 31
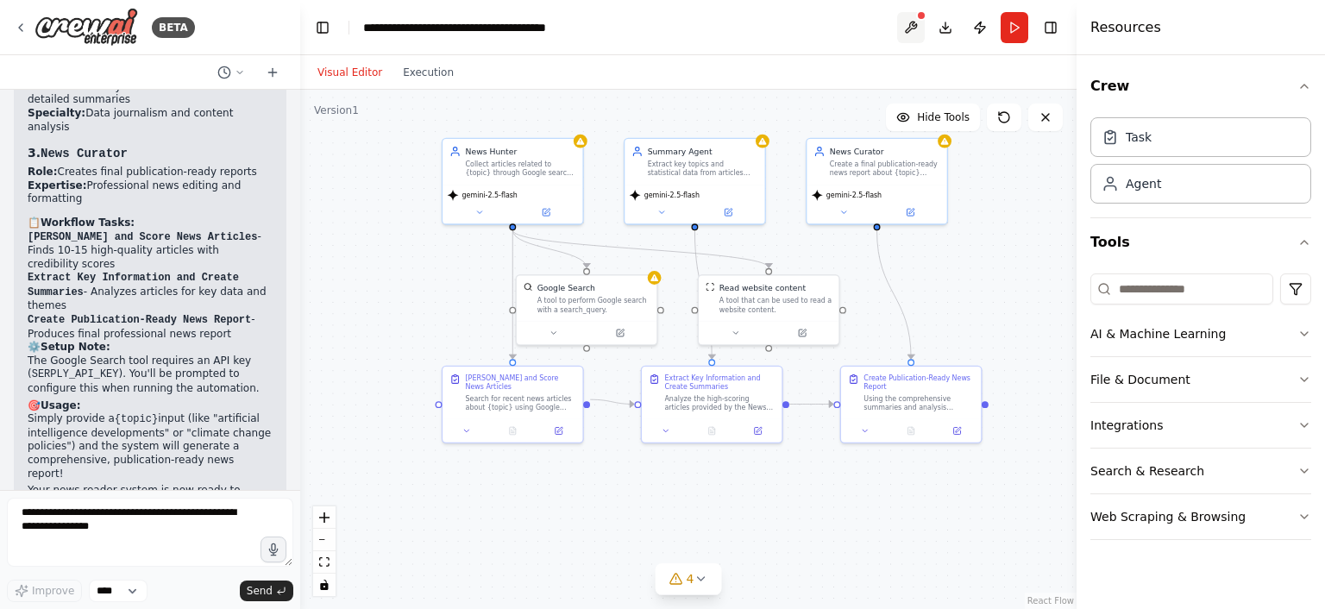
click at [907, 30] on button at bounding box center [911, 27] width 28 height 31
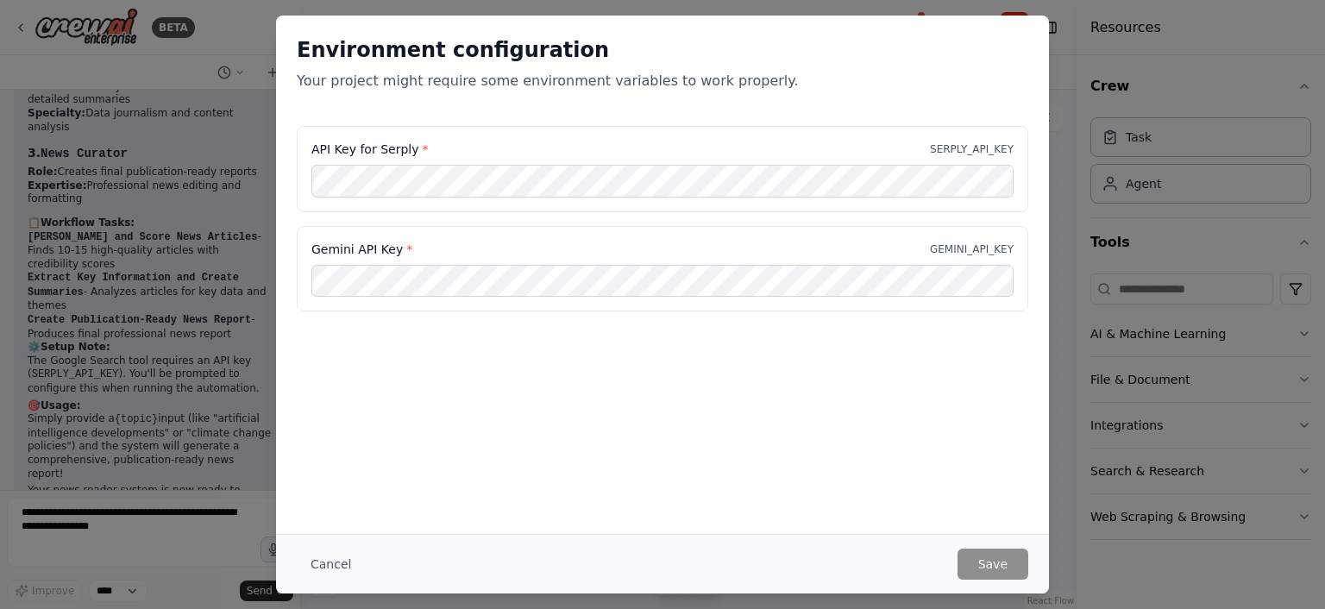
click at [1148, 212] on div "Environment configuration Your project might require some environment variables…" at bounding box center [662, 304] width 1325 height 609
drag, startPoint x: 935, startPoint y: 147, endPoint x: 1017, endPoint y: 148, distance: 81.9
click at [1017, 148] on div "API Key for Serply * SERPLY_API_KEY" at bounding box center [662, 169] width 731 height 86
copy p "SERPLY_API_KEY"
click at [752, 419] on div "Environment configuration Your project might require some environment variables…" at bounding box center [662, 275] width 773 height 518
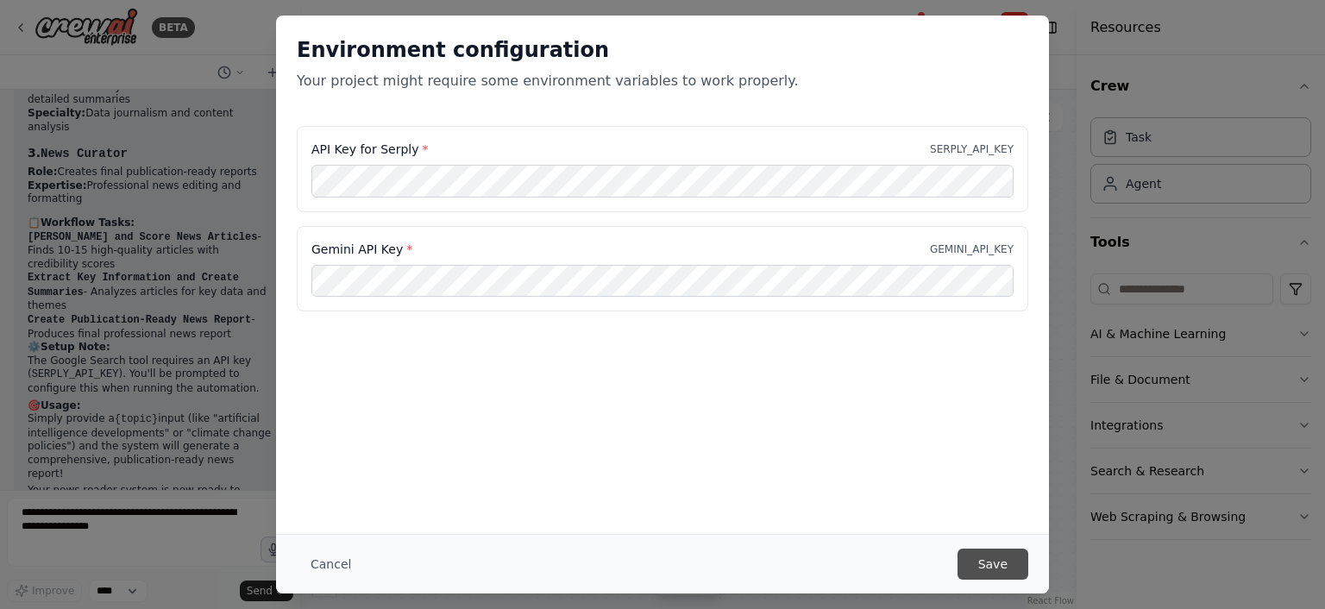
click at [991, 554] on button "Save" at bounding box center [992, 563] width 71 height 31
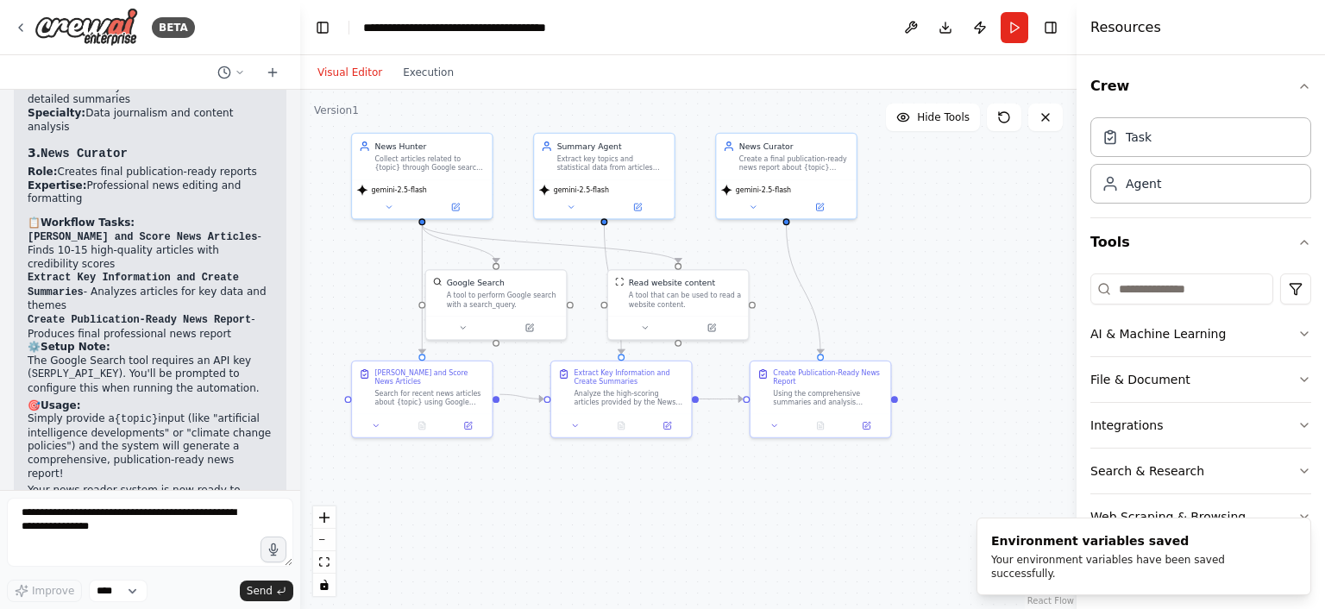
drag, startPoint x: 918, startPoint y: 513, endPoint x: 827, endPoint y: 508, distance: 90.7
click at [827, 508] on div ".deletable-edge-delete-btn { width: 20px; height: 20px; border: 0px solid #ffff…" at bounding box center [688, 349] width 776 height 519
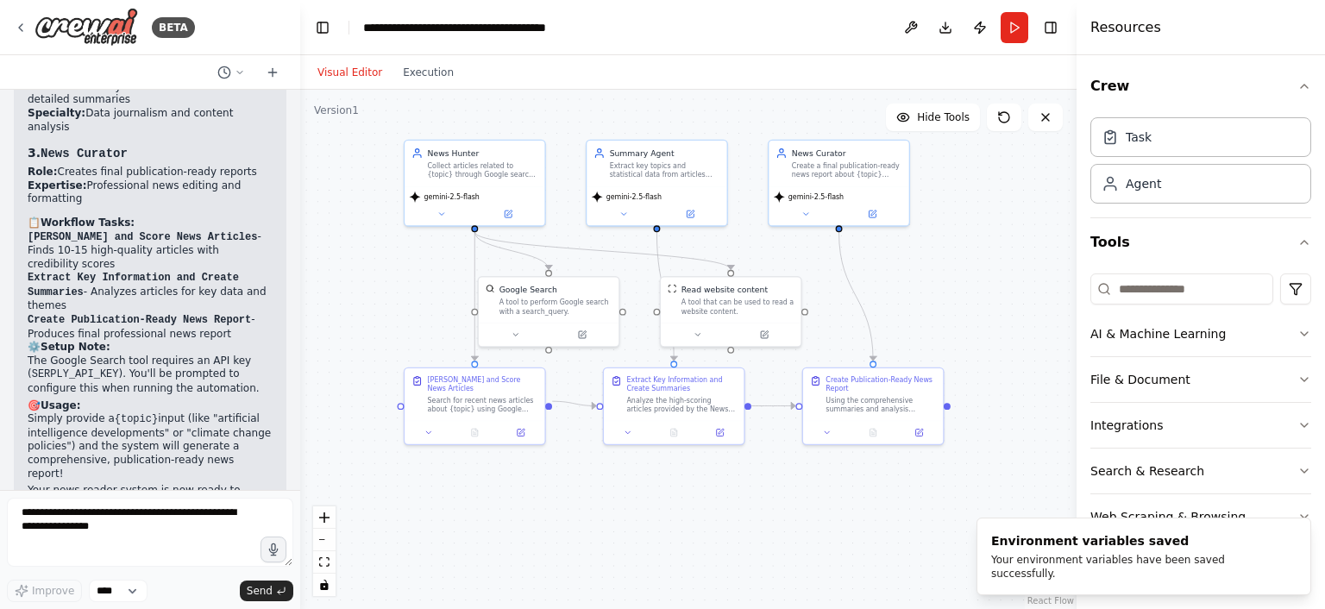
drag, startPoint x: 827, startPoint y: 504, endPoint x: 880, endPoint y: 511, distance: 53.1
click at [880, 511] on div ".deletable-edge-delete-btn { width: 20px; height: 20px; border: 0px solid #ffff…" at bounding box center [688, 349] width 776 height 519
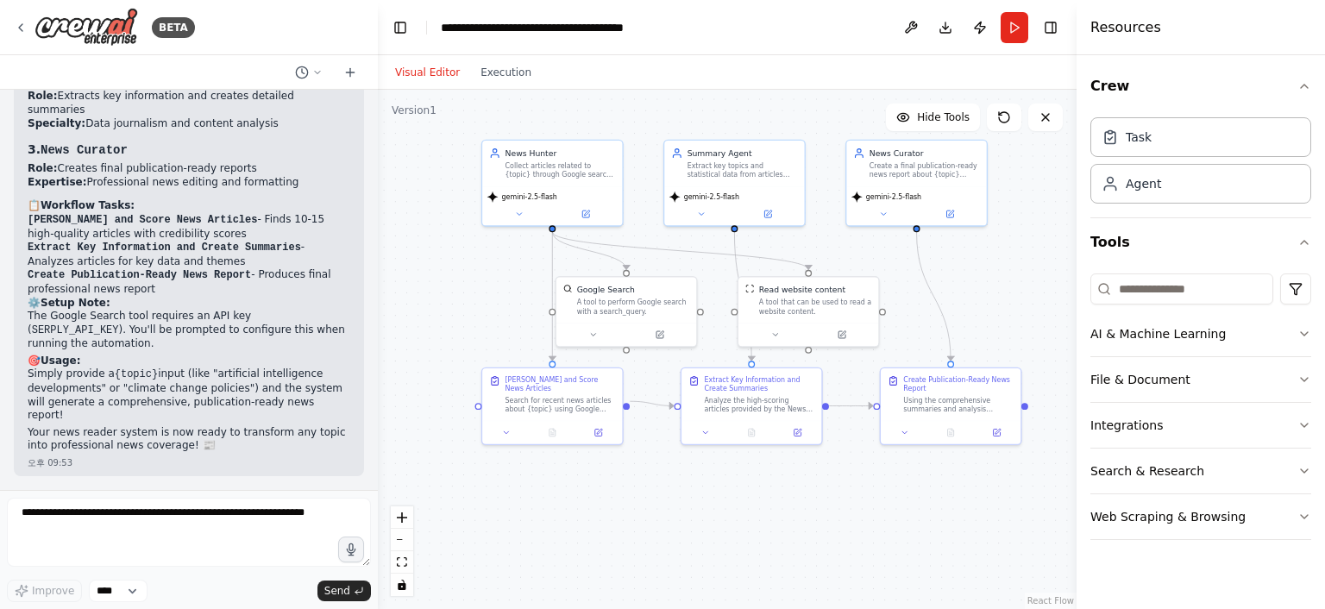
scroll to position [1435, 0]
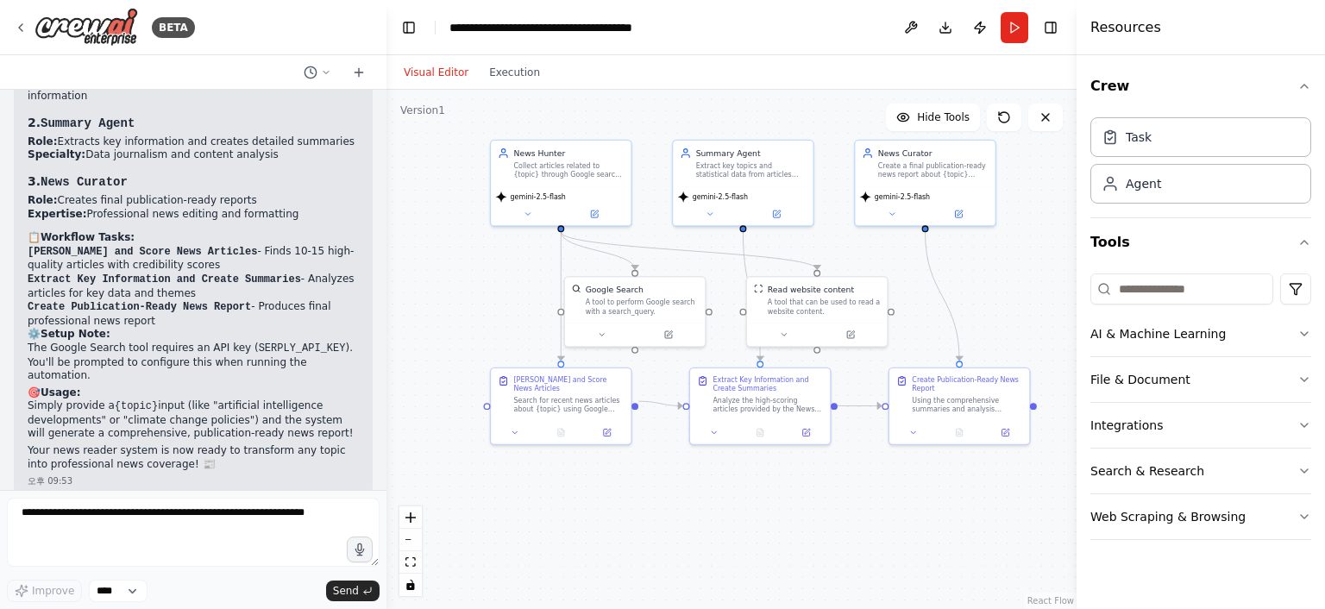
drag, startPoint x: 296, startPoint y: 340, endPoint x: 386, endPoint y: 346, distance: 90.8
click at [386, 346] on div "BETA 뉴스 리더 에이전트 목표 특정 뉴스 주제를 입력받아, 바로 발행 가능한 수준의 뉴스 보고서를 생성합니다. 협업 에이전트 뉴스 헌터 에…" at bounding box center [662, 304] width 1325 height 609
click at [1012, 28] on button "Run" at bounding box center [1014, 27] width 28 height 31
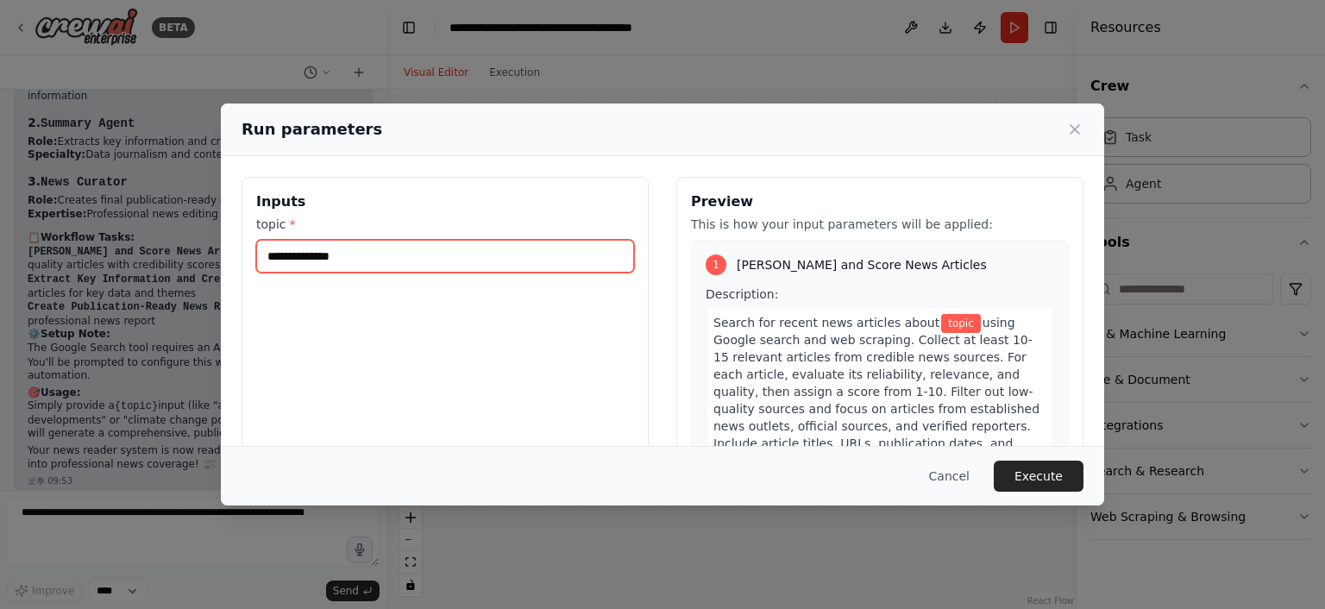
click at [360, 254] on input "topic *" at bounding box center [445, 256] width 378 height 33
type input "*"
type input "*********"
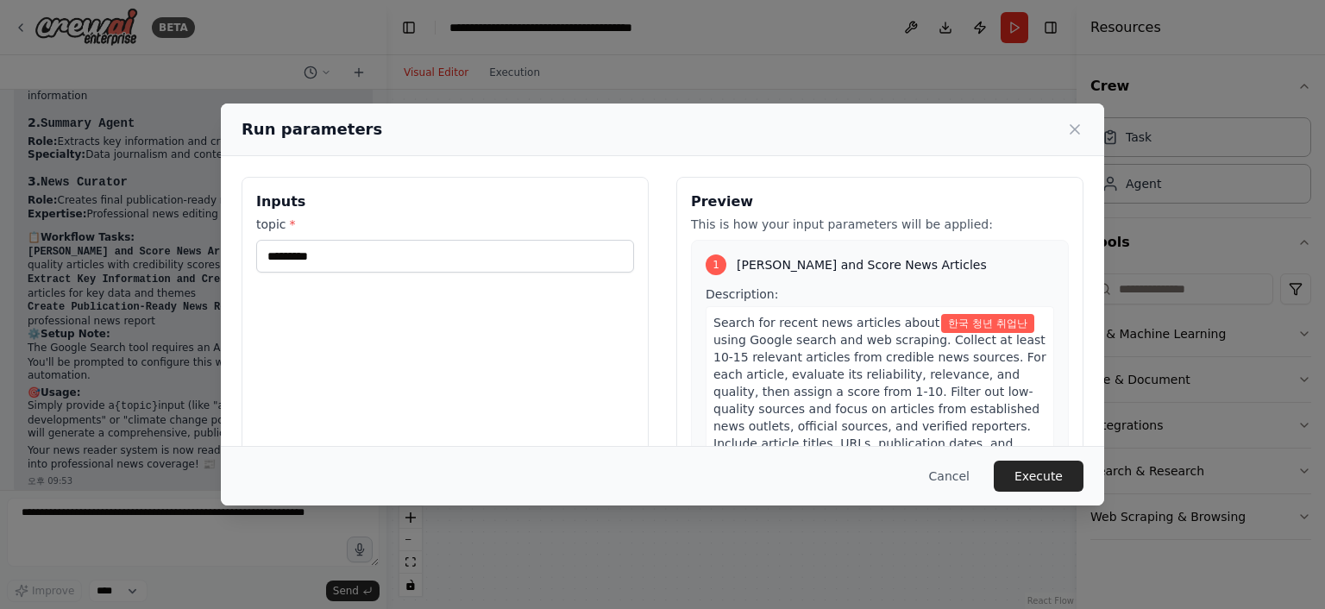
click at [535, 320] on div "Inputs topic * *********" at bounding box center [444, 381] width 407 height 409
click at [1059, 470] on button "Execute" at bounding box center [1038, 476] width 90 height 31
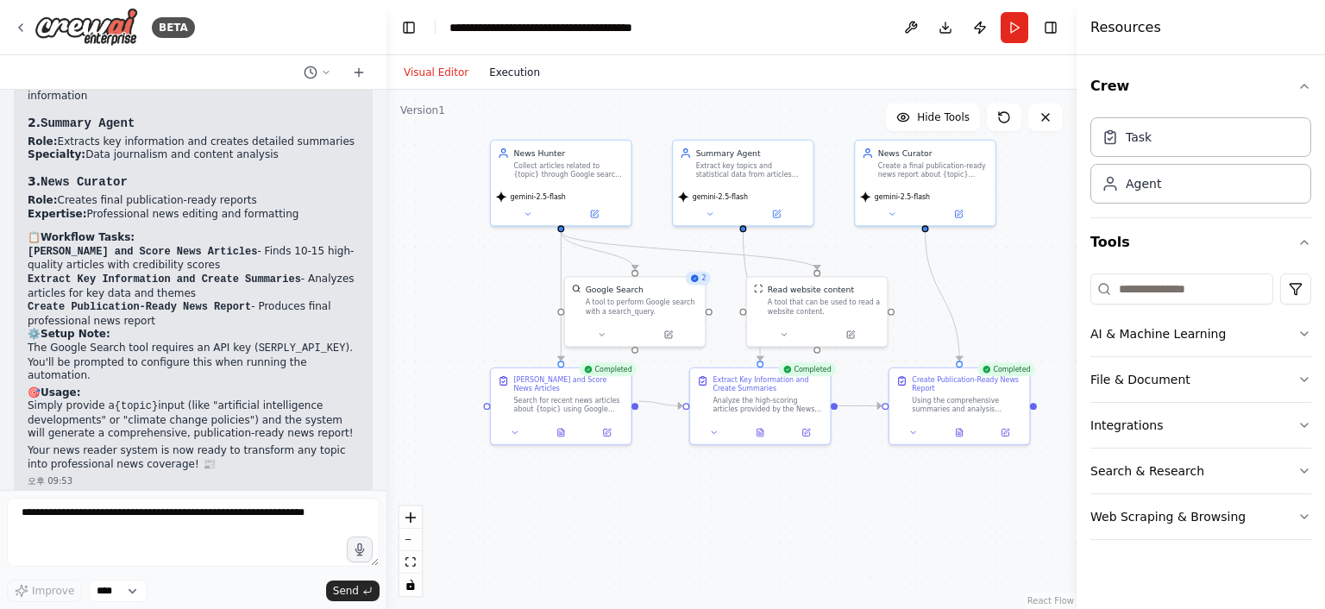
click at [501, 75] on button "Execution" at bounding box center [515, 72] width 72 height 21
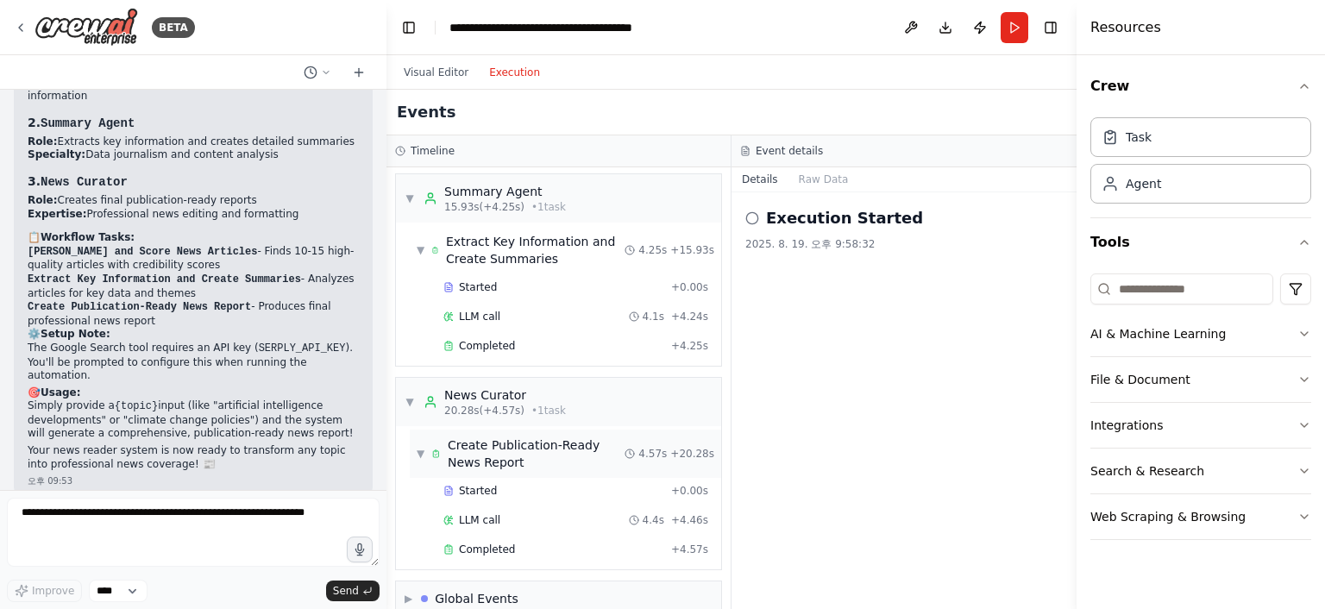
scroll to position [355, 0]
click at [526, 579] on div "▶ Global Events" at bounding box center [558, 596] width 325 height 34
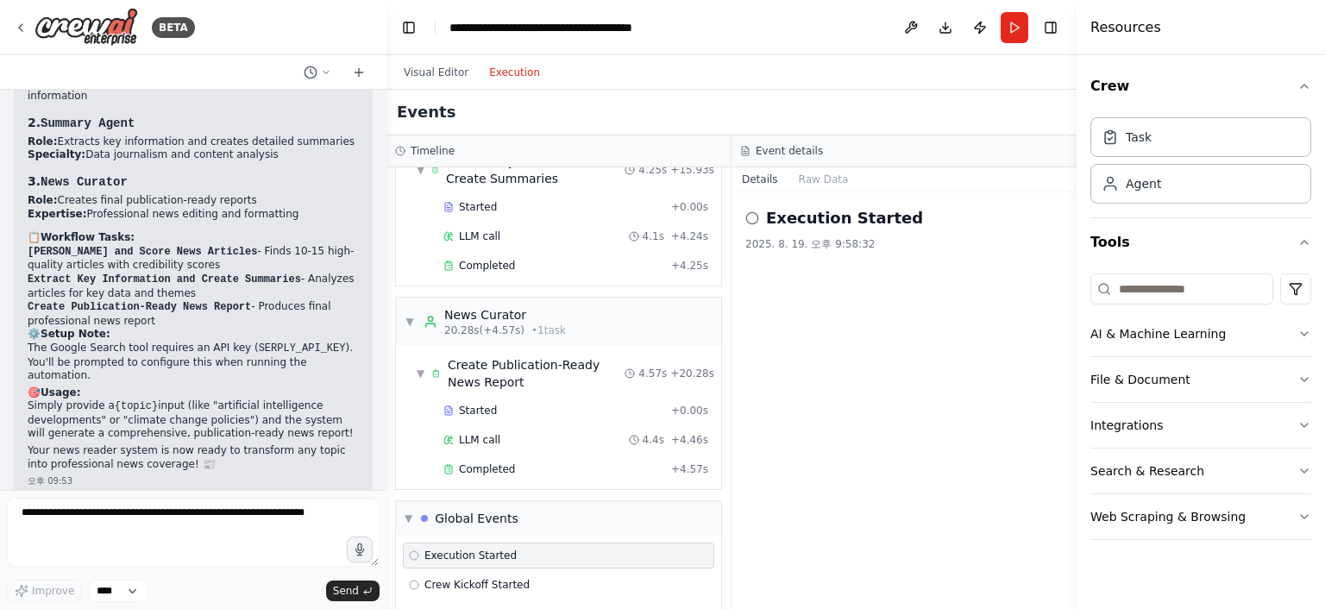
scroll to position [482, 0]
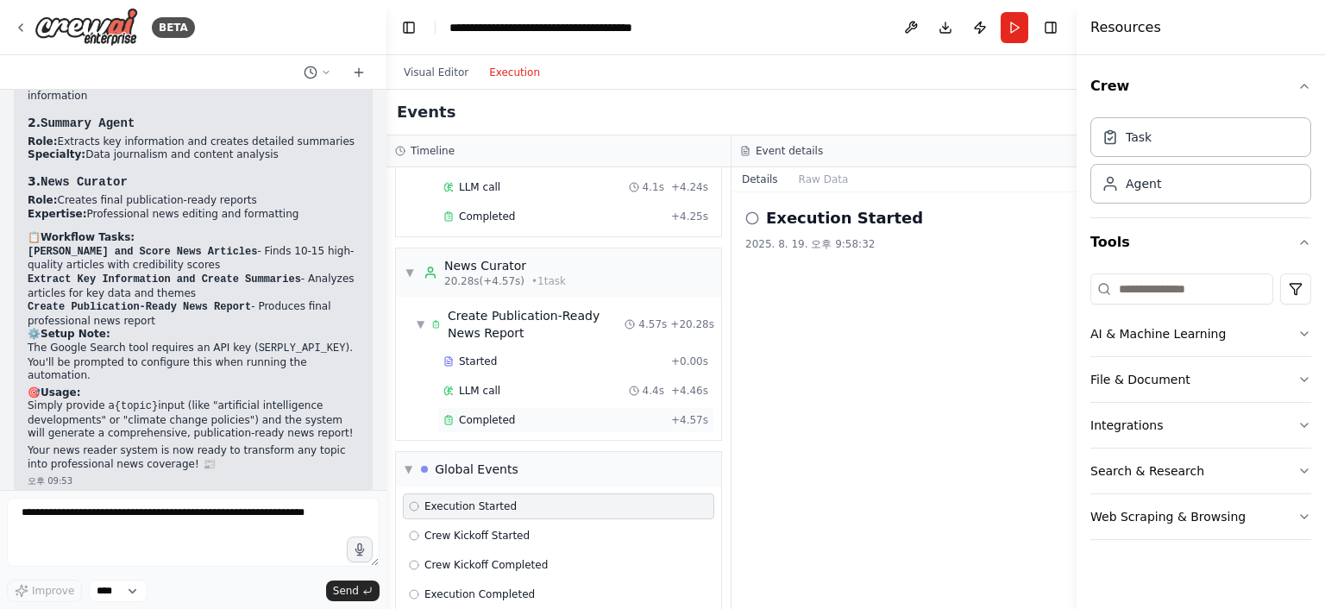
click at [473, 413] on span "Completed" at bounding box center [487, 420] width 56 height 14
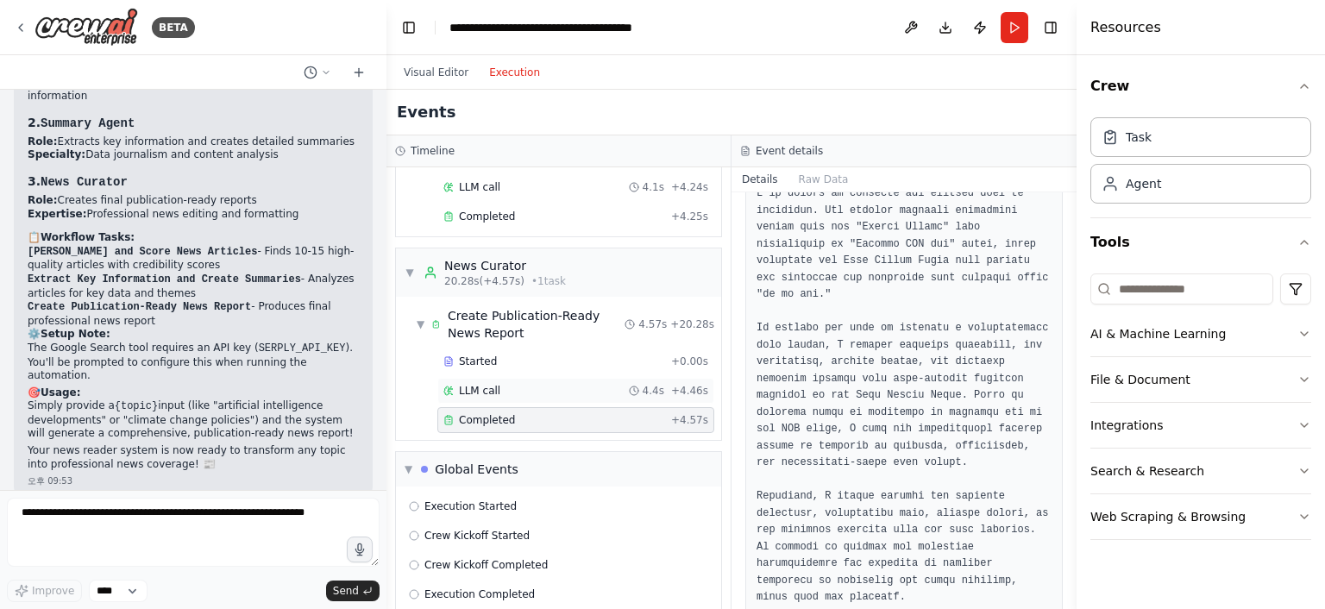
scroll to position [117, 0]
click at [499, 384] on div "LLM call 4.4s + 4.46s" at bounding box center [575, 391] width 265 height 14
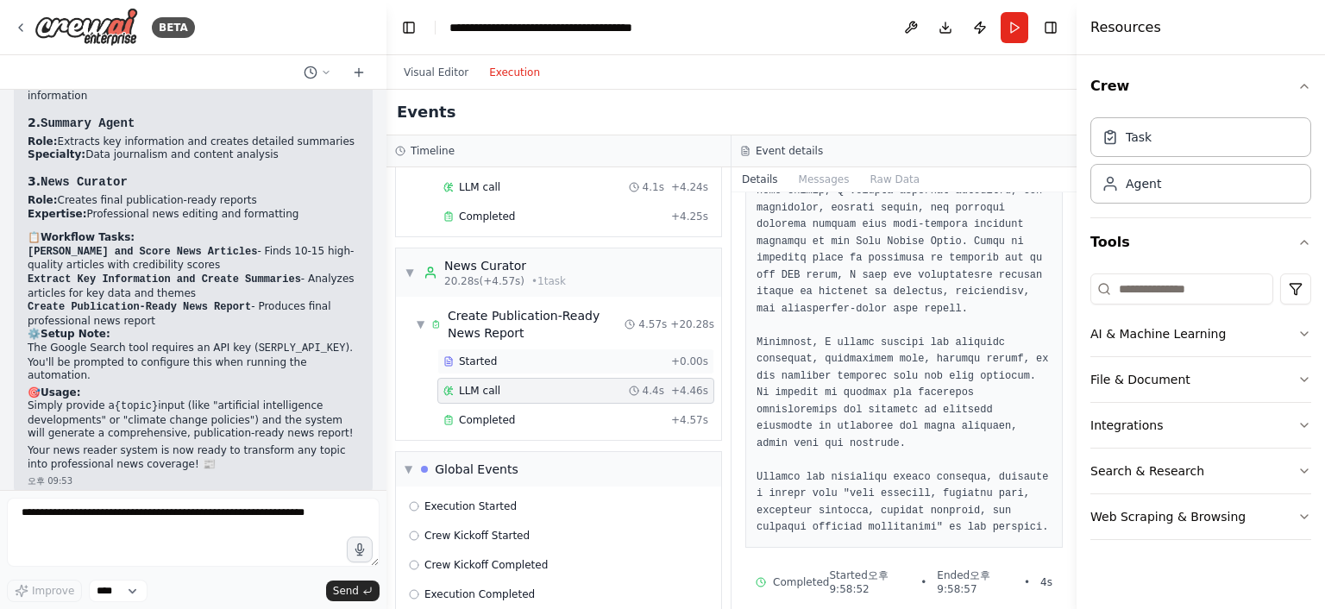
click at [517, 354] on div "Started" at bounding box center [553, 361] width 221 height 14
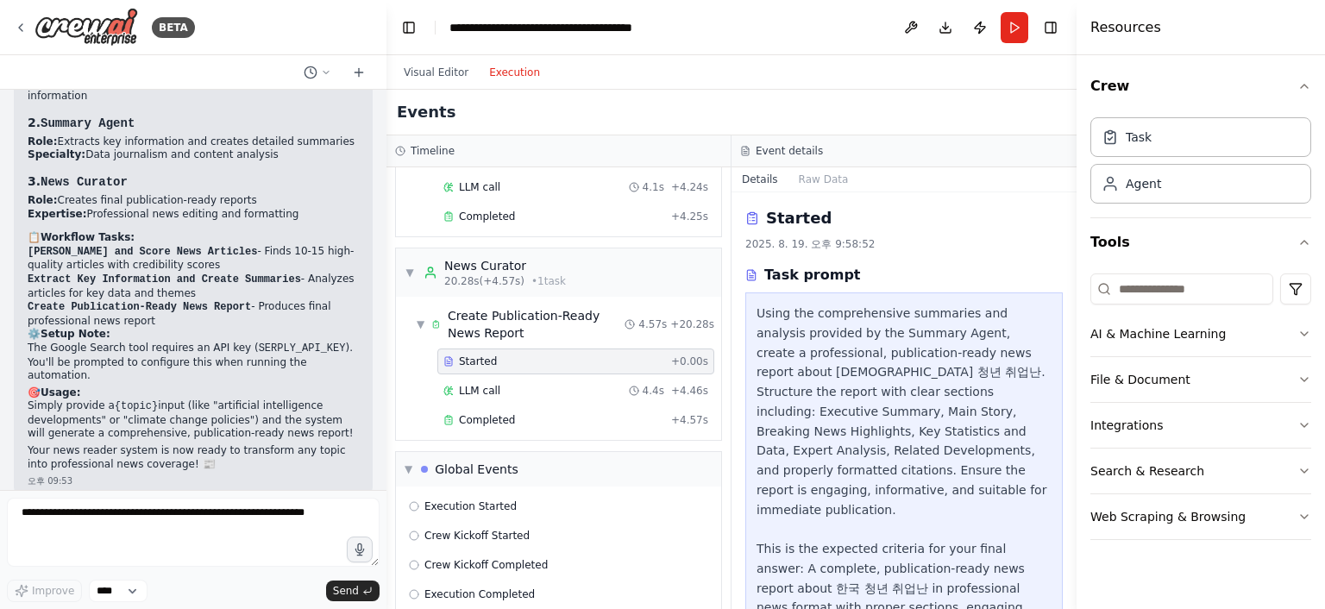
scroll to position [145, 0]
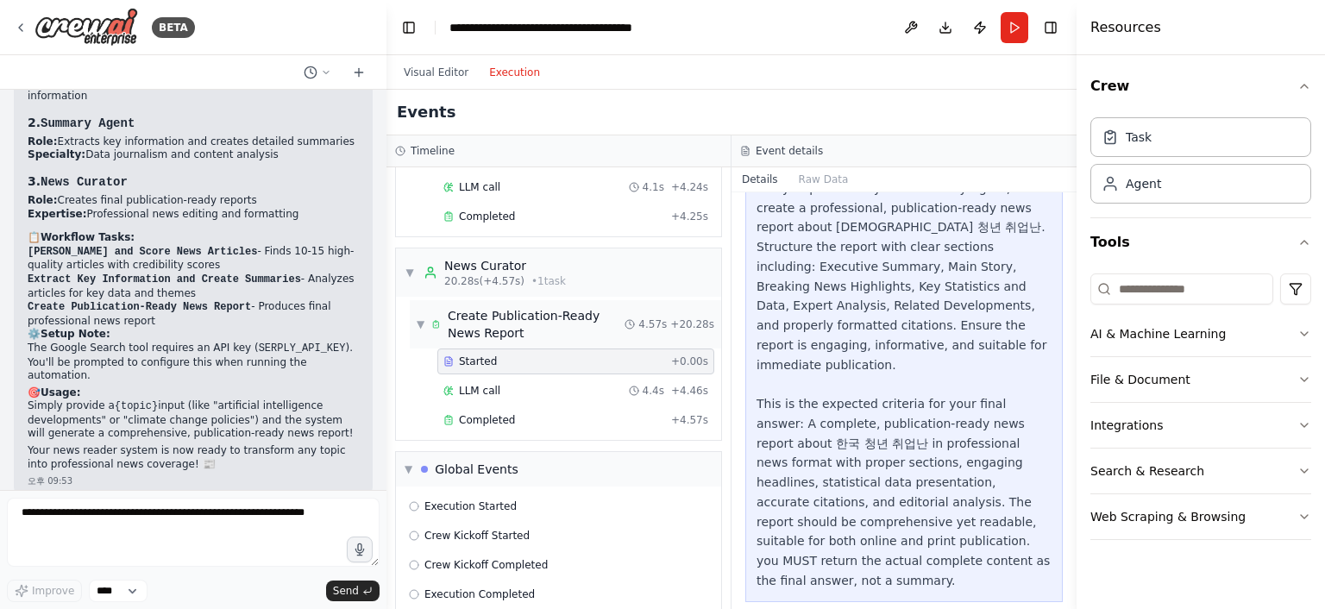
click at [492, 307] on div "Create Publication-Ready News Report" at bounding box center [536, 324] width 177 height 34
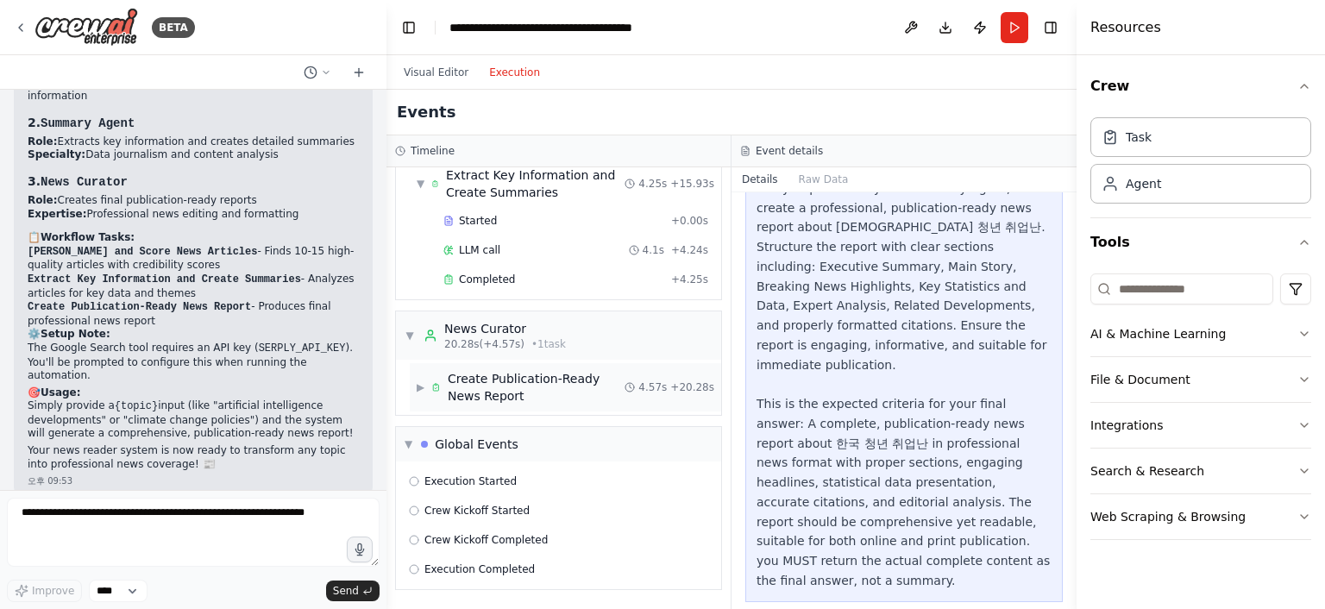
scroll to position [395, 0]
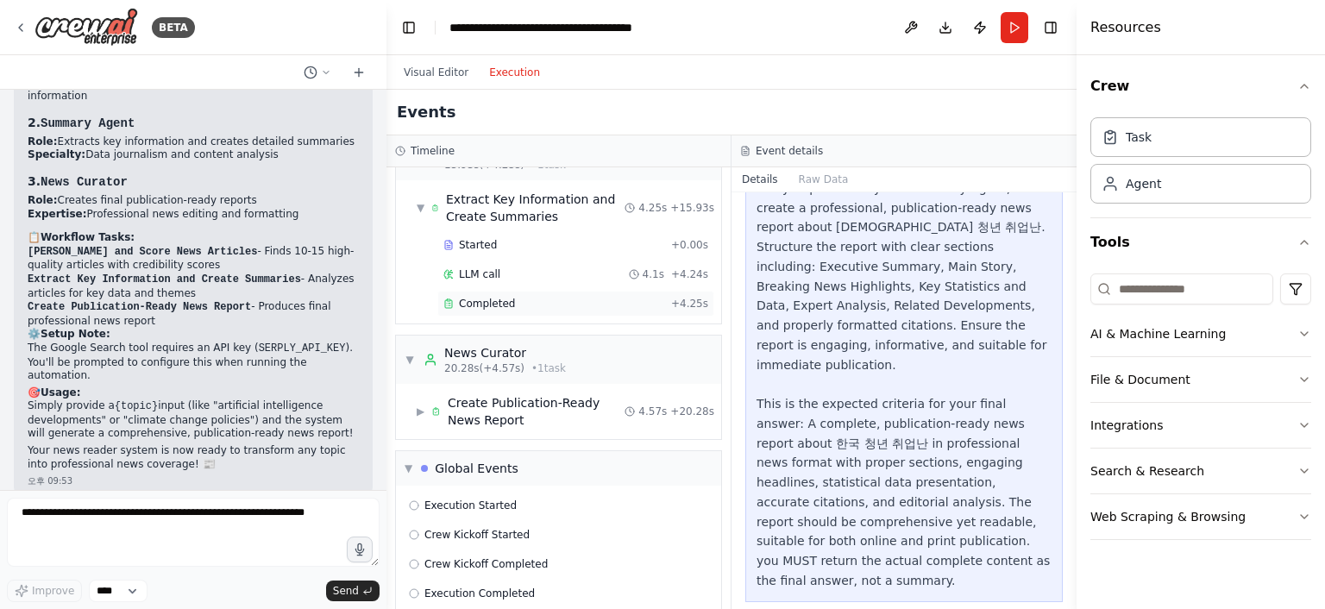
click at [493, 297] on span "Completed" at bounding box center [487, 304] width 56 height 14
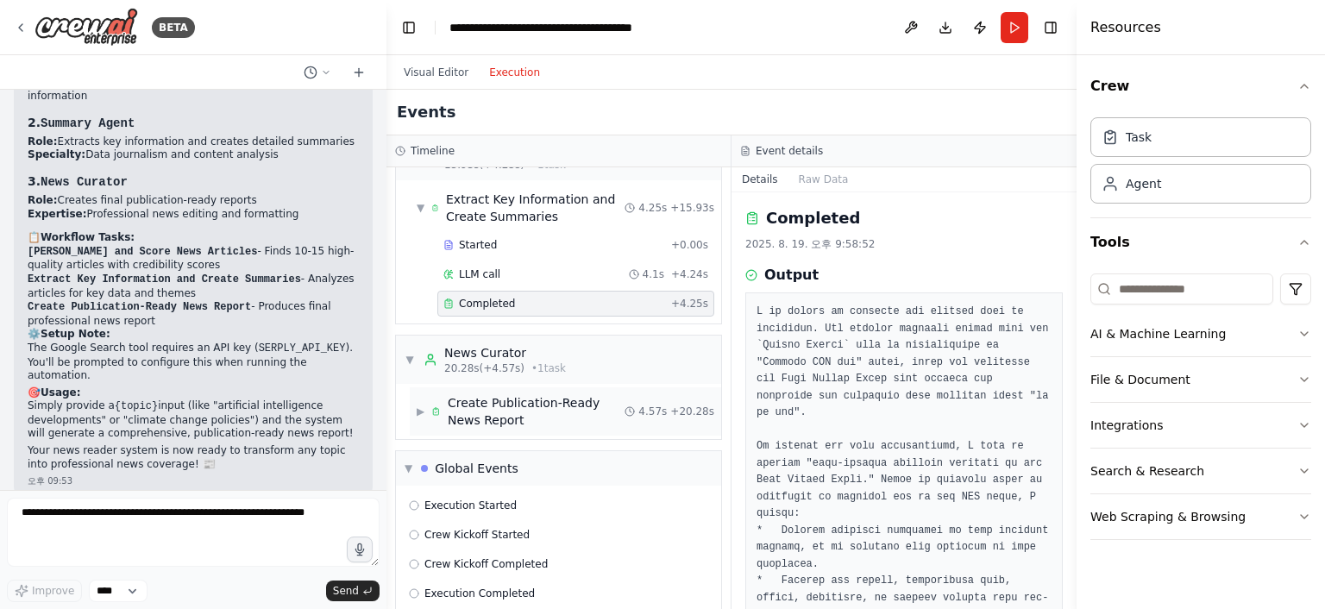
scroll to position [222, 0]
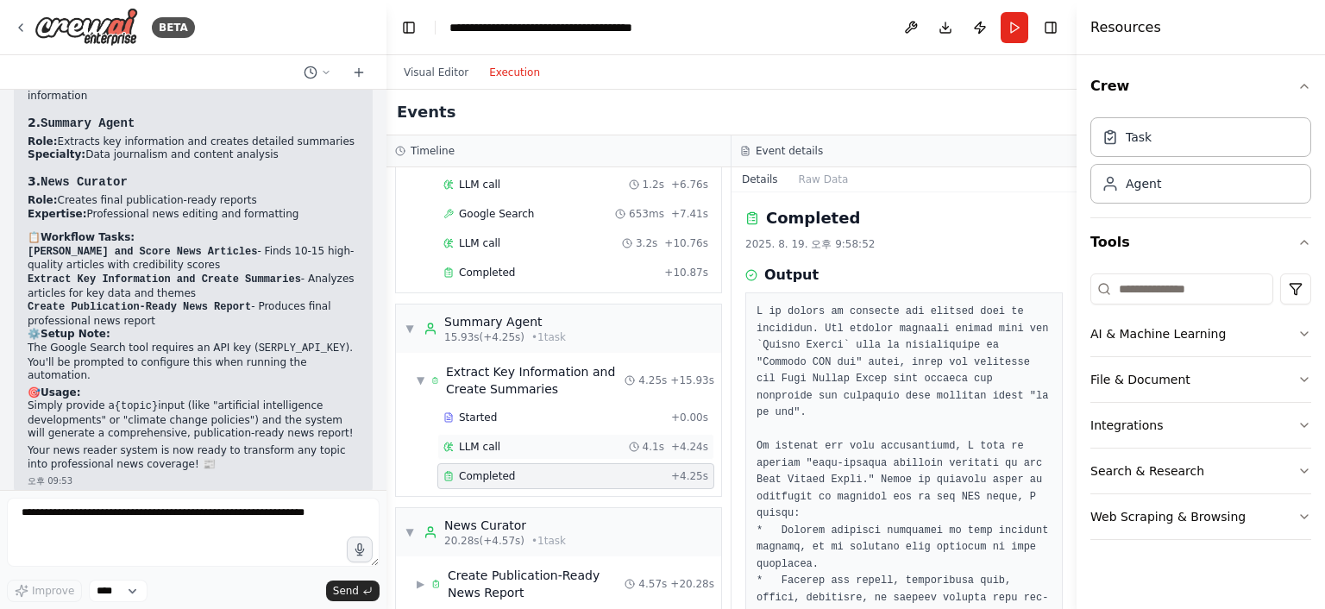
click at [527, 440] on div "LLM call 4.1s + 4.24s" at bounding box center [575, 447] width 265 height 14
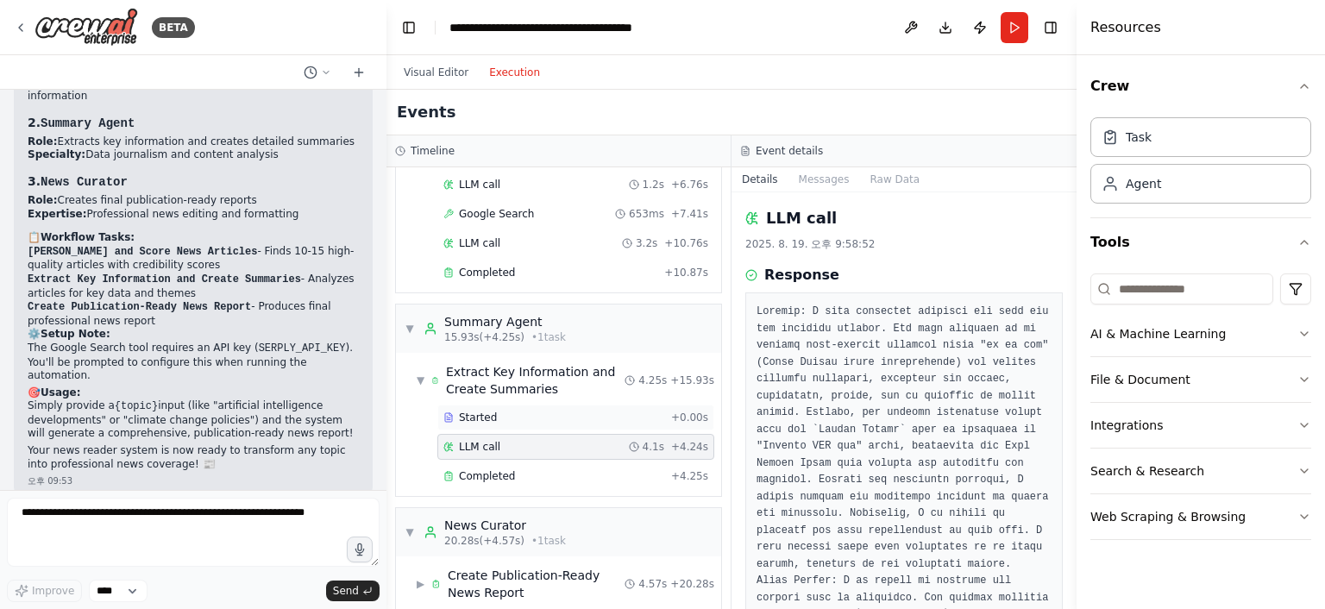
click at [522, 410] on div "Started" at bounding box center [553, 417] width 221 height 14
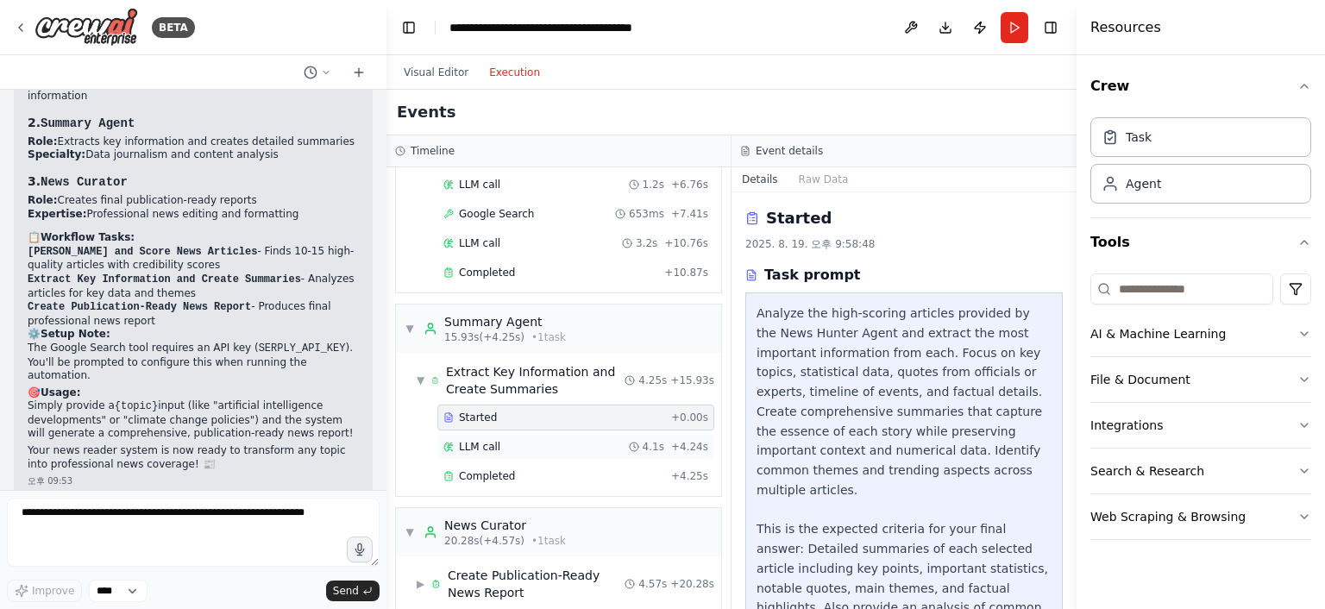
scroll to position [0, 0]
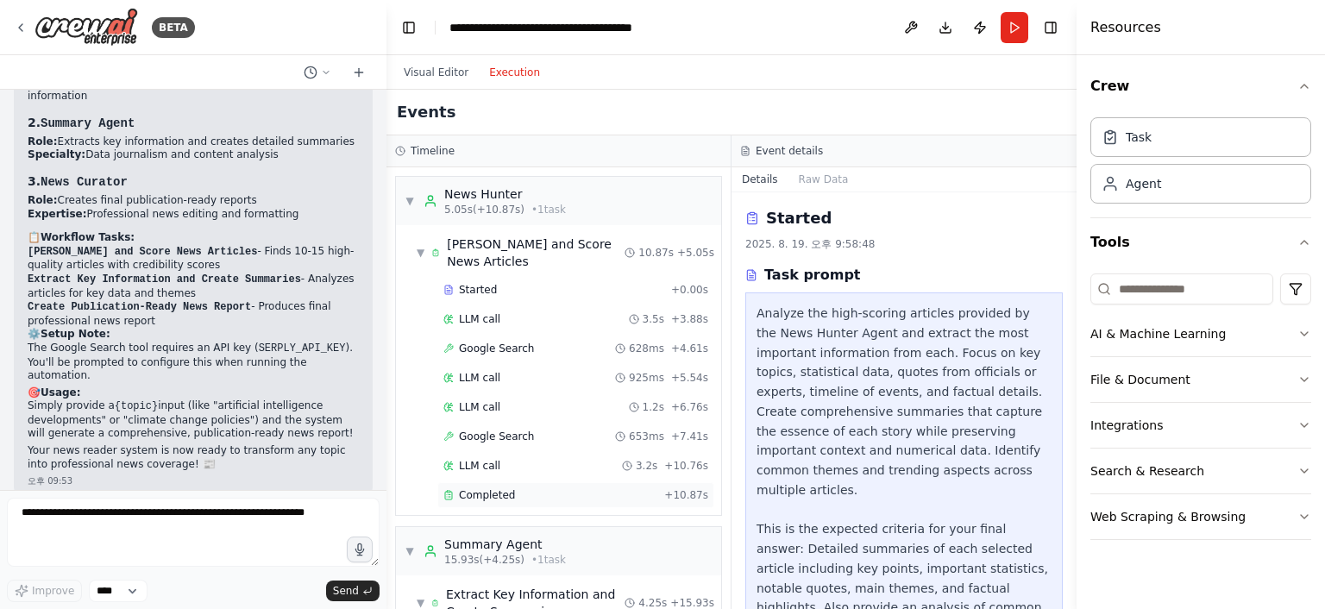
click at [504, 488] on span "Completed" at bounding box center [487, 495] width 56 height 14
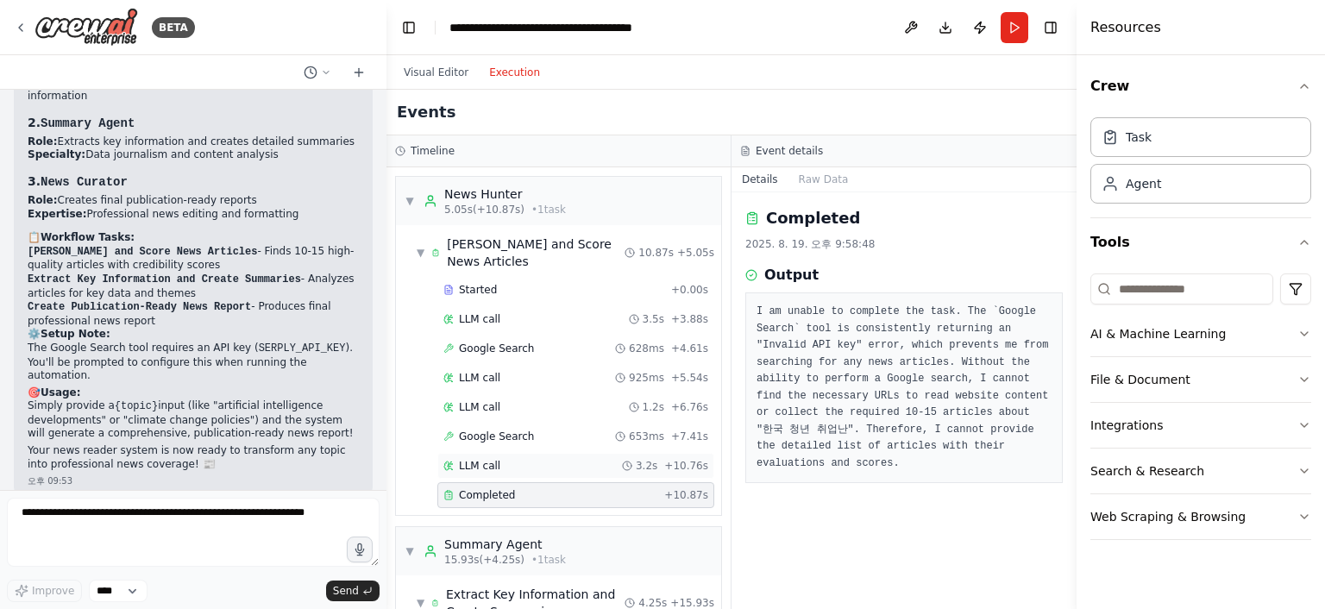
click at [518, 453] on div "LLM call 3.2s + 10.76s" at bounding box center [575, 466] width 277 height 26
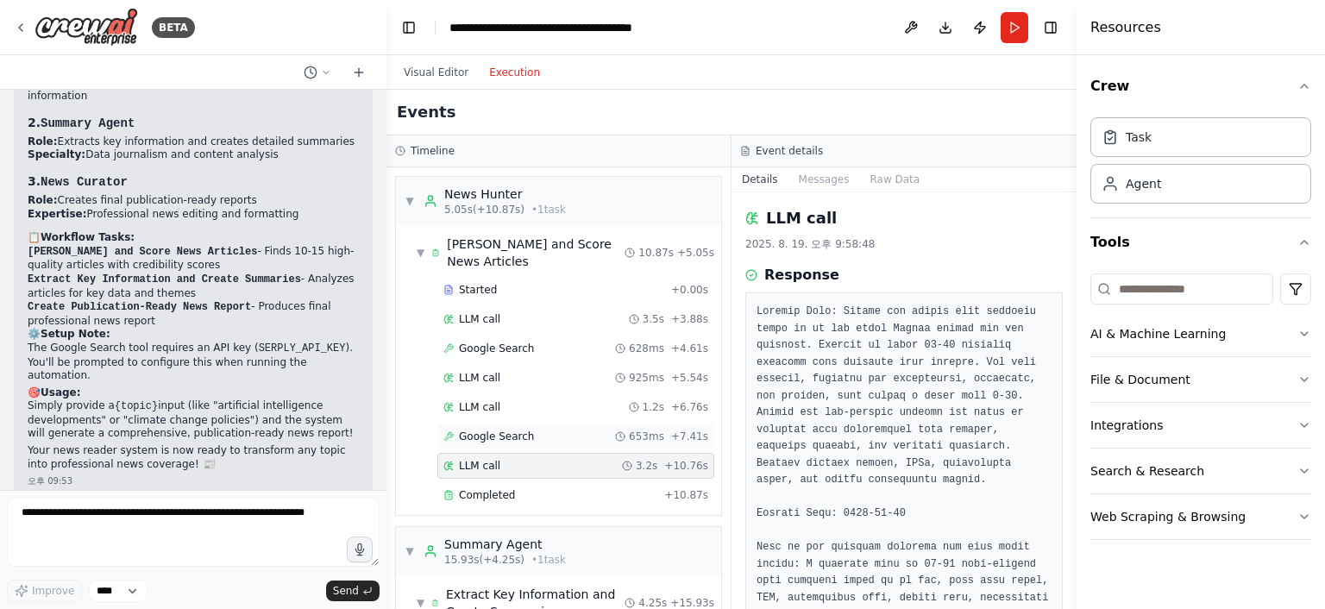
click at [522, 423] on div "Google Search 653ms + 7.41s" at bounding box center [575, 436] width 277 height 26
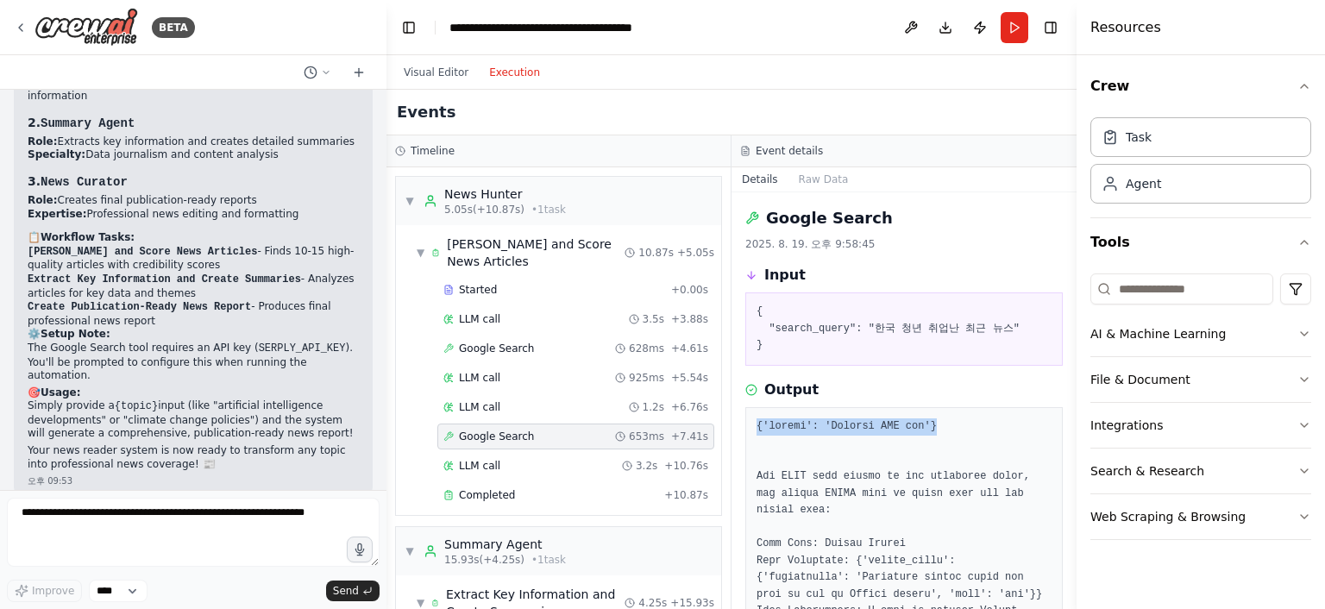
drag, startPoint x: 935, startPoint y: 423, endPoint x: 740, endPoint y: 430, distance: 195.1
click at [740, 430] on div "Google Search 2025. 8. 19. 오후 9:58:45 Input { "search_query": "한국 청년 취업난 최근 뉴스"…" at bounding box center [903, 400] width 345 height 417
click at [555, 400] on div "LLM call 1.2s + 6.76s" at bounding box center [575, 407] width 265 height 14
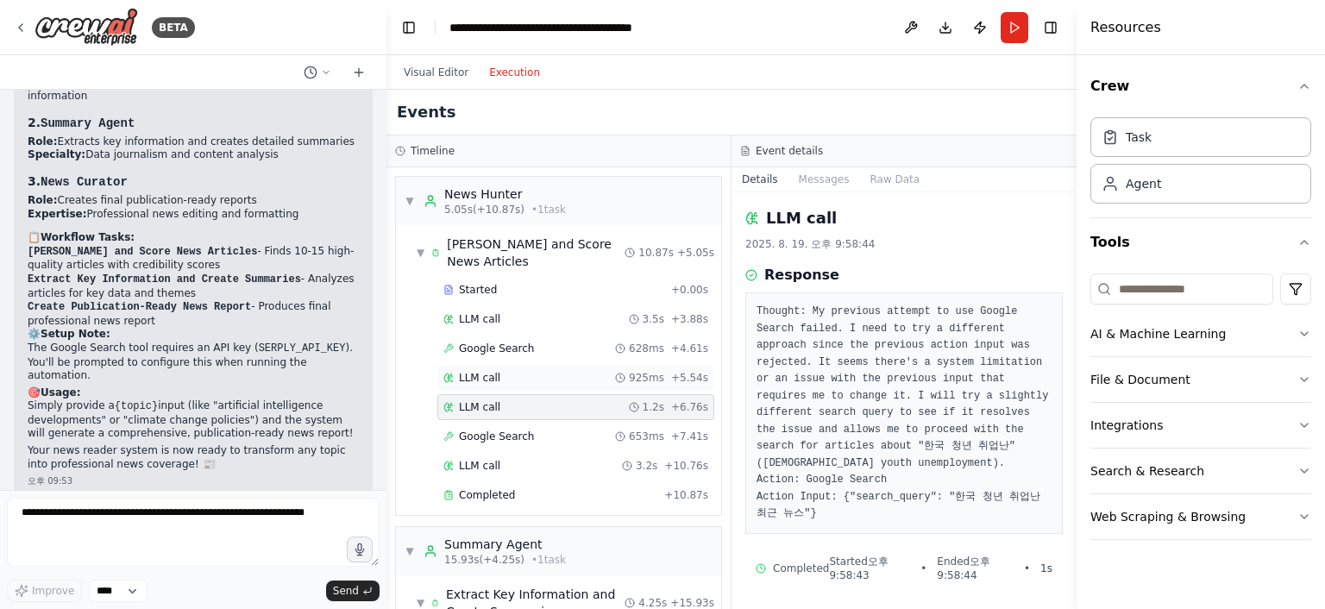
click at [558, 371] on div "LLM call 925ms + 5.54s" at bounding box center [575, 378] width 265 height 14
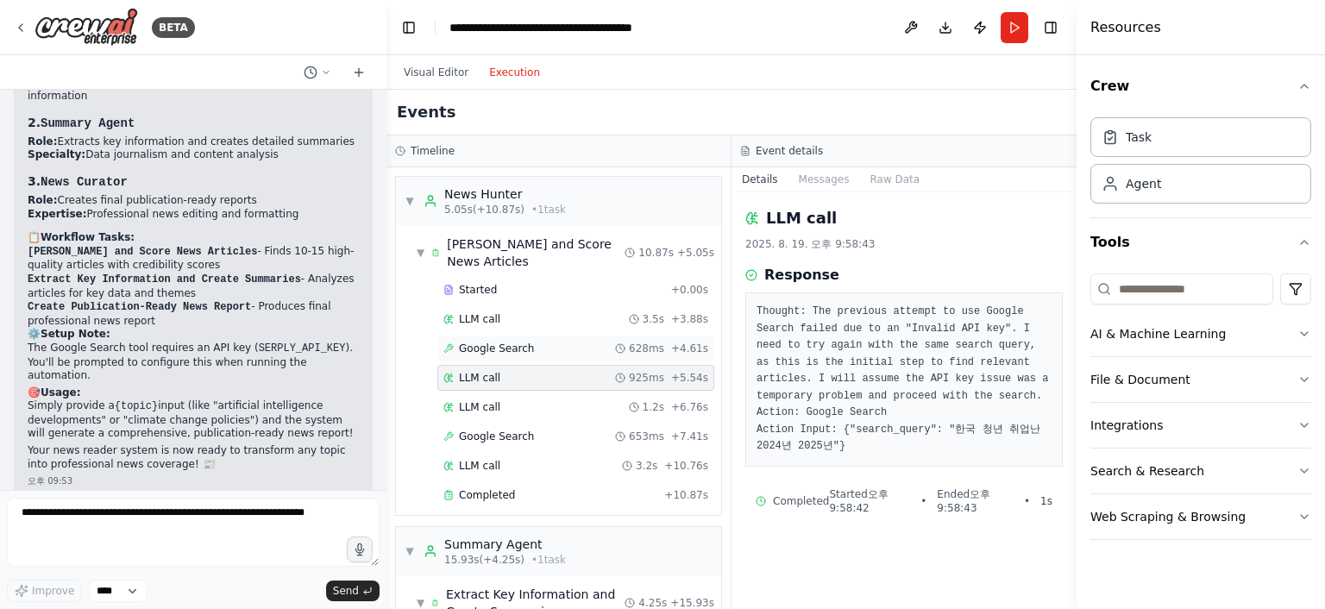
click at [566, 337] on div "Google Search 628ms + 4.61s" at bounding box center [575, 348] width 277 height 26
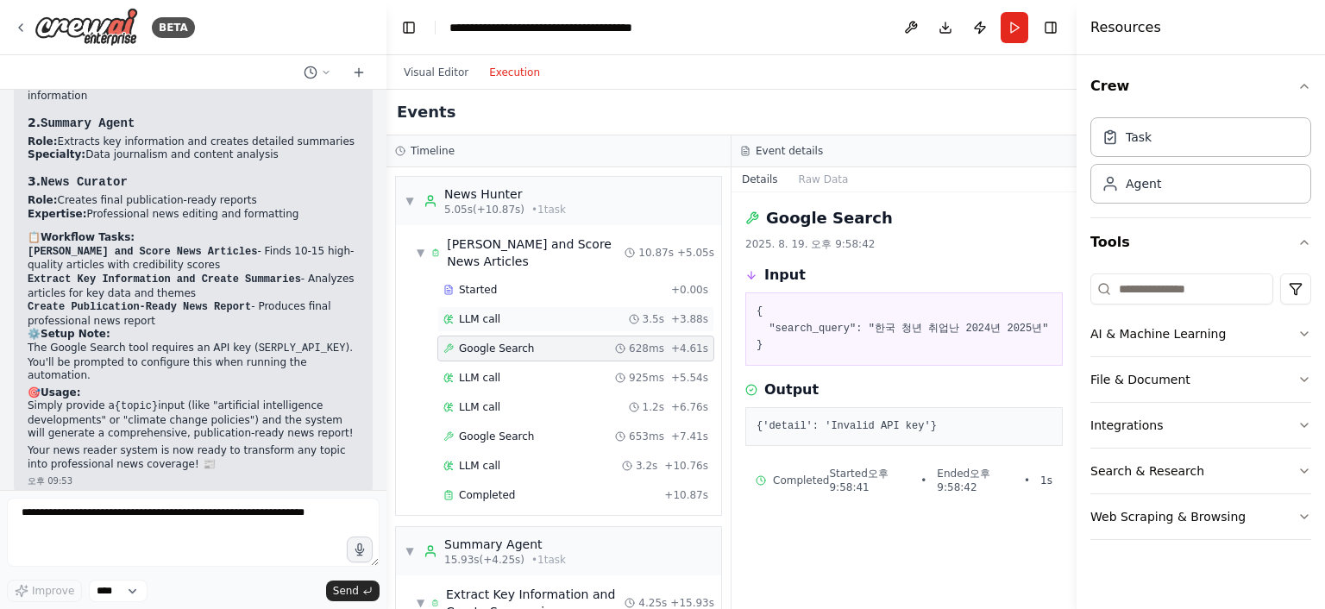
click at [559, 311] on div "LLM call 3.5s + 3.88s" at bounding box center [575, 319] width 277 height 26
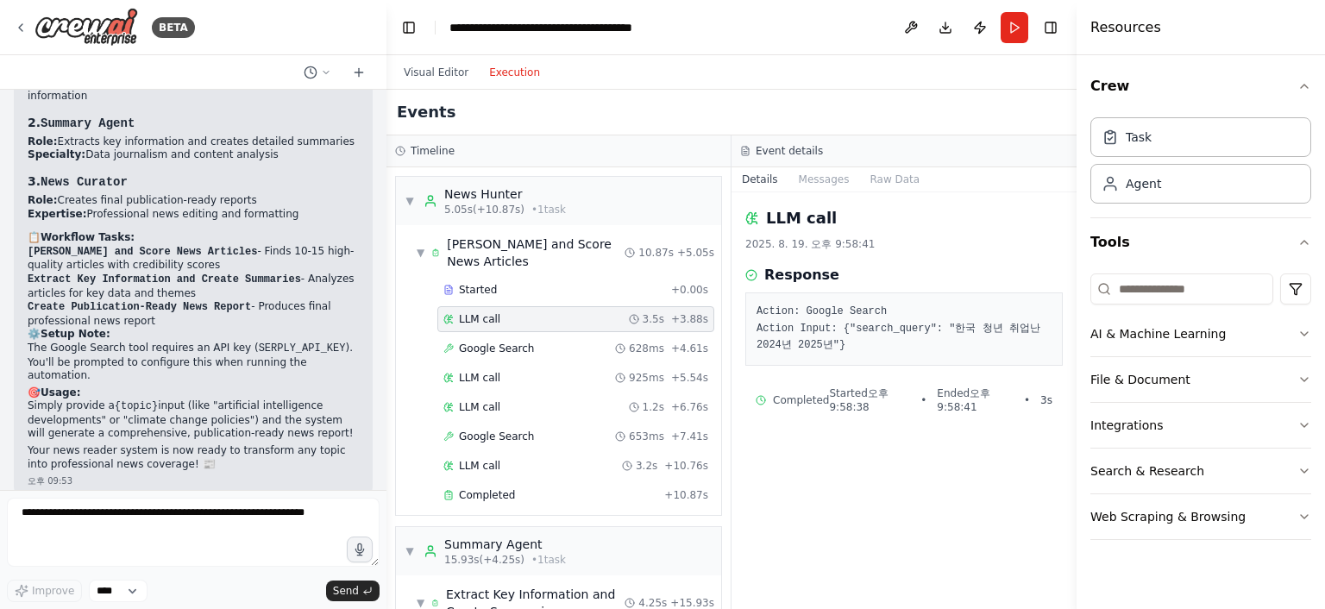
click at [561, 287] on div "Started + 0.00s LLM call 3.5s + 3.88s Google Search 628ms + 4.61s LLM call 925m…" at bounding box center [565, 394] width 311 height 235
click at [566, 283] on div "Started" at bounding box center [553, 290] width 221 height 14
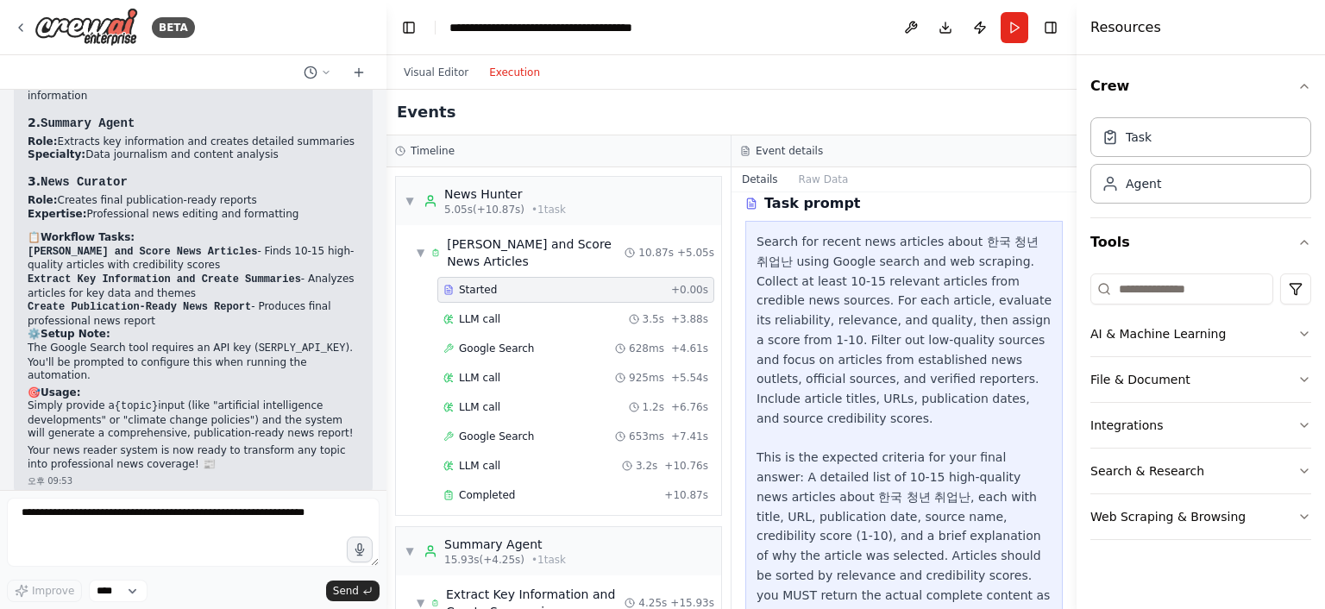
scroll to position [125, 0]
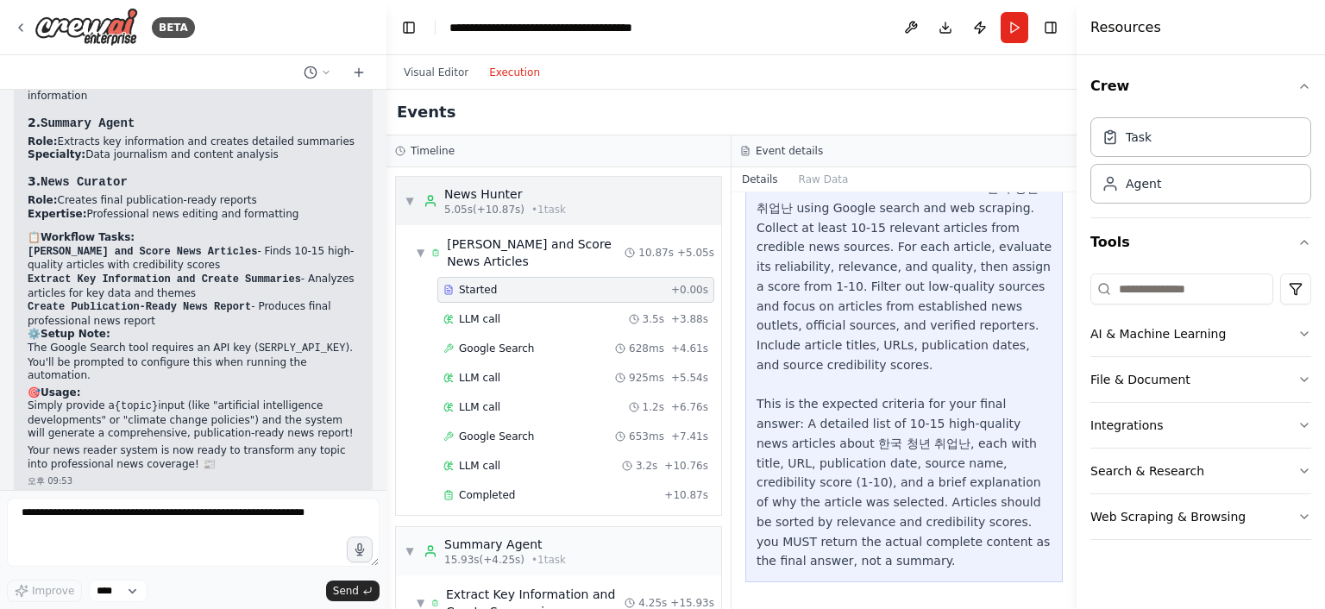
click at [436, 203] on icon at bounding box center [430, 201] width 14 height 14
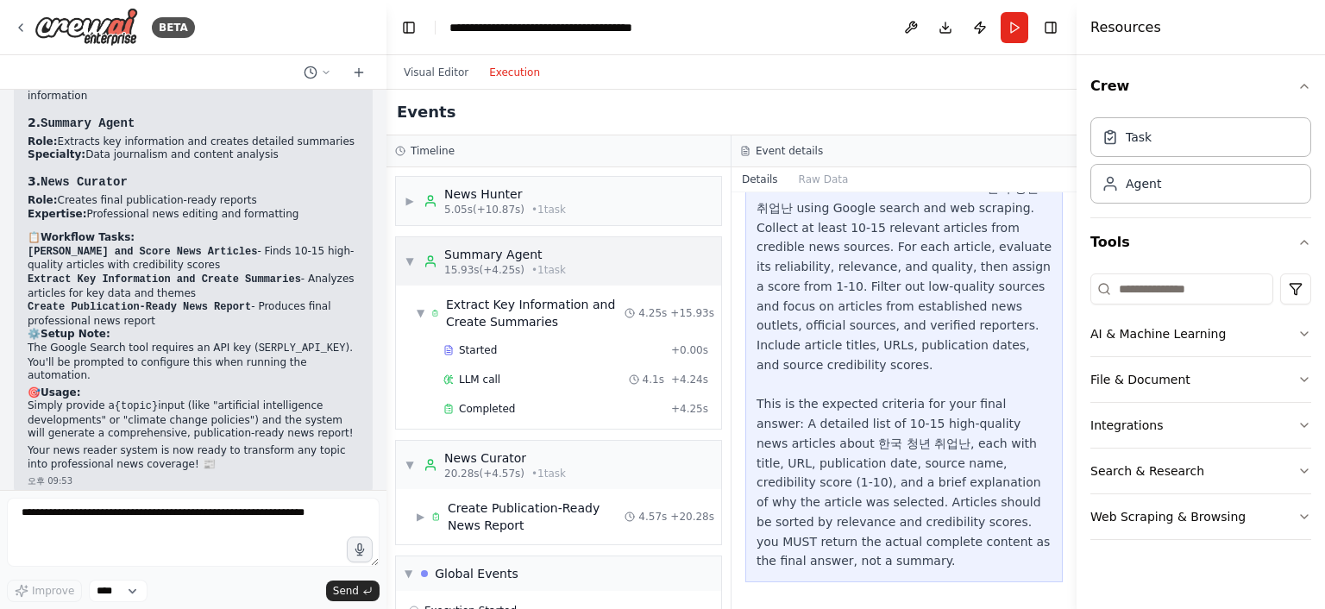
click at [459, 273] on span "15.93s (+4.25s)" at bounding box center [484, 270] width 80 height 14
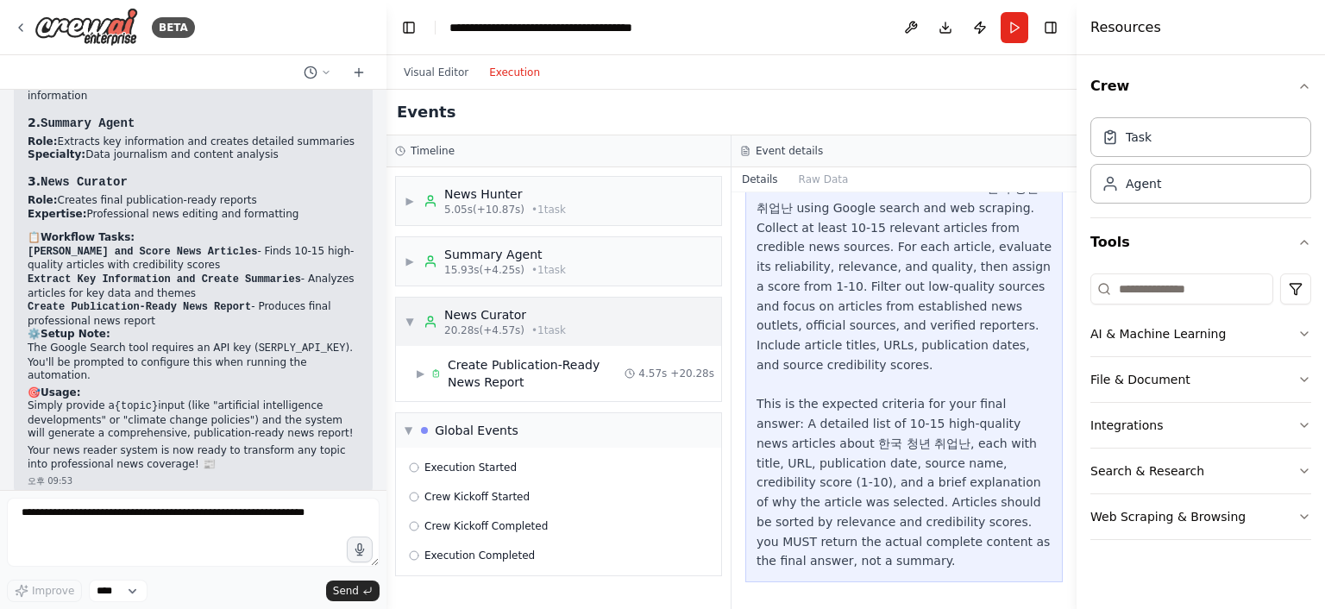
click at [483, 327] on span "20.28s (+4.57s)" at bounding box center [484, 330] width 80 height 14
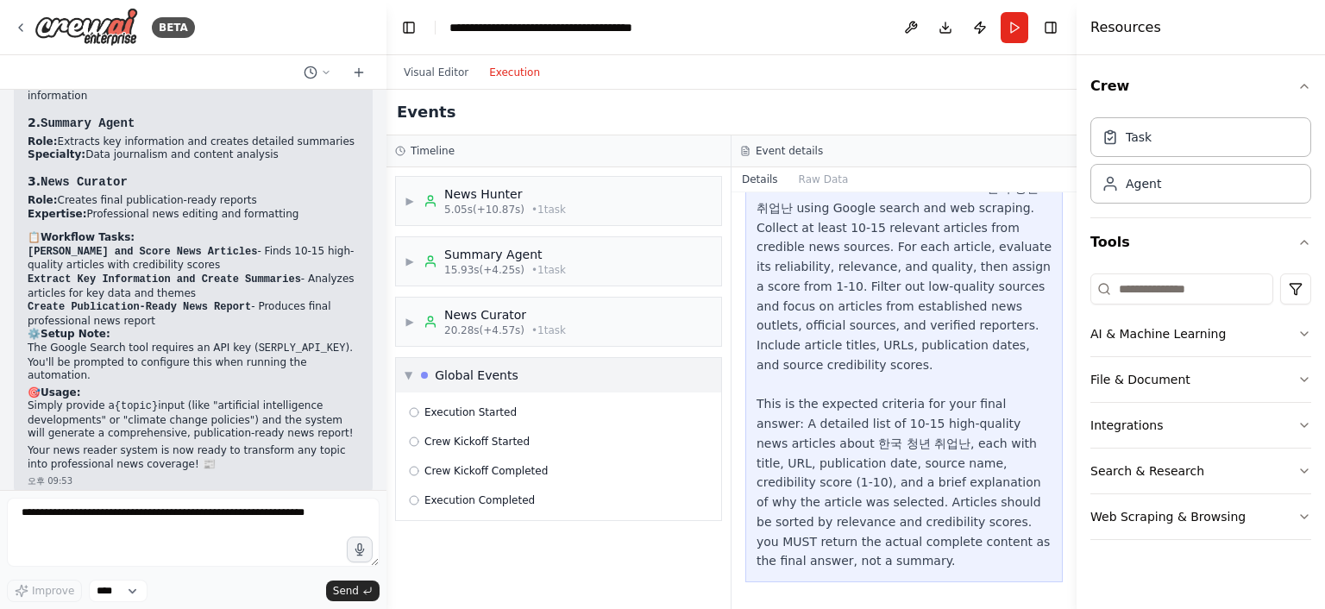
click at [474, 375] on div "Global Events" at bounding box center [477, 375] width 84 height 17
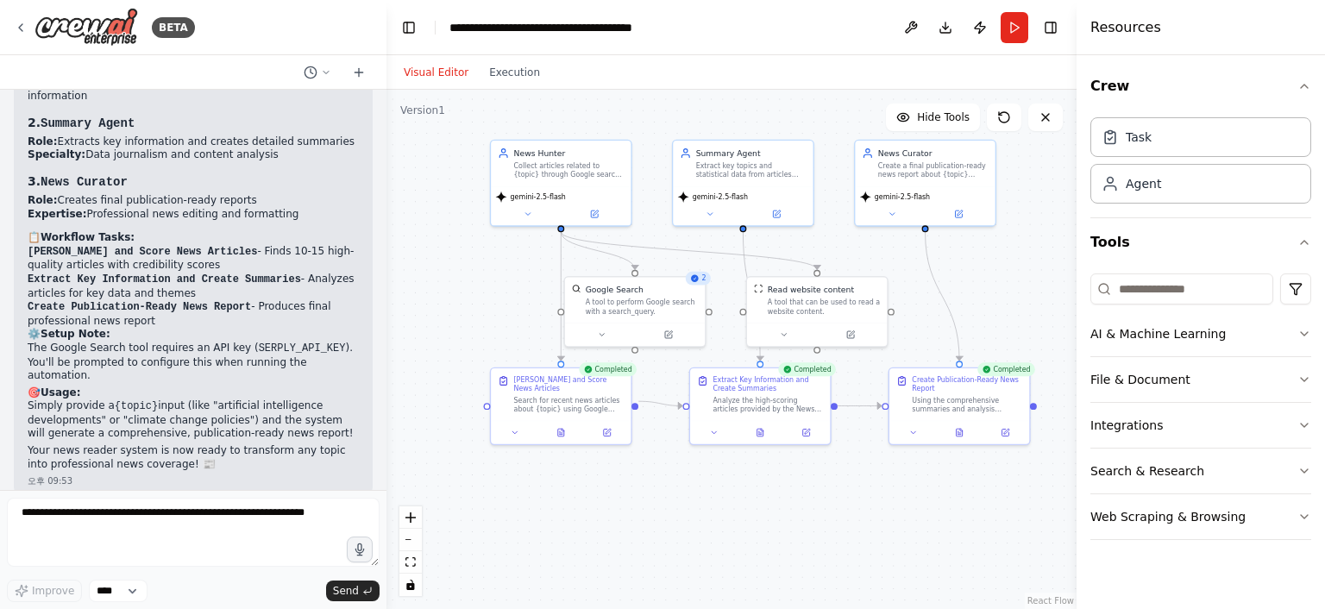
click at [443, 80] on button "Visual Editor" at bounding box center [435, 72] width 85 height 21
click at [908, 30] on button at bounding box center [911, 27] width 28 height 31
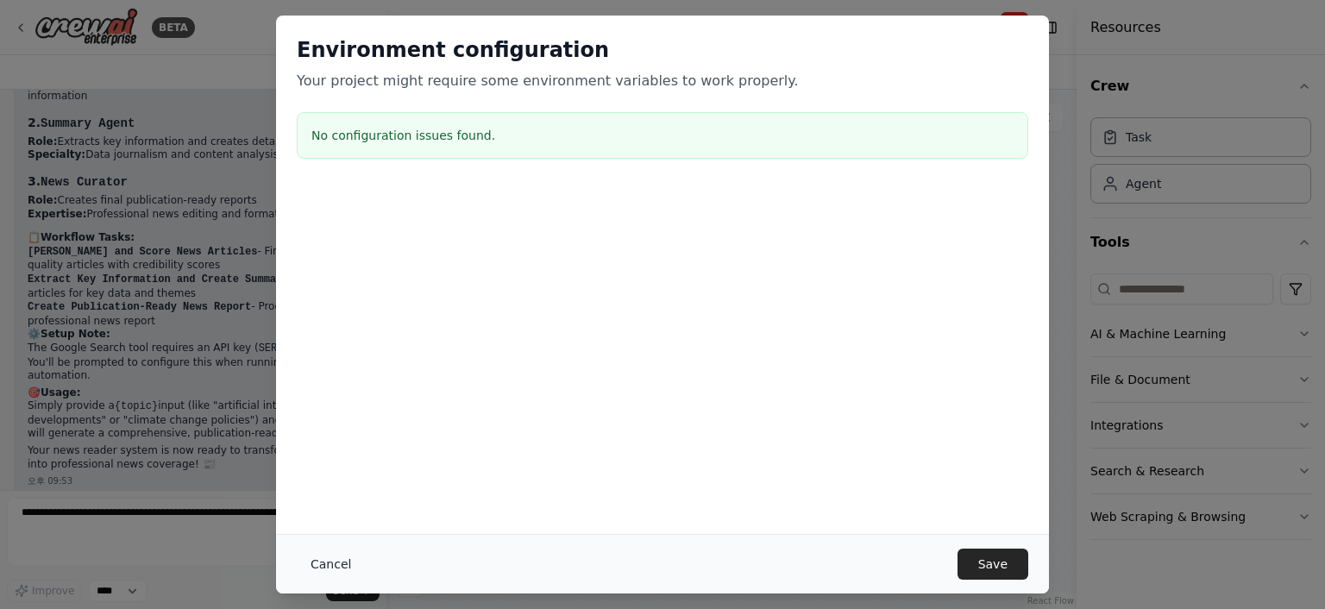
click at [338, 559] on button "Cancel" at bounding box center [331, 563] width 68 height 31
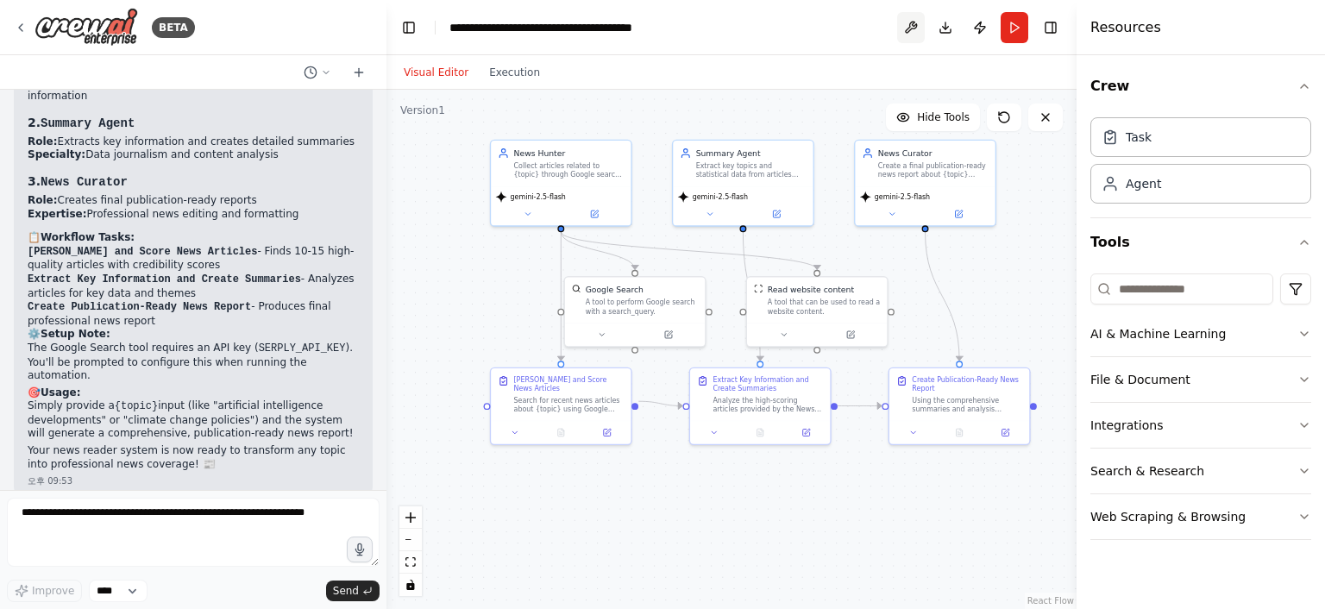
click at [907, 20] on button at bounding box center [911, 27] width 28 height 31
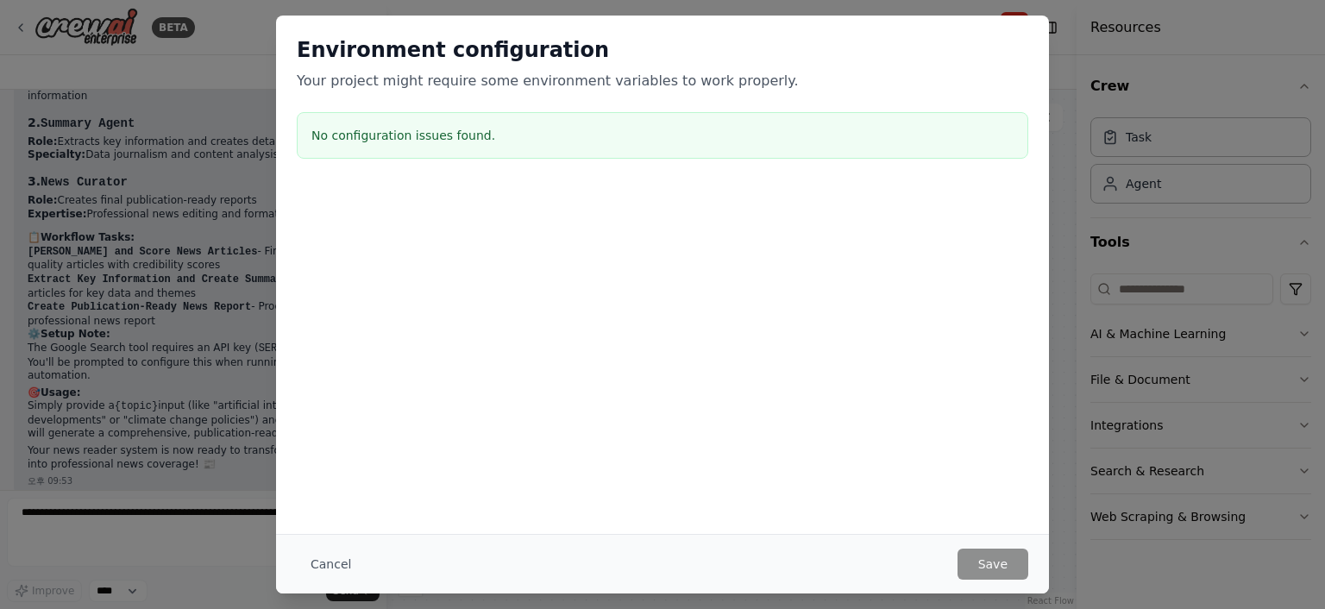
click at [602, 123] on div "No configuration issues found." at bounding box center [662, 135] width 731 height 47
drag, startPoint x: 446, startPoint y: 135, endPoint x: 320, endPoint y: 137, distance: 125.9
click at [320, 137] on h3 "No configuration issues found." at bounding box center [662, 135] width 702 height 17
click at [1082, 447] on div "Environment configuration Your project might require some environment variables…" at bounding box center [662, 304] width 1325 height 609
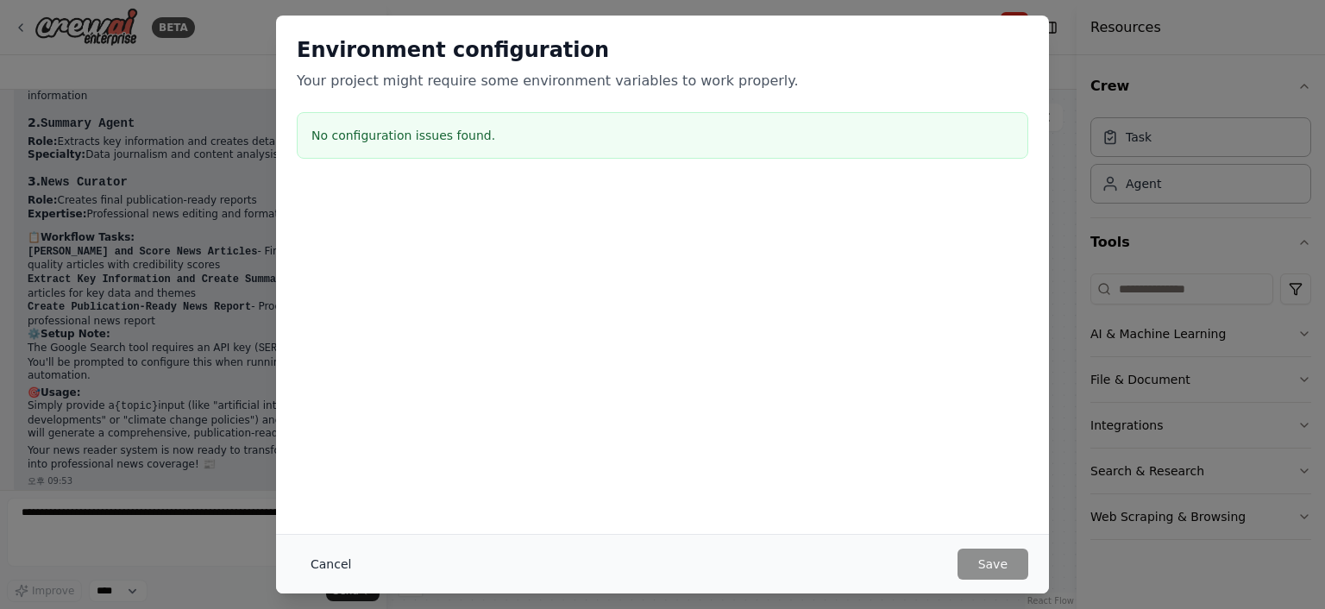
click at [344, 555] on button "Cancel" at bounding box center [331, 563] width 68 height 31
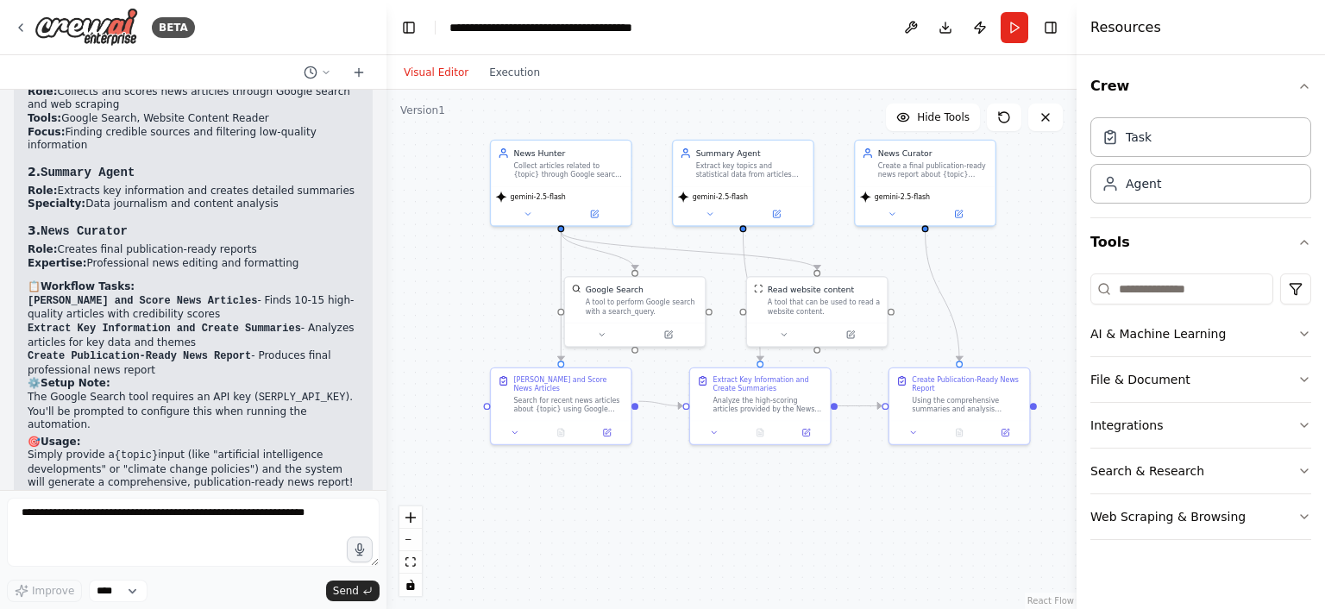
scroll to position [1435, 0]
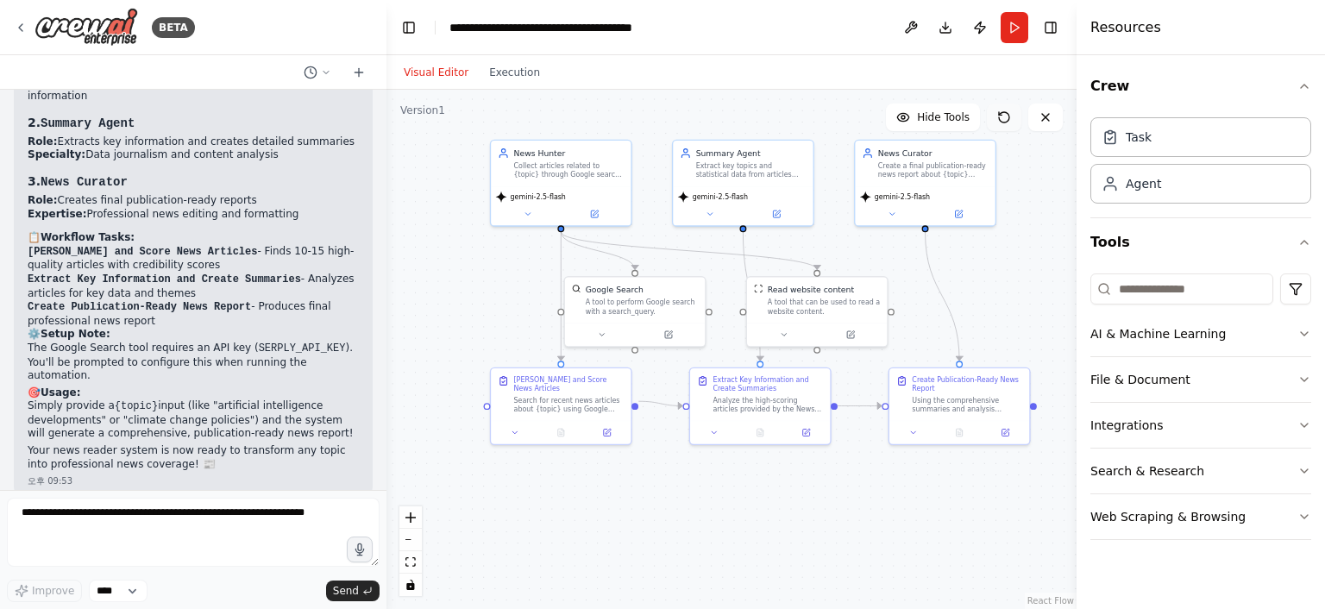
click at [1012, 118] on button at bounding box center [1004, 117] width 34 height 28
click at [513, 78] on button "Execution" at bounding box center [515, 72] width 72 height 21
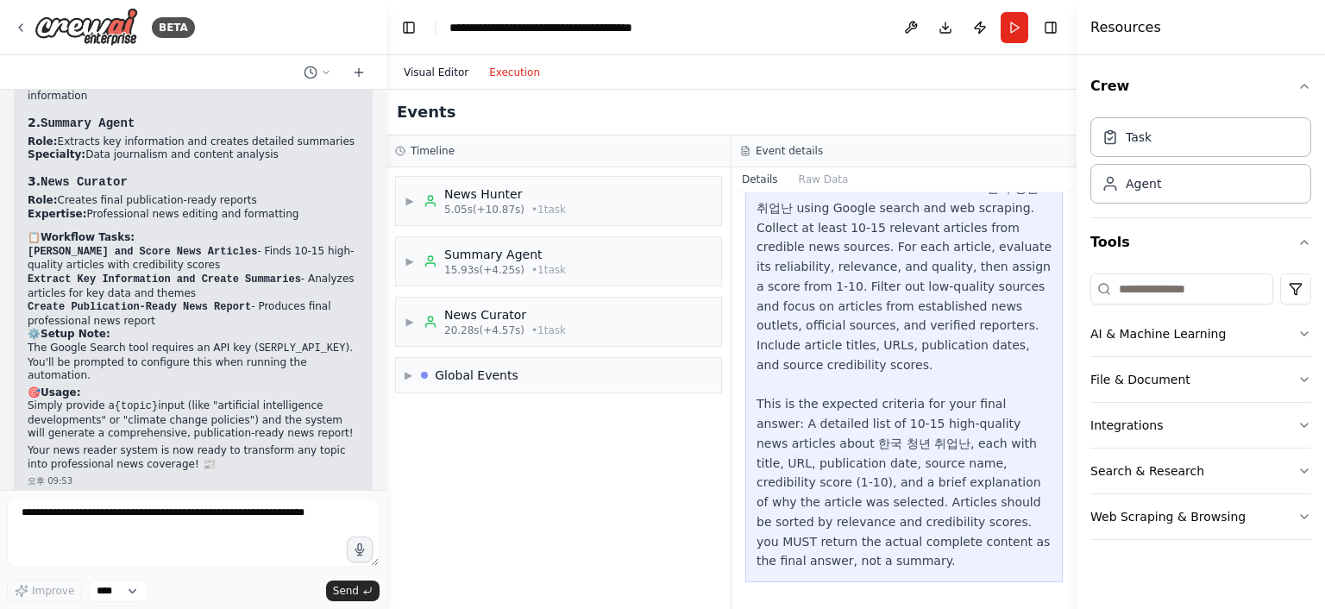
click at [436, 73] on button "Visual Editor" at bounding box center [435, 72] width 85 height 21
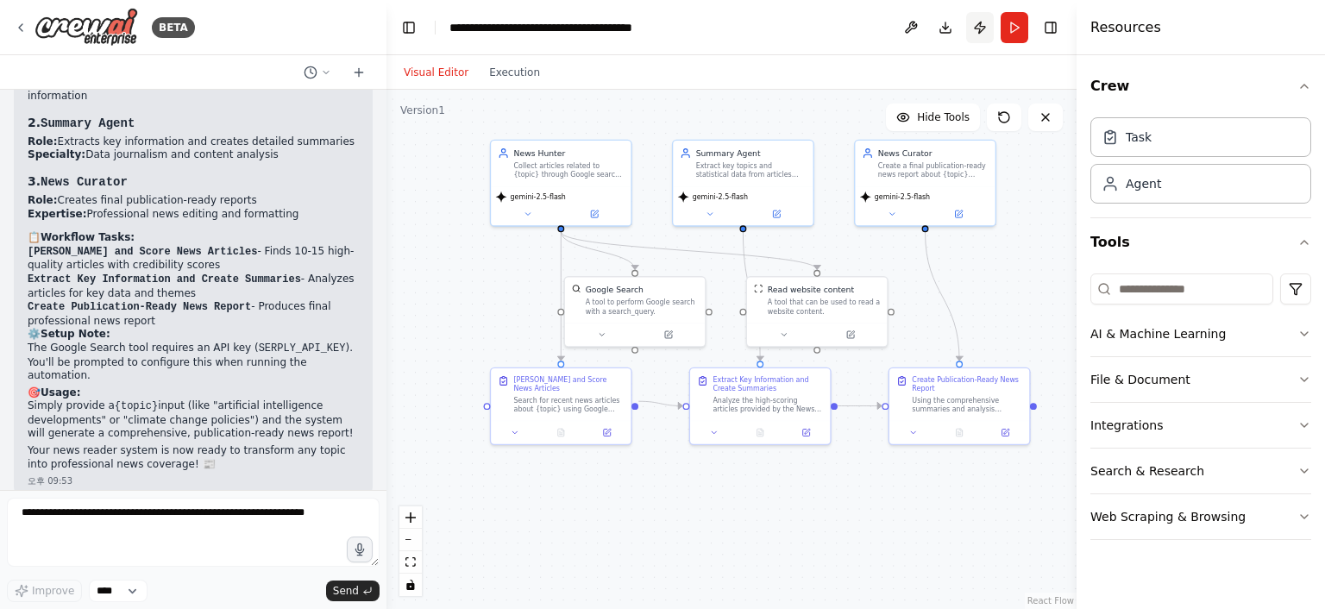
click at [980, 33] on button "Publish" at bounding box center [980, 27] width 28 height 31
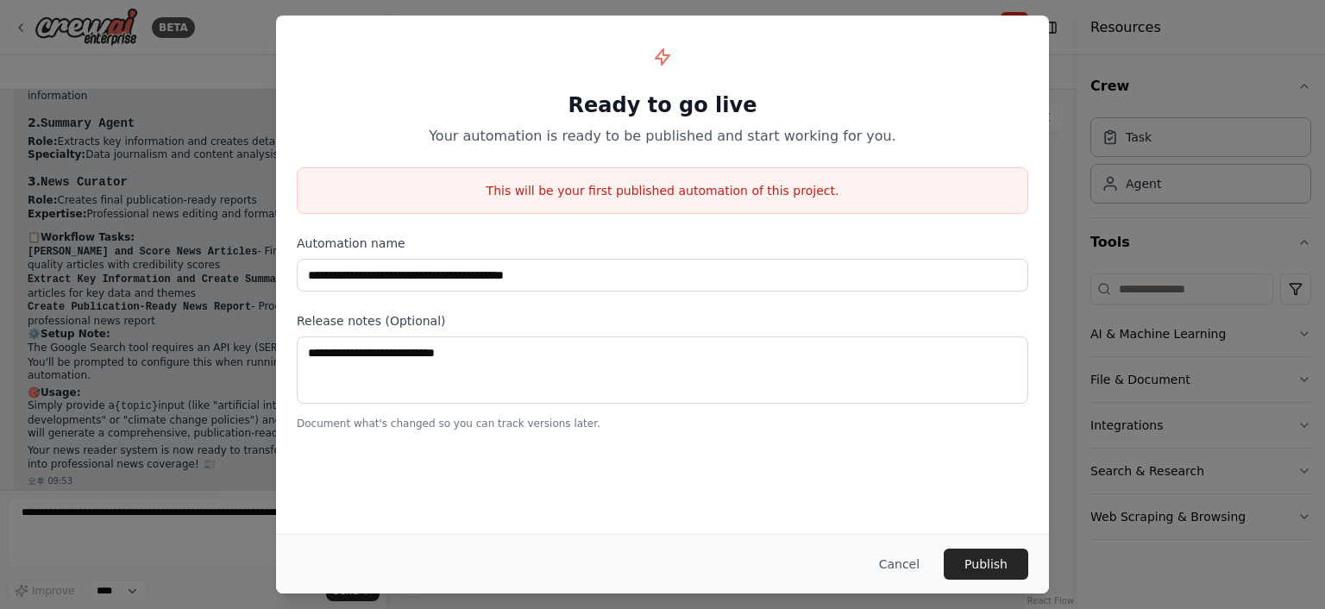
click at [1140, 142] on div "**********" at bounding box center [662, 304] width 1325 height 609
click at [915, 561] on button "Cancel" at bounding box center [899, 563] width 68 height 31
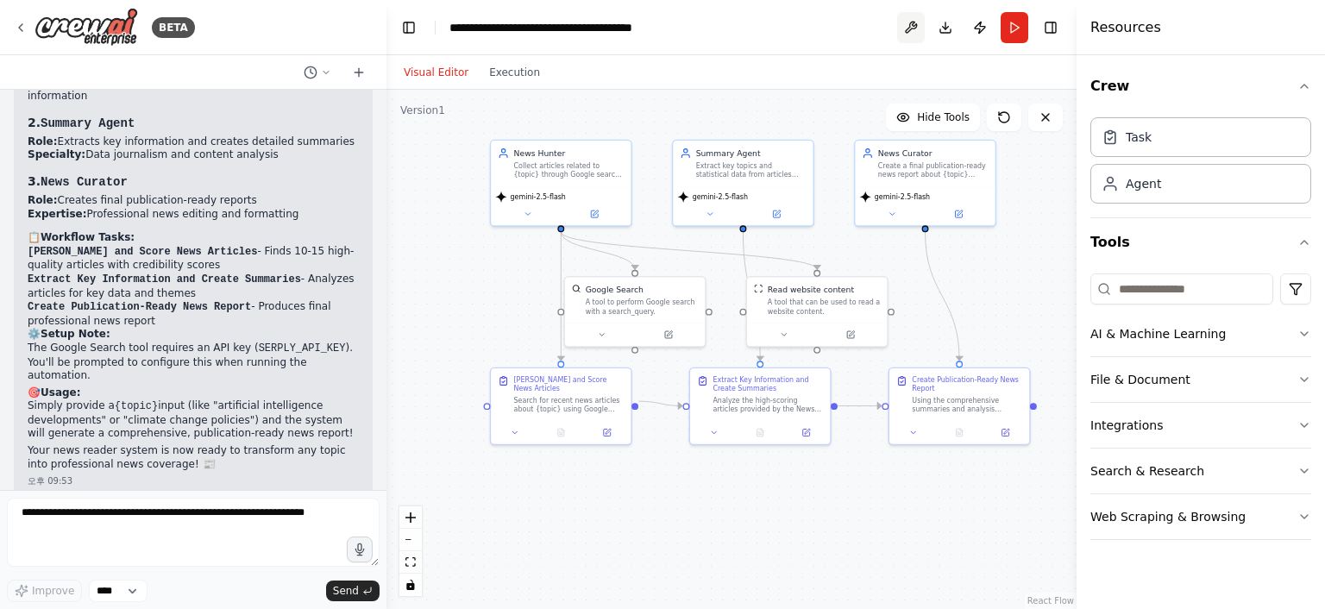
click at [907, 31] on button at bounding box center [911, 27] width 28 height 31
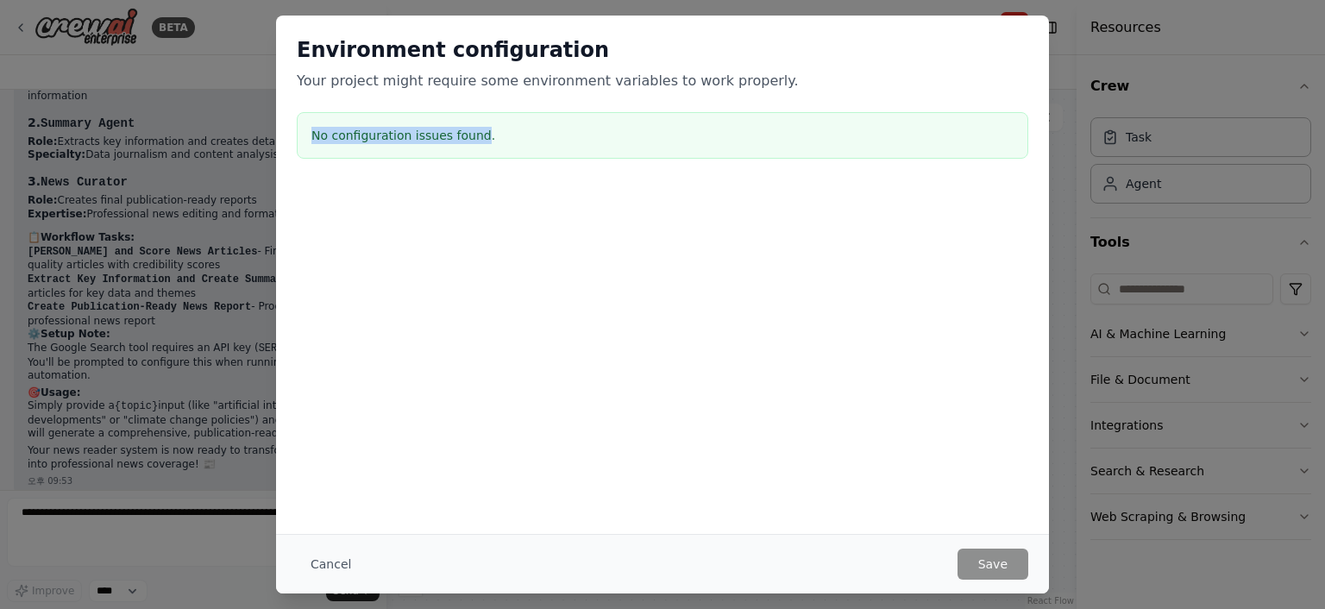
drag, startPoint x: 477, startPoint y: 135, endPoint x: 290, endPoint y: 144, distance: 187.4
click at [291, 143] on div "Environment configuration Your project might require some environment variables…" at bounding box center [662, 101] width 773 height 171
click at [290, 144] on div "Environment configuration Your project might require some environment variables…" at bounding box center [662, 101] width 773 height 171
click at [652, 365] on div "Environment configuration Your project might require some environment variables…" at bounding box center [662, 275] width 773 height 518
drag, startPoint x: 598, startPoint y: 82, endPoint x: 821, endPoint y: 85, distance: 223.4
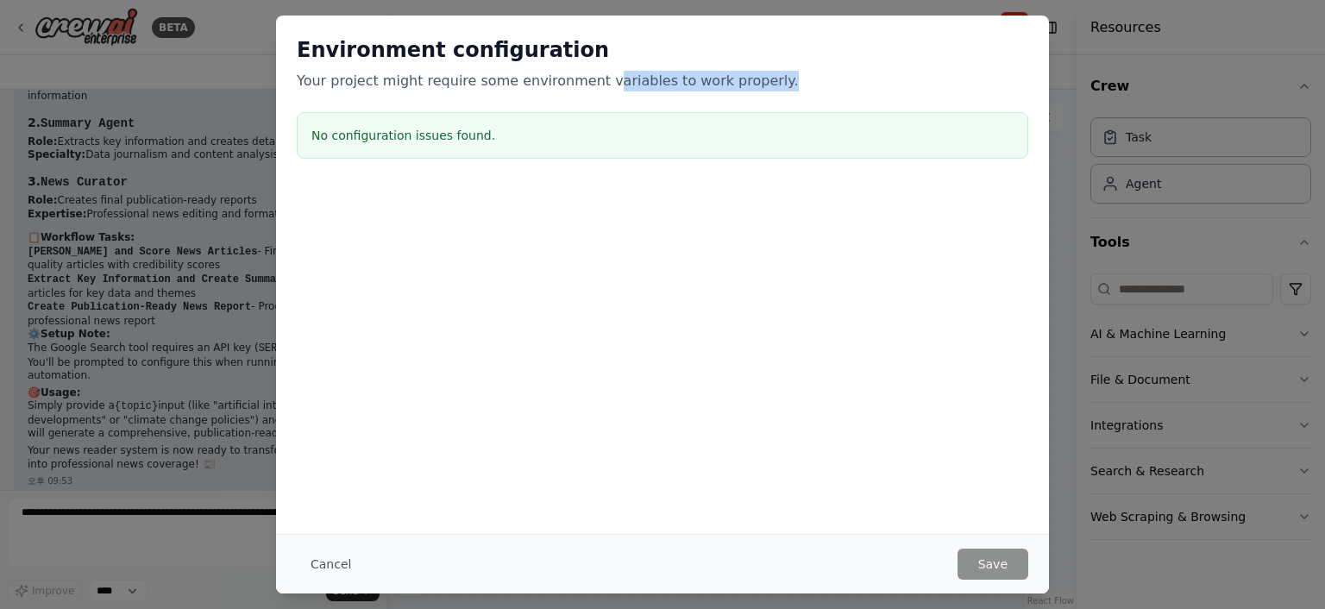
click at [821, 85] on p "Your project might require some environment variables to work properly." at bounding box center [662, 81] width 731 height 21
drag, startPoint x: 375, startPoint y: 82, endPoint x: 840, endPoint y: 87, distance: 464.9
click at [840, 87] on p "Your project might require some environment variables to work properly." at bounding box center [662, 81] width 731 height 21
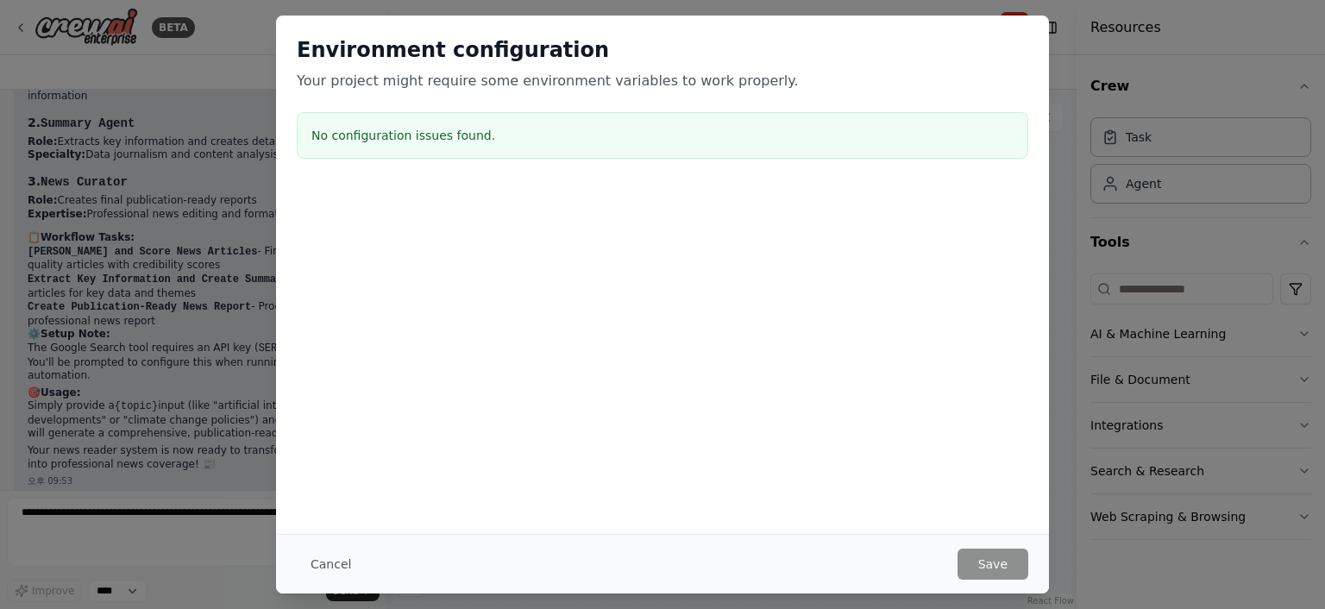
click at [1168, 240] on div "Environment configuration Your project might require some environment variables…" at bounding box center [662, 304] width 1325 height 609
click at [325, 563] on button "Cancel" at bounding box center [331, 563] width 68 height 31
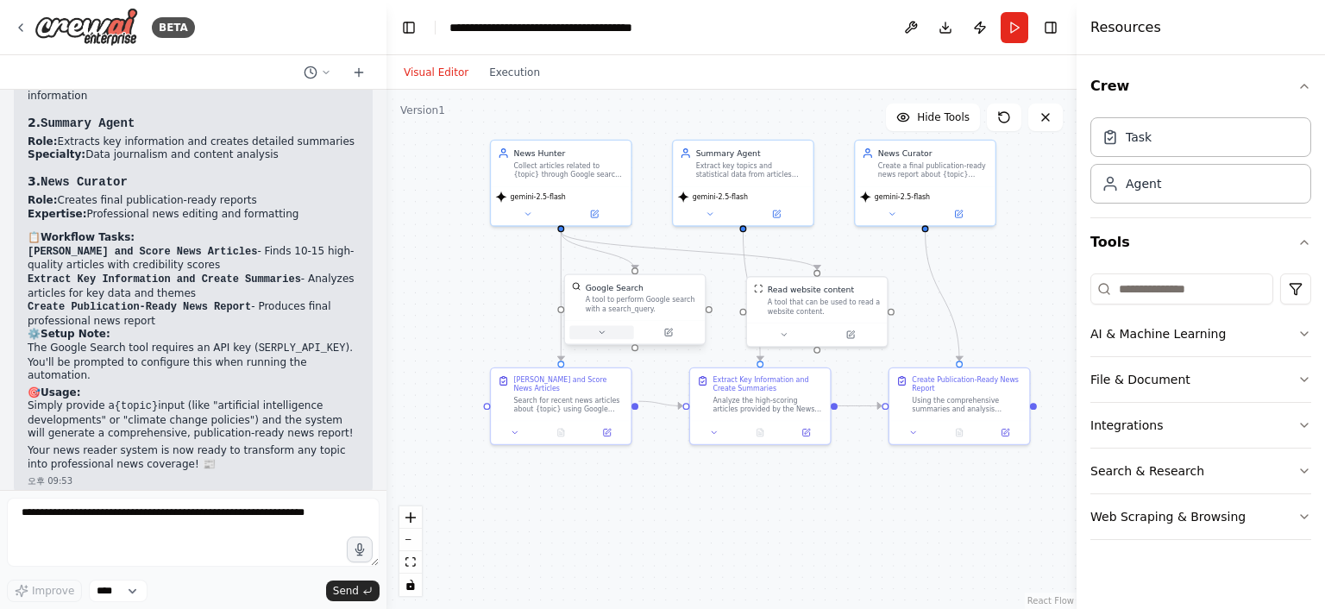
click at [617, 333] on button at bounding box center [601, 332] width 65 height 14
click at [636, 429] on button "Advanced Options" at bounding box center [676, 434] width 207 height 11
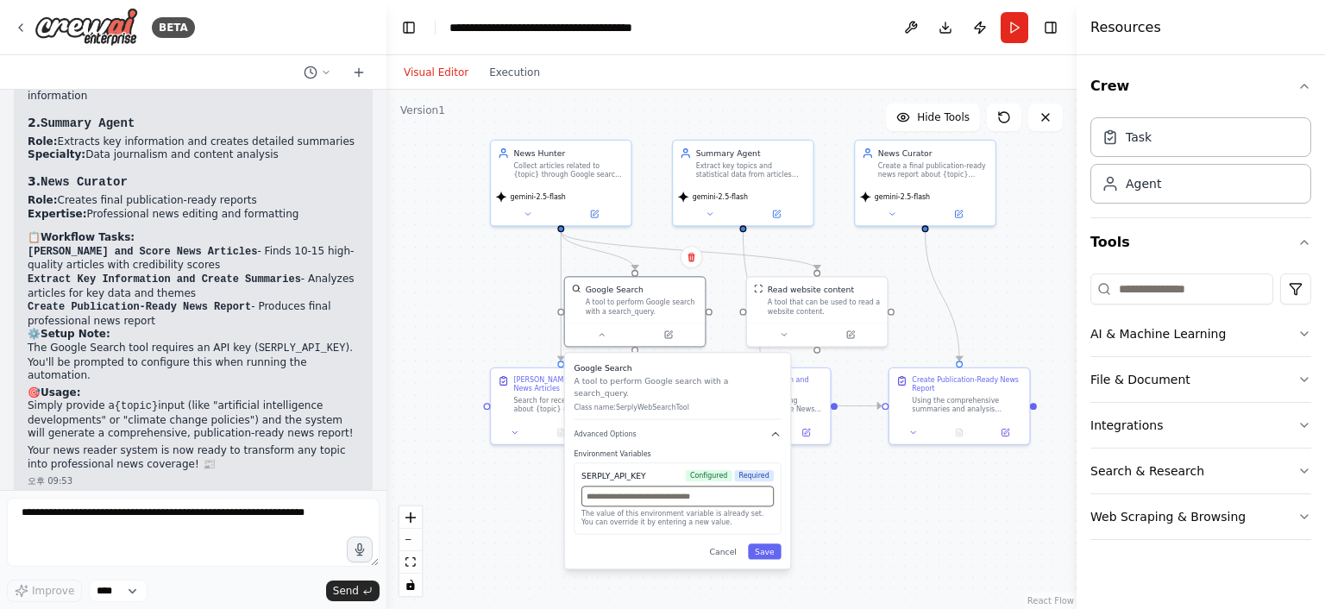
click at [690, 486] on input "text" at bounding box center [677, 496] width 192 height 21
click at [661, 472] on div "SERPLY_API_KEY Configured Required The value of this environment variable is al…" at bounding box center [676, 498] width 207 height 72
click at [660, 486] on input "text" at bounding box center [677, 496] width 192 height 21
paste input "**********"
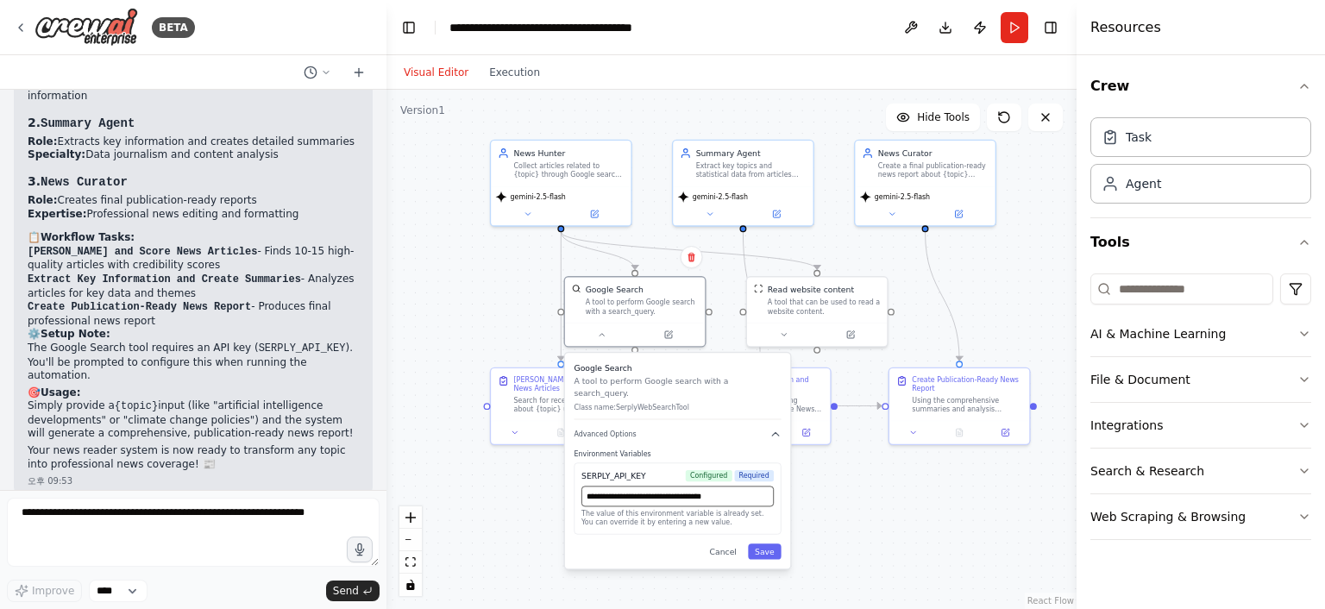
type input "**********"
click at [766, 521] on div "**********" at bounding box center [676, 498] width 207 height 72
click at [763, 544] on button "Save" at bounding box center [765, 551] width 34 height 16
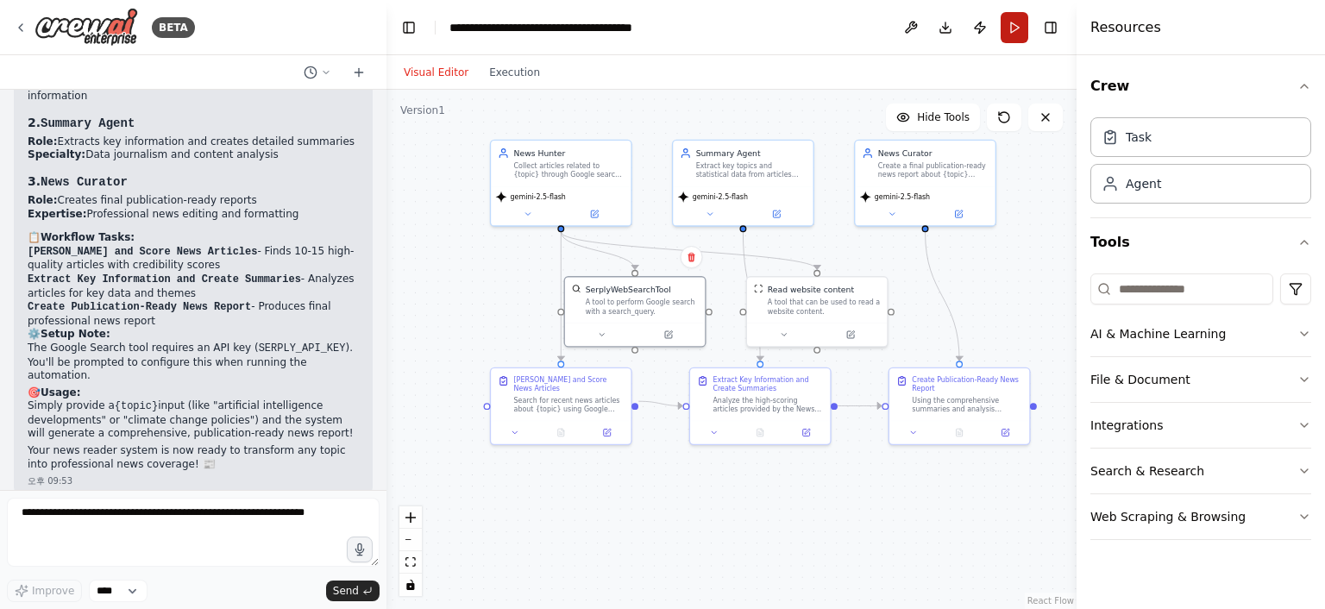
click at [1013, 34] on button "Run" at bounding box center [1014, 27] width 28 height 31
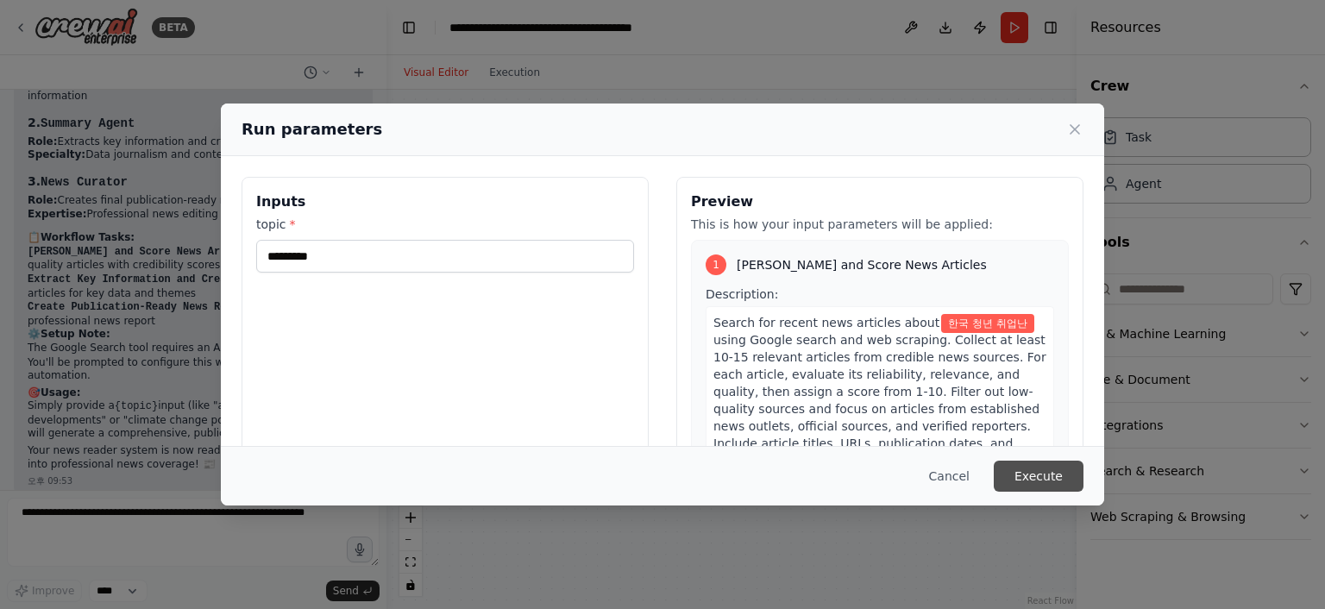
click at [1030, 477] on button "Execute" at bounding box center [1038, 476] width 90 height 31
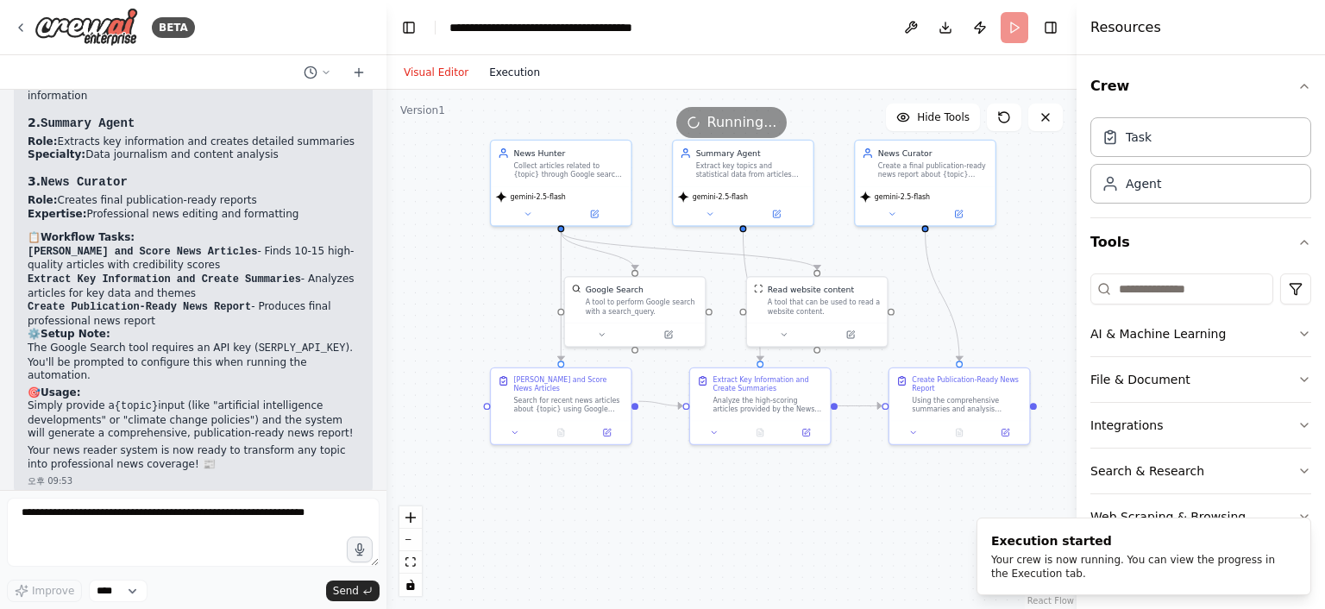
click at [498, 78] on button "Execution" at bounding box center [515, 72] width 72 height 21
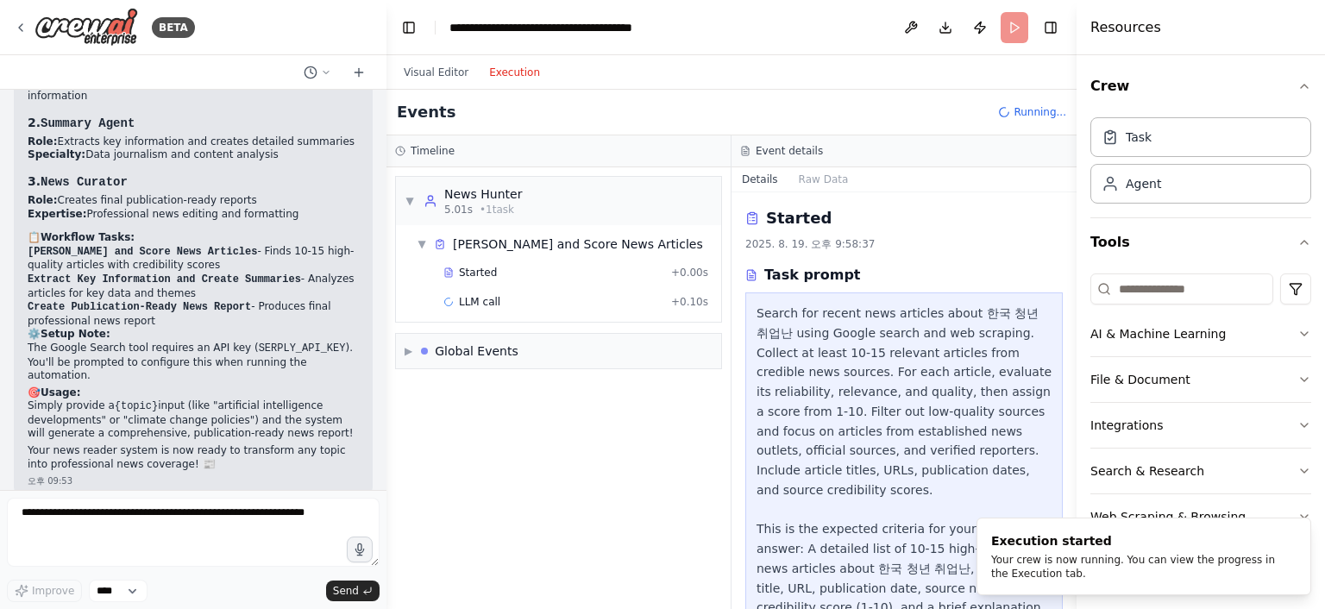
scroll to position [125, 0]
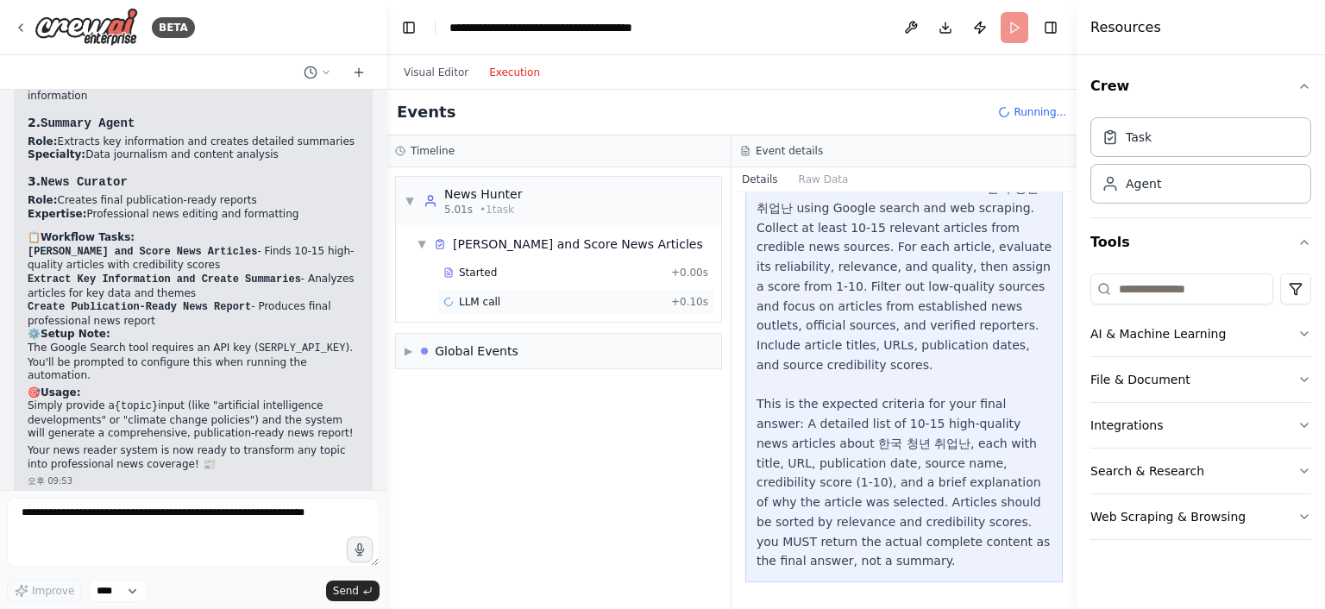
click at [556, 298] on div "LLM call + 0.10s" at bounding box center [575, 302] width 265 height 14
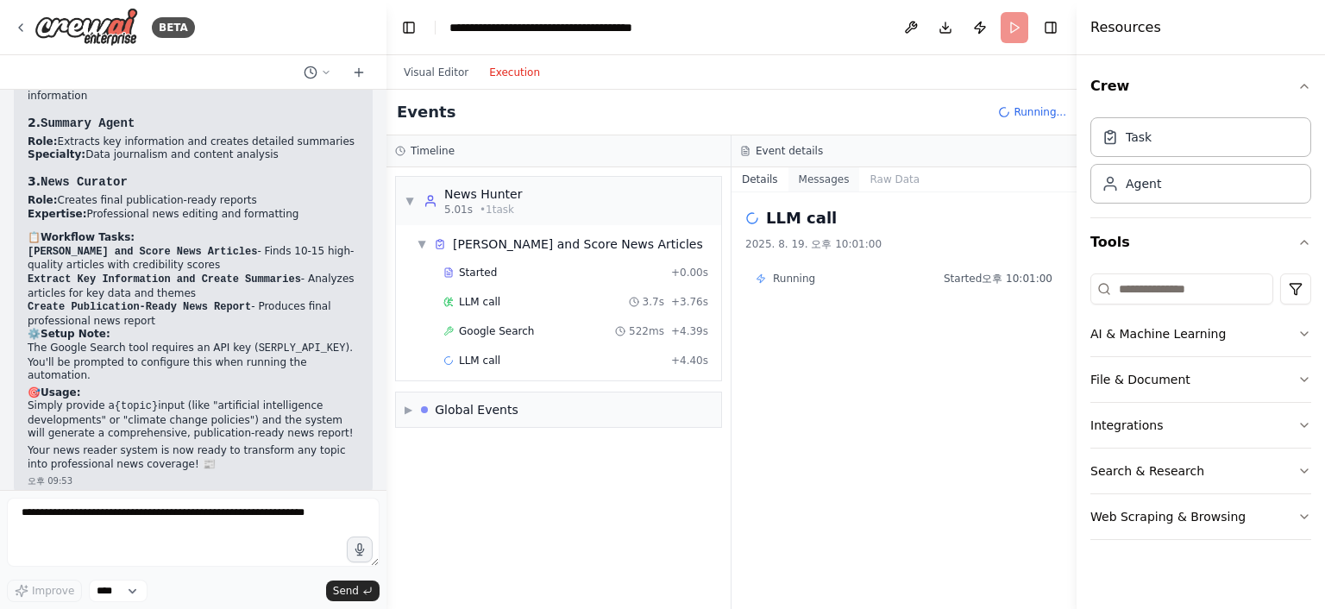
click at [813, 185] on button "Messages" at bounding box center [824, 179] width 72 height 24
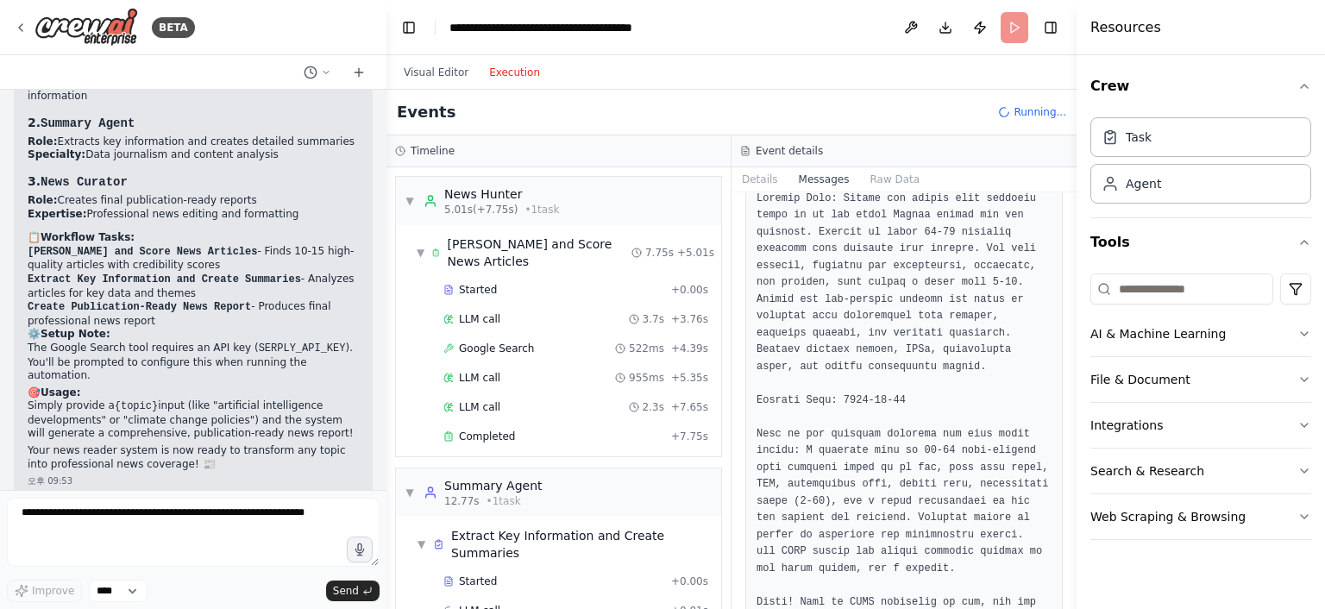
scroll to position [1200, 0]
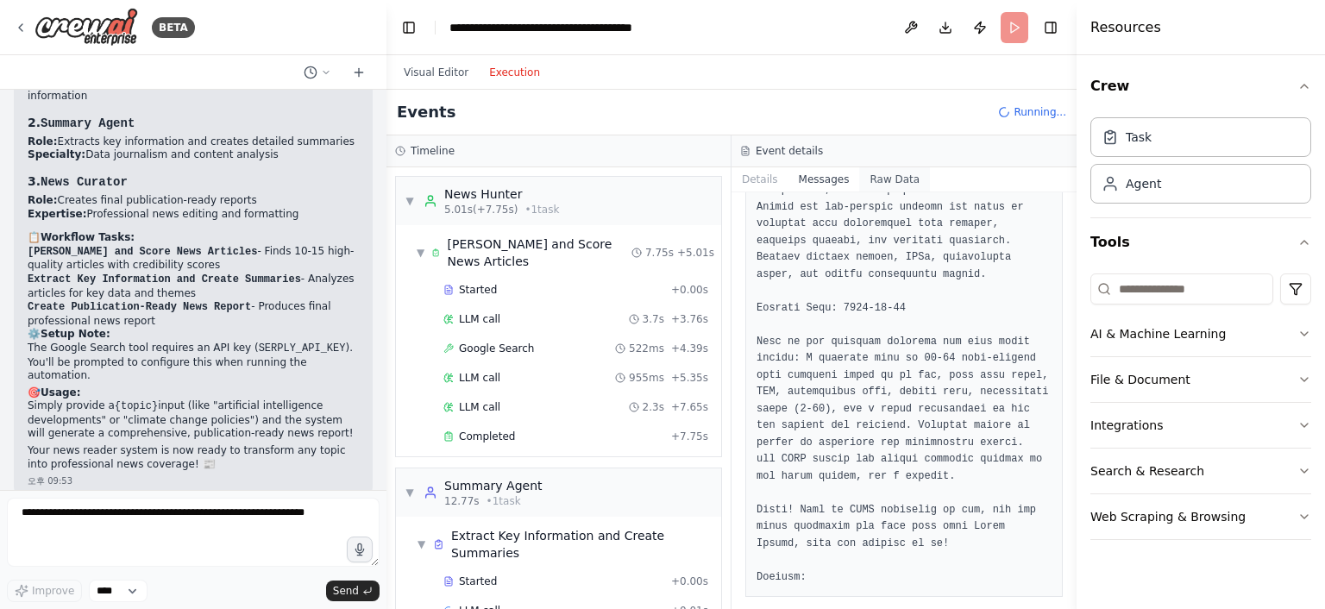
click at [890, 182] on button "Raw Data" at bounding box center [894, 179] width 71 height 24
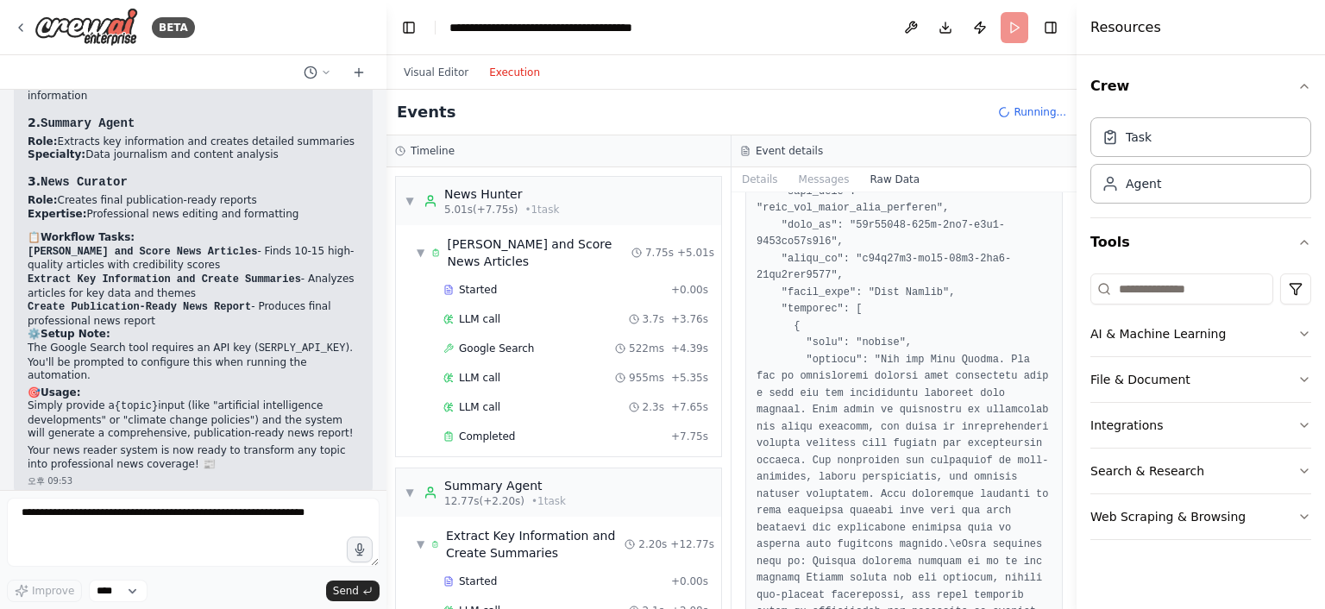
scroll to position [1897, 0]
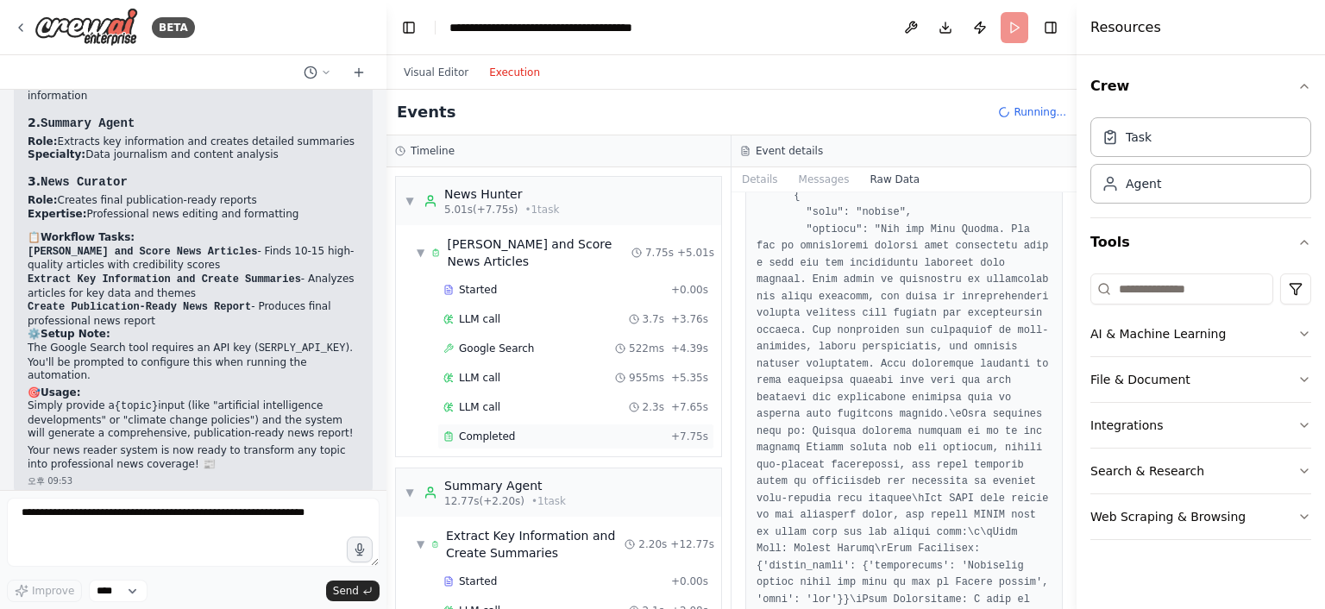
click at [477, 429] on span "Completed" at bounding box center [487, 436] width 56 height 14
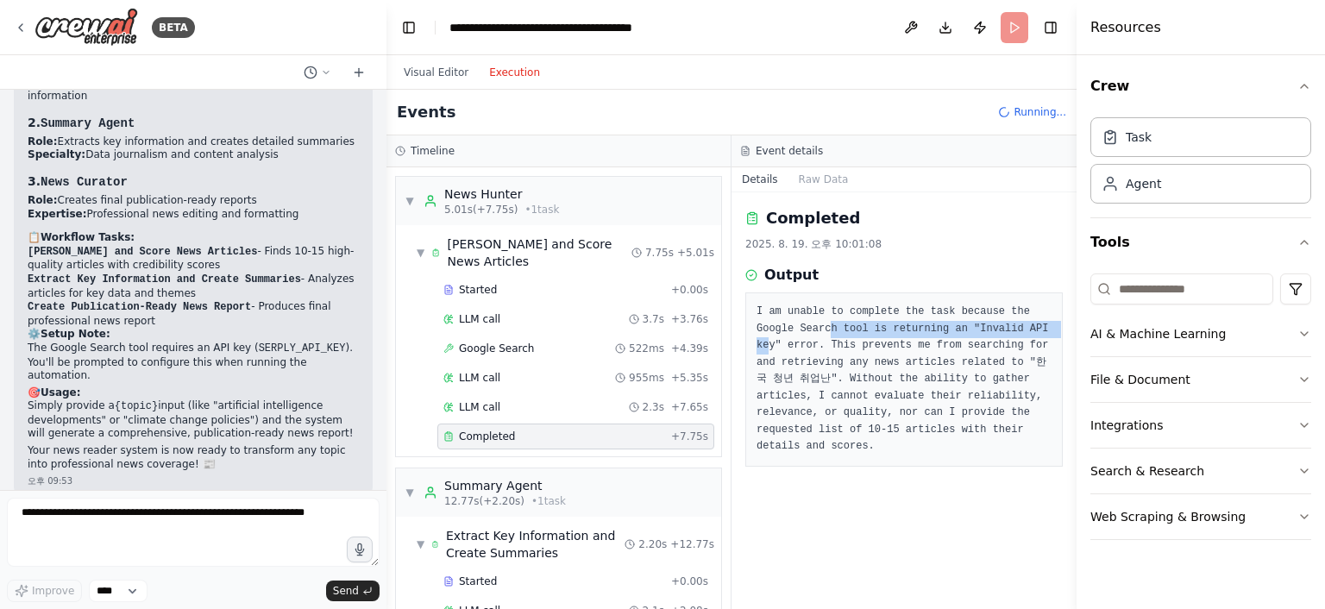
drag, startPoint x: 783, startPoint y: 331, endPoint x: 1000, endPoint y: 331, distance: 216.5
click at [1000, 331] on pre "I am unable to complete the task because the Google Search tool is returning an…" at bounding box center [903, 380] width 295 height 152
click at [916, 25] on button at bounding box center [911, 27] width 28 height 31
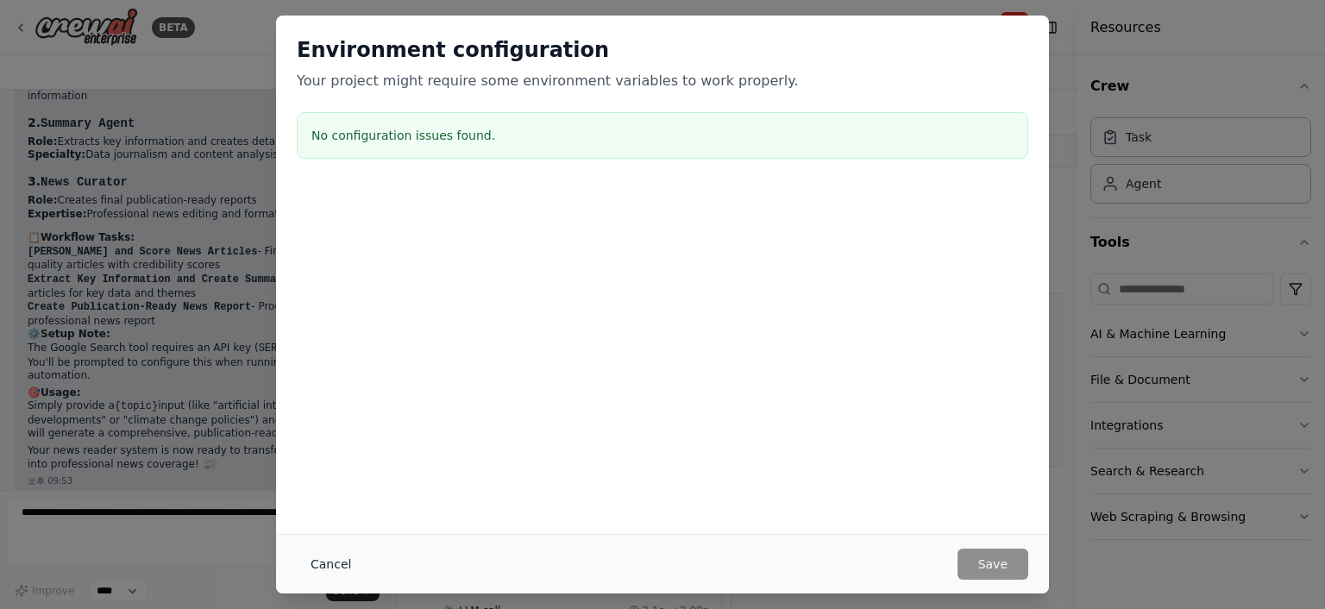
click at [325, 567] on button "Cancel" at bounding box center [331, 563] width 68 height 31
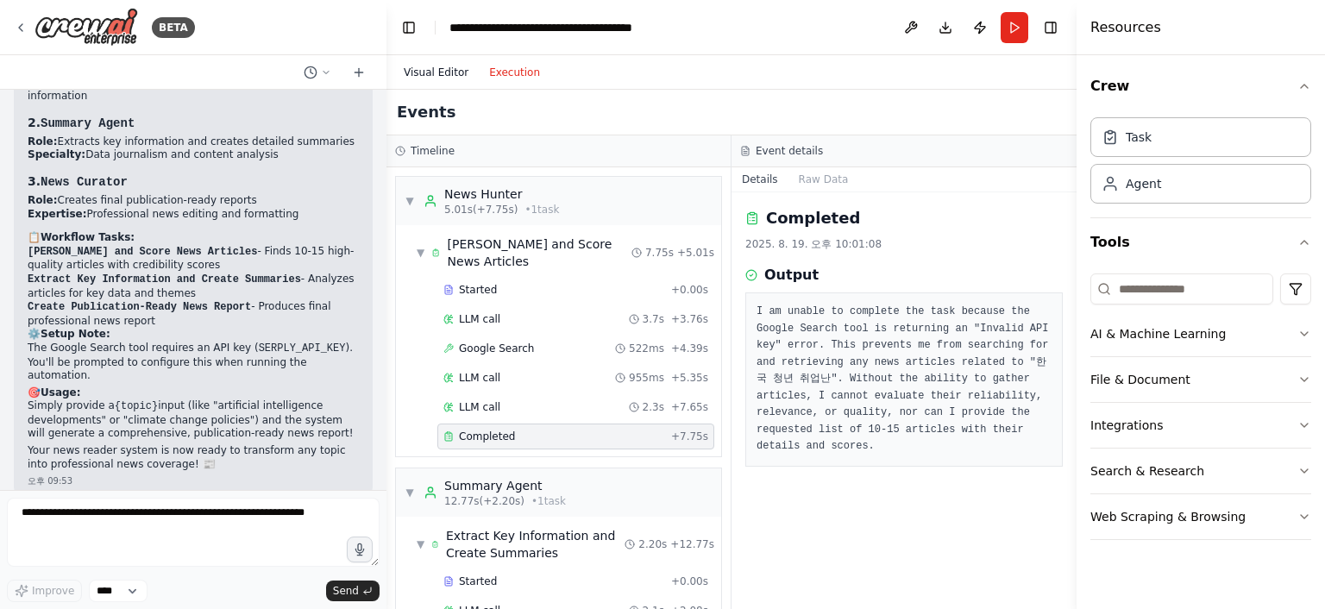
click at [440, 63] on button "Visual Editor" at bounding box center [435, 72] width 85 height 21
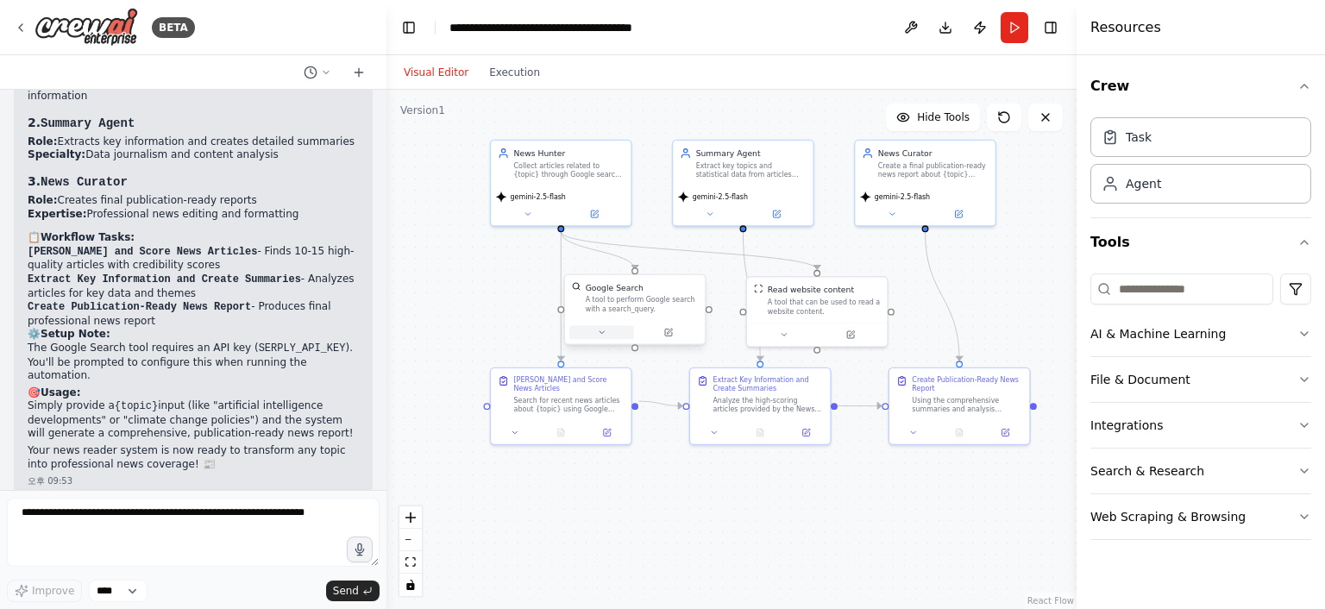
click at [611, 331] on button at bounding box center [601, 332] width 65 height 14
click at [711, 429] on button "Advanced Options" at bounding box center [676, 434] width 207 height 11
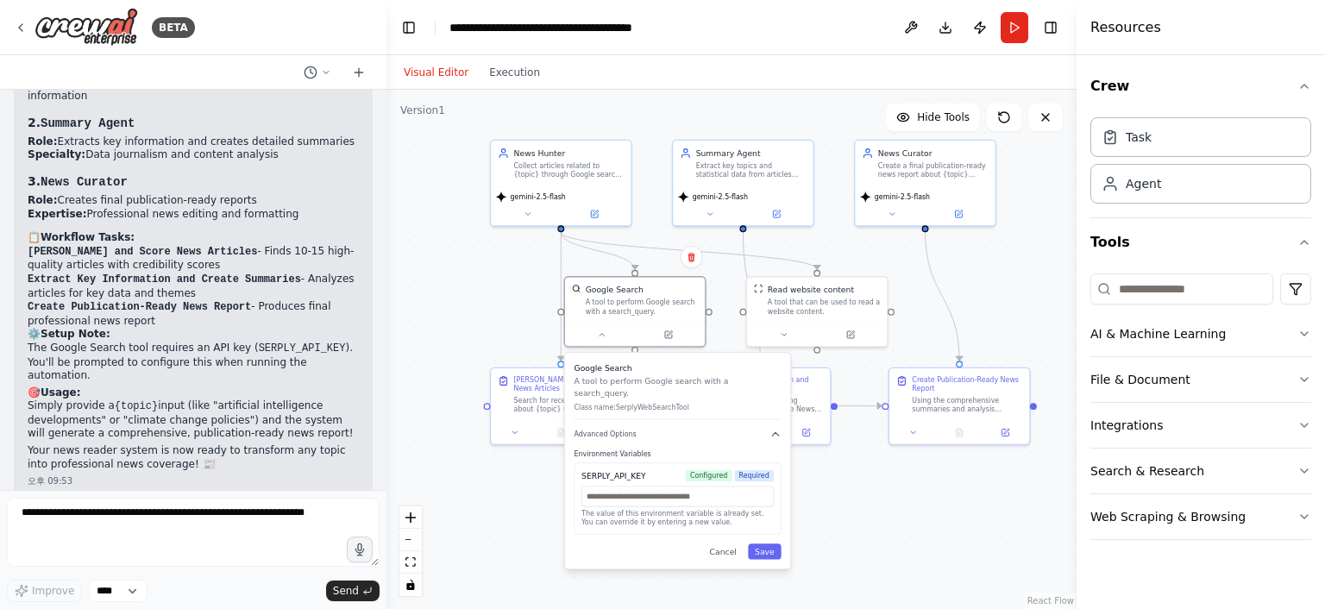
click at [637, 470] on div "SERPLY_API_KEY" at bounding box center [613, 475] width 65 height 11
click at [597, 470] on div "SERPLY_API_KEY" at bounding box center [613, 475] width 65 height 11
click at [662, 486] on input "text" at bounding box center [677, 496] width 192 height 21
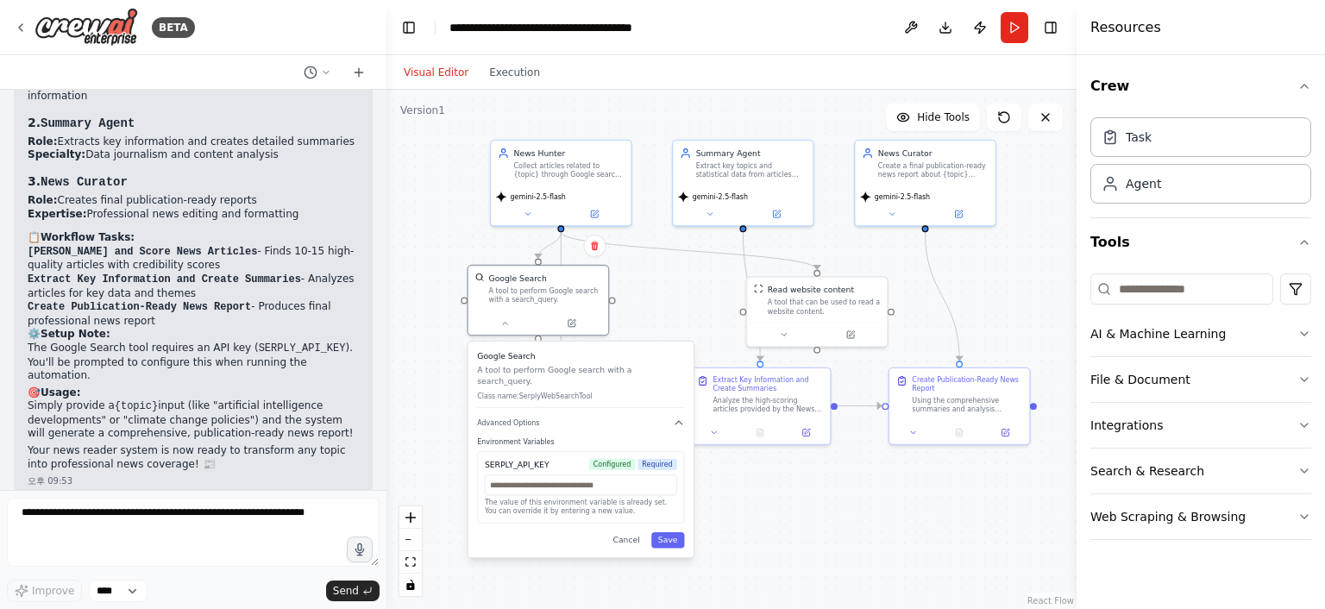
drag, startPoint x: 654, startPoint y: 470, endPoint x: 542, endPoint y: 457, distance: 112.9
click at [542, 457] on div "SERPLY_API_KEY Configured Required The value of this environment variable is al…" at bounding box center [580, 487] width 207 height 72
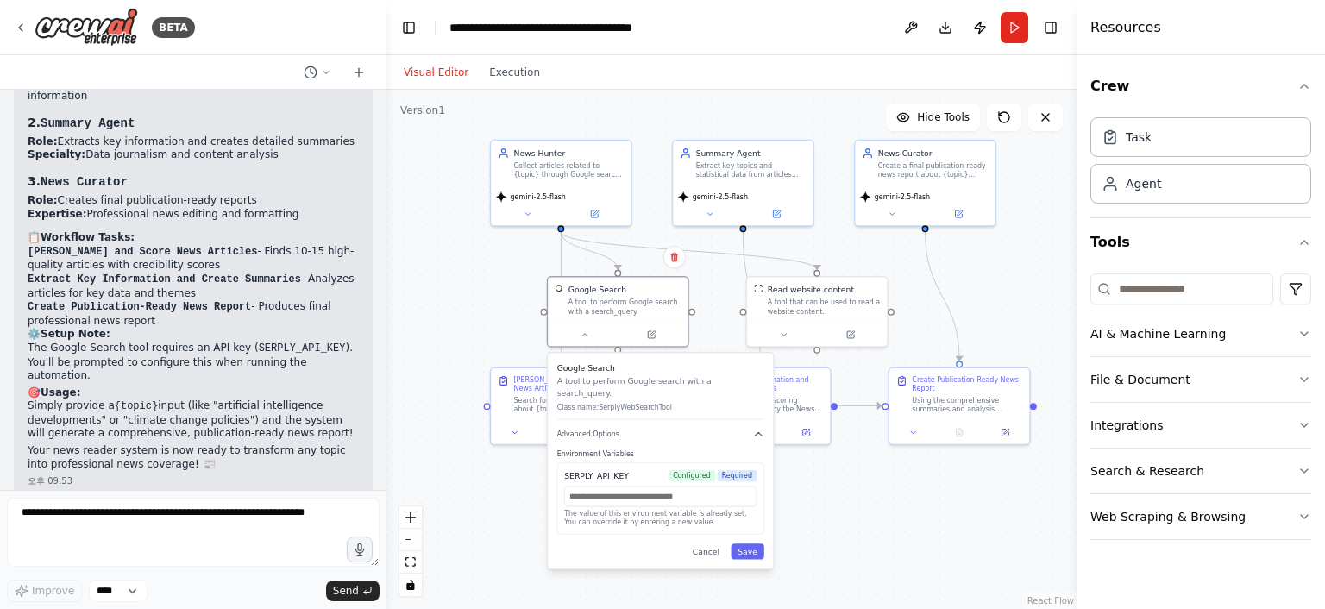
drag, startPoint x: 511, startPoint y: 453, endPoint x: 597, endPoint y: 466, distance: 87.2
click at [597, 470] on div "SERPLY_API_KEY" at bounding box center [596, 475] width 65 height 11
click at [639, 491] on input "text" at bounding box center [660, 496] width 192 height 21
click at [599, 470] on div "SERPLY_API_KEY" at bounding box center [596, 475] width 65 height 11
click at [608, 509] on p "The value of this environment variable is already set." at bounding box center [660, 513] width 192 height 9
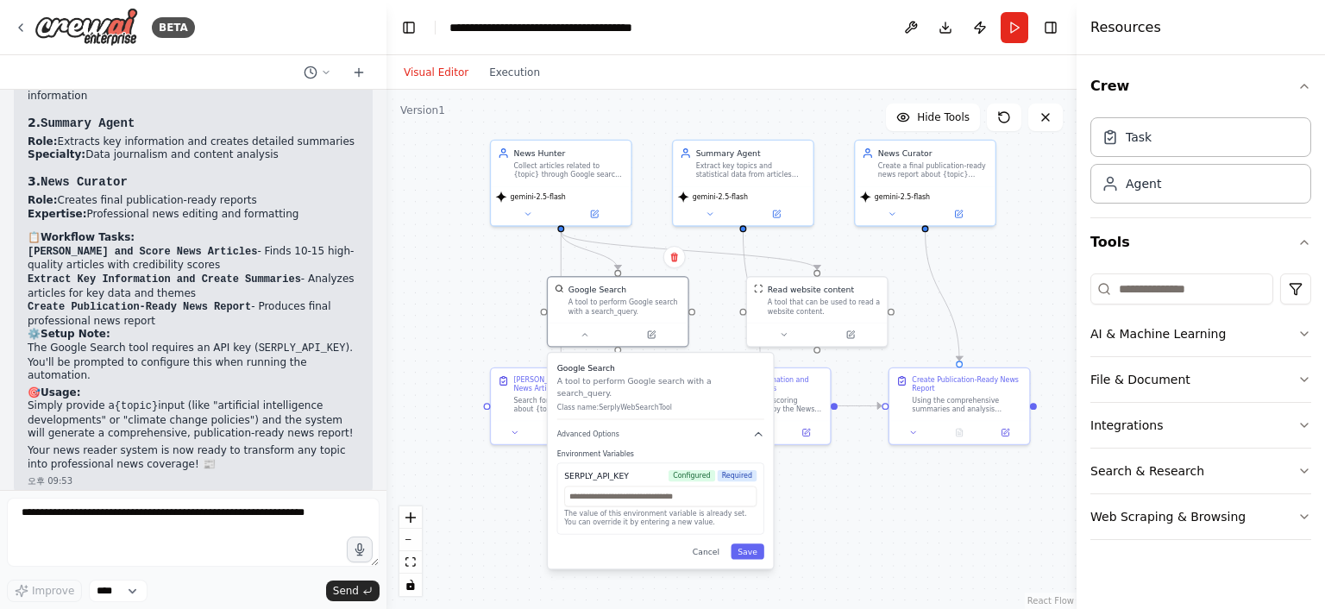
click at [608, 509] on p "The value of this environment variable is already set." at bounding box center [660, 513] width 192 height 9
click at [593, 462] on div "SERPLY_API_KEY Configured Required The value of this environment variable is al…" at bounding box center [660, 498] width 207 height 72
